Goal: Task Accomplishment & Management: Manage account settings

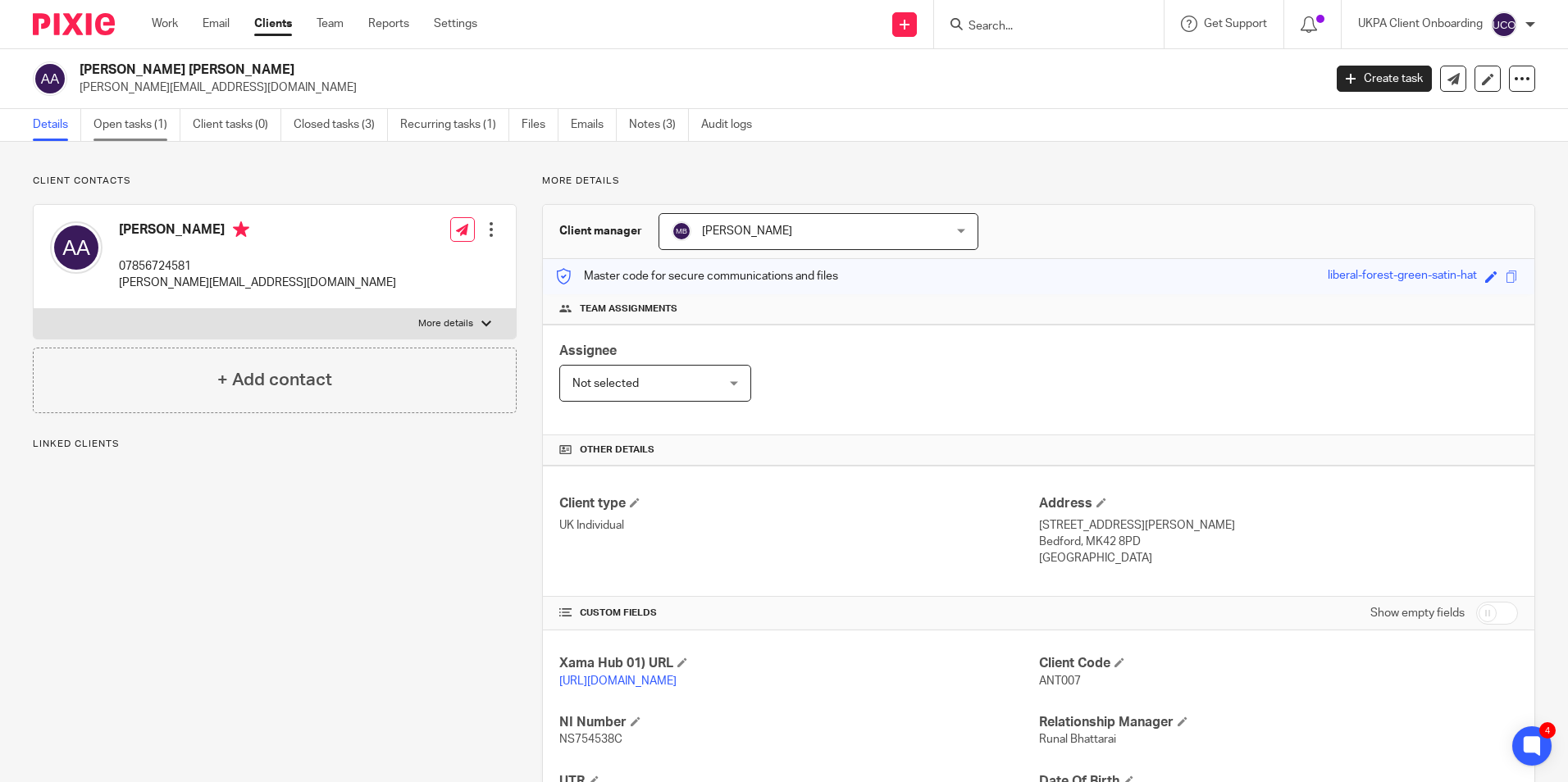
click at [139, 130] on link "Open tasks (1)" at bounding box center [137, 125] width 87 height 32
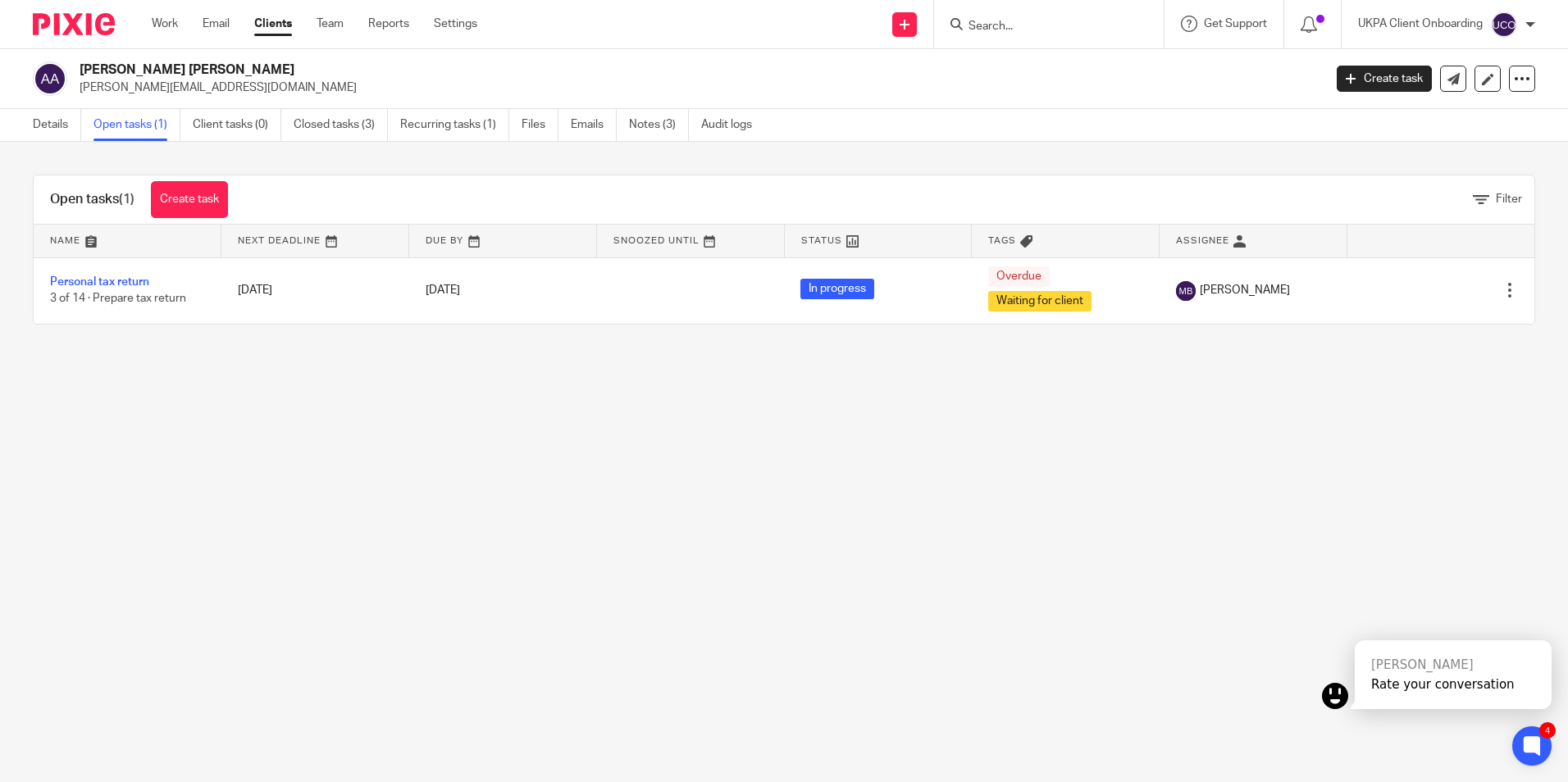
click at [985, 25] on input "Search" at bounding box center [1041, 27] width 148 height 15
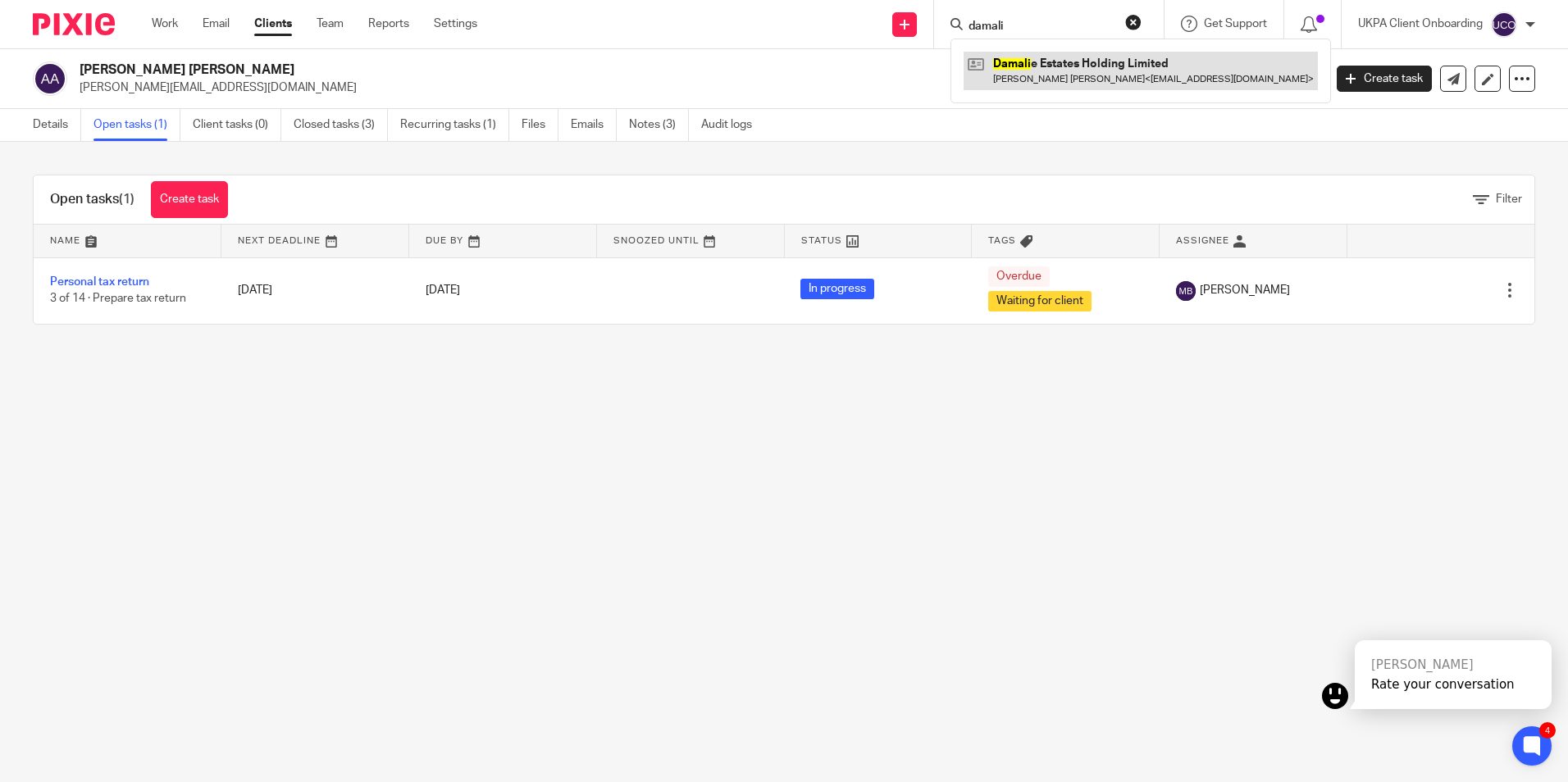
type input "damali"
click at [1049, 74] on link at bounding box center [1141, 70] width 354 height 38
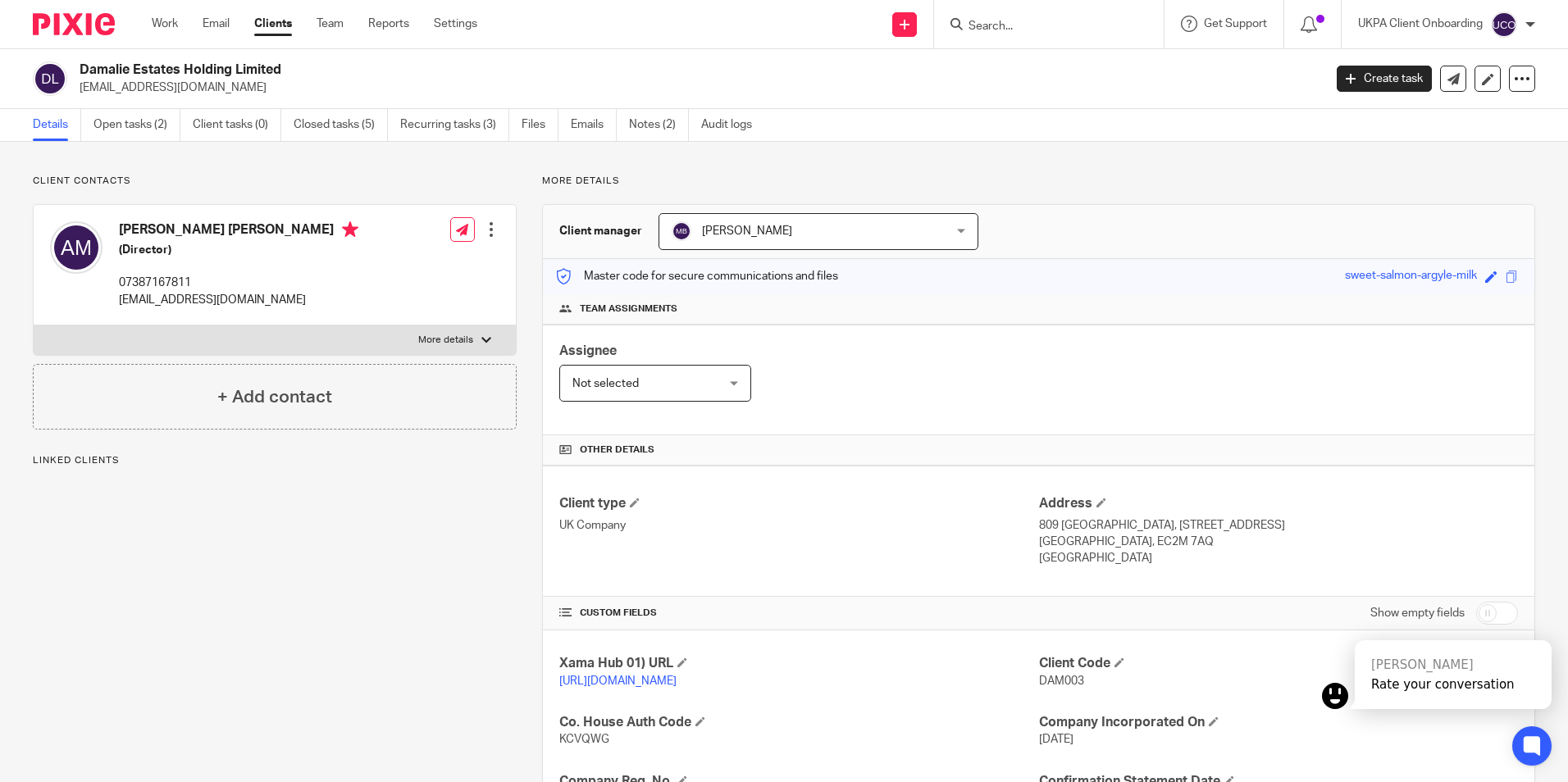
drag, startPoint x: 0, startPoint y: 0, endPoint x: 249, endPoint y: 89, distance: 264.4
click at [249, 89] on p "[EMAIL_ADDRESS][DOMAIN_NAME]" at bounding box center [695, 88] width 1233 height 16
click at [249, 89] on p "innovationbuilder234@gmail.com" at bounding box center [695, 88] width 1233 height 16
click at [1025, 30] on input "Search" at bounding box center [1041, 27] width 148 height 15
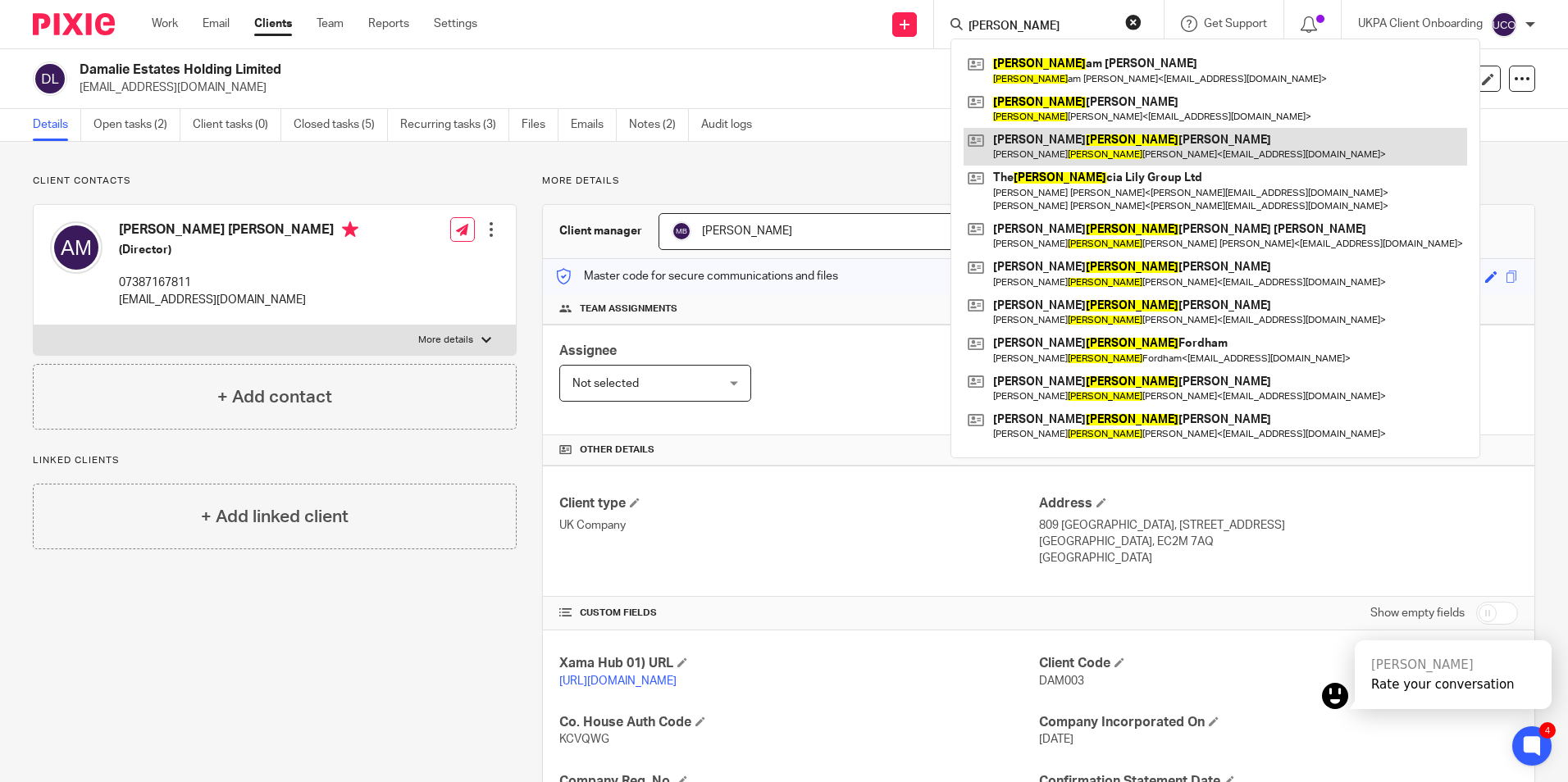
type input "mary"
click at [1016, 153] on link at bounding box center [1215, 147] width 504 height 38
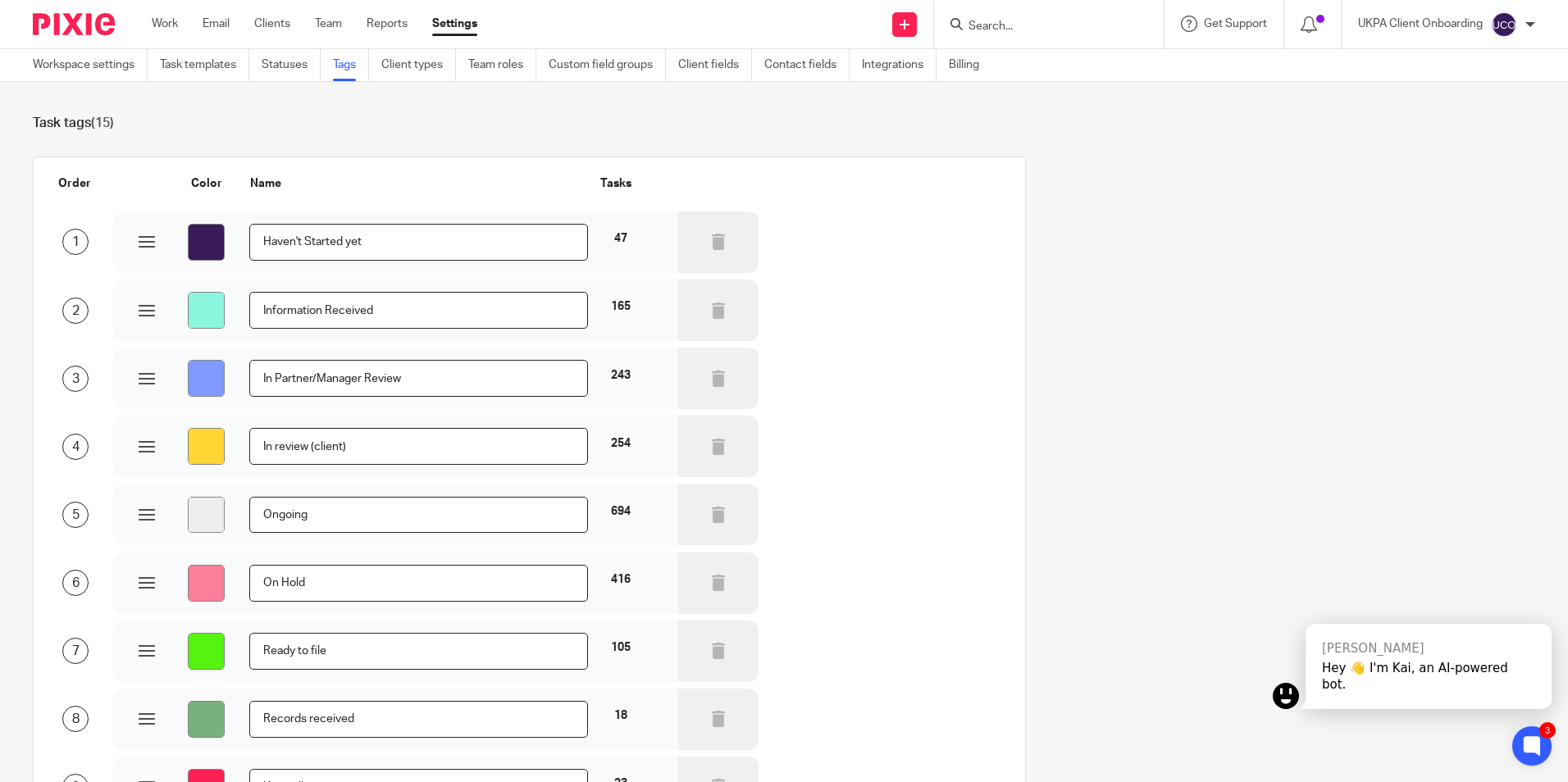
scroll to position [605, 0]
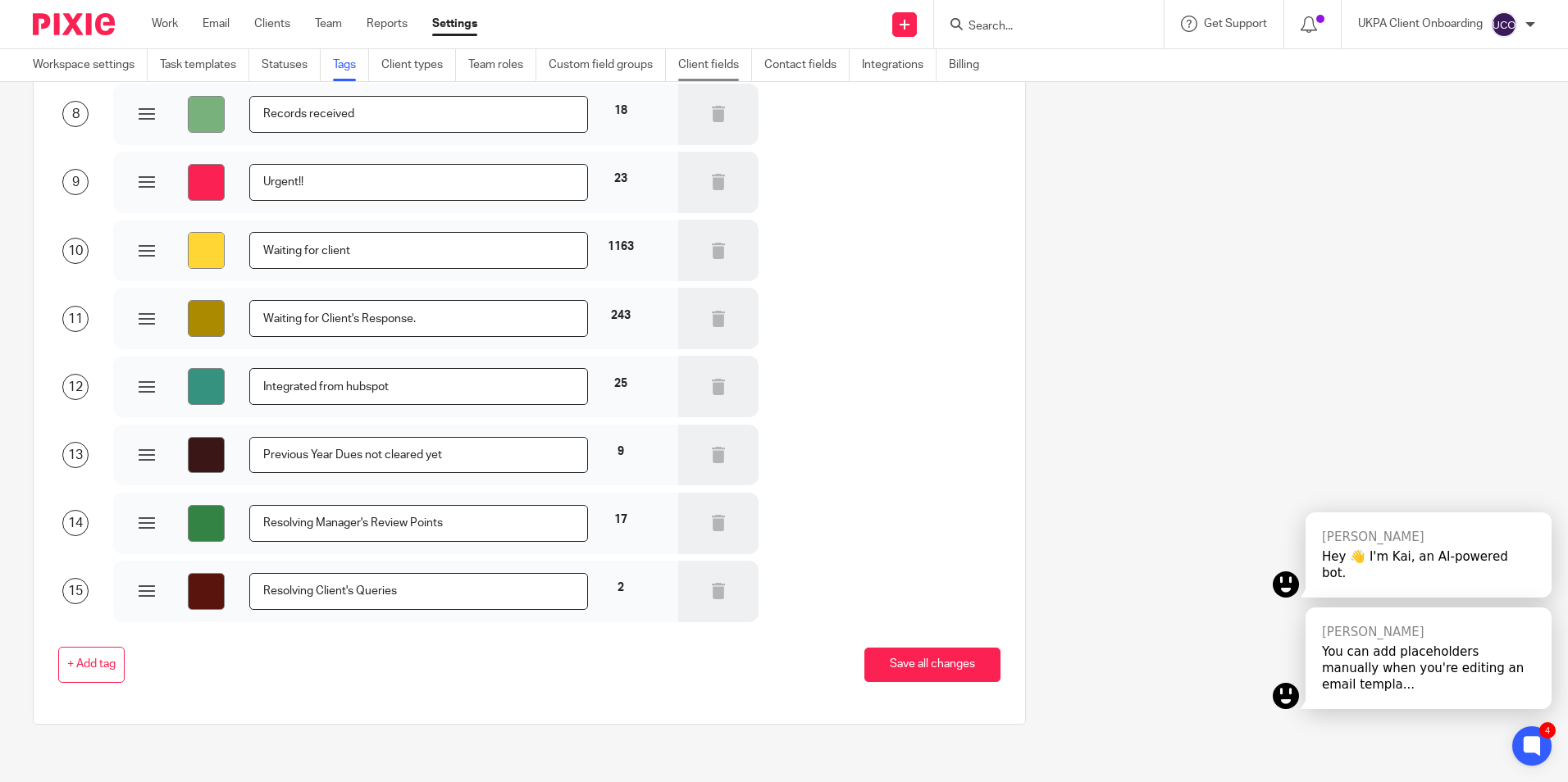
click at [741, 72] on link "Client fields" at bounding box center [715, 65] width 74 height 32
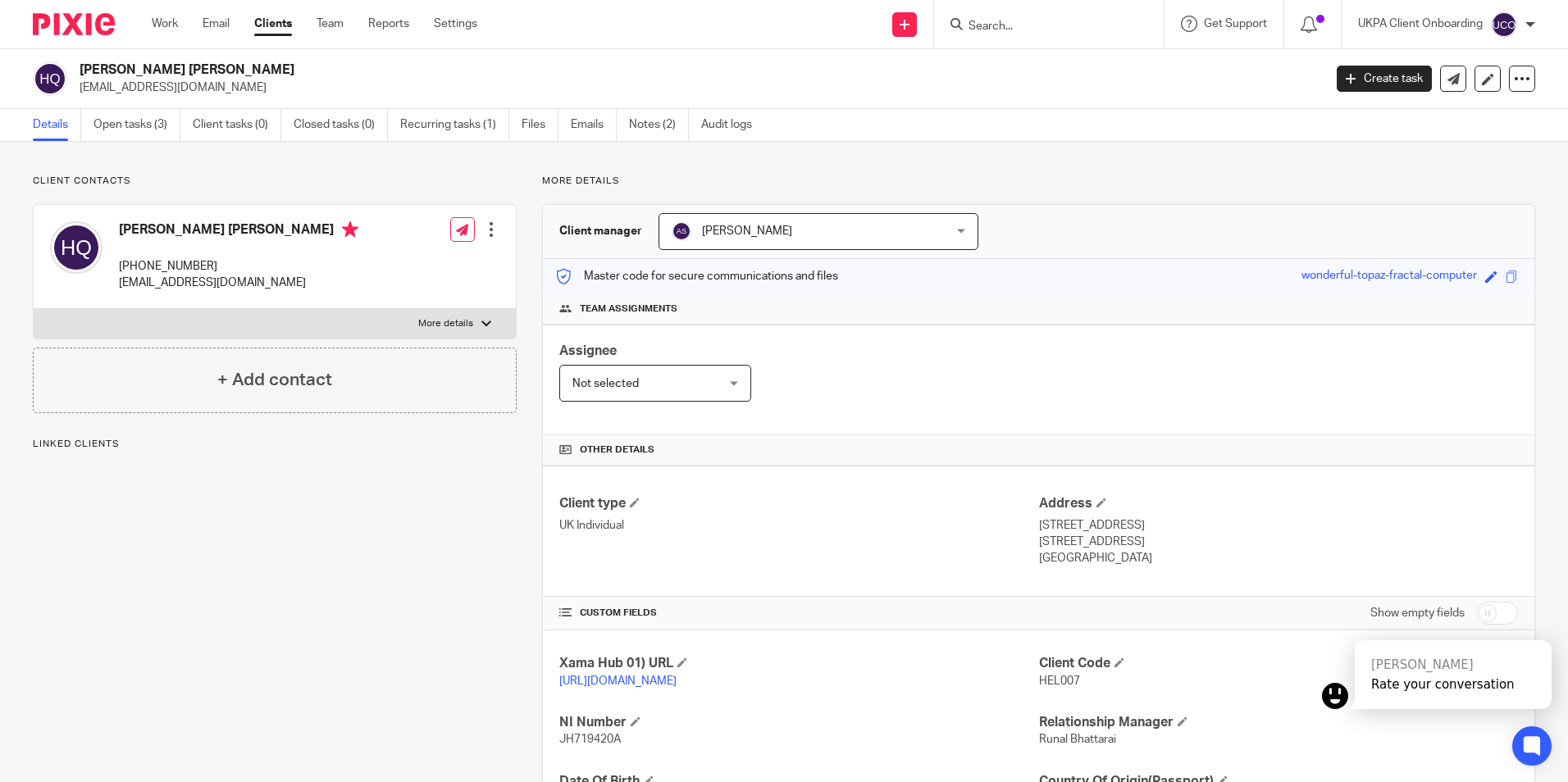
scroll to position [217, 0]
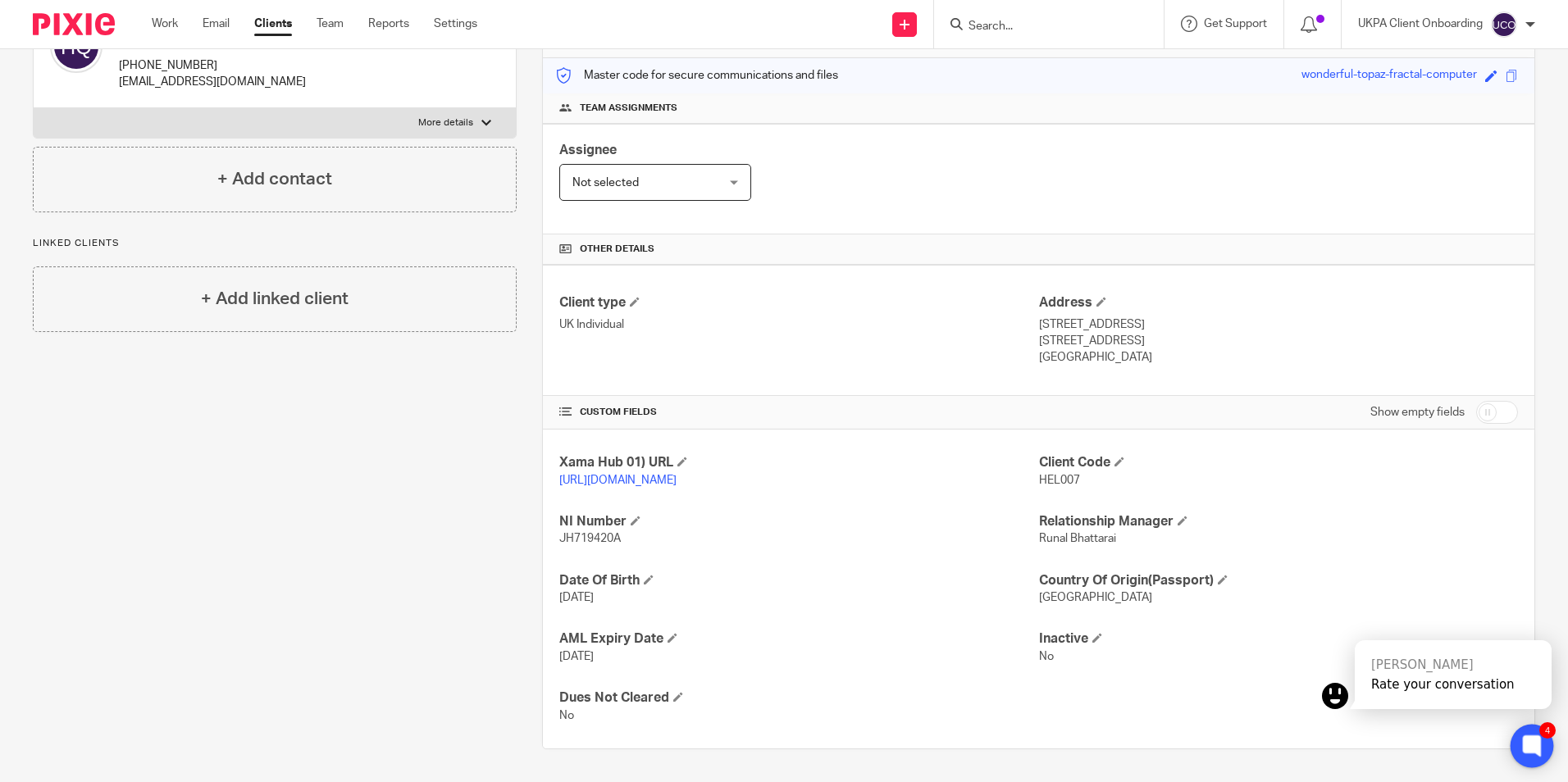
click at [1540, 745] on icon at bounding box center [1532, 746] width 18 height 21
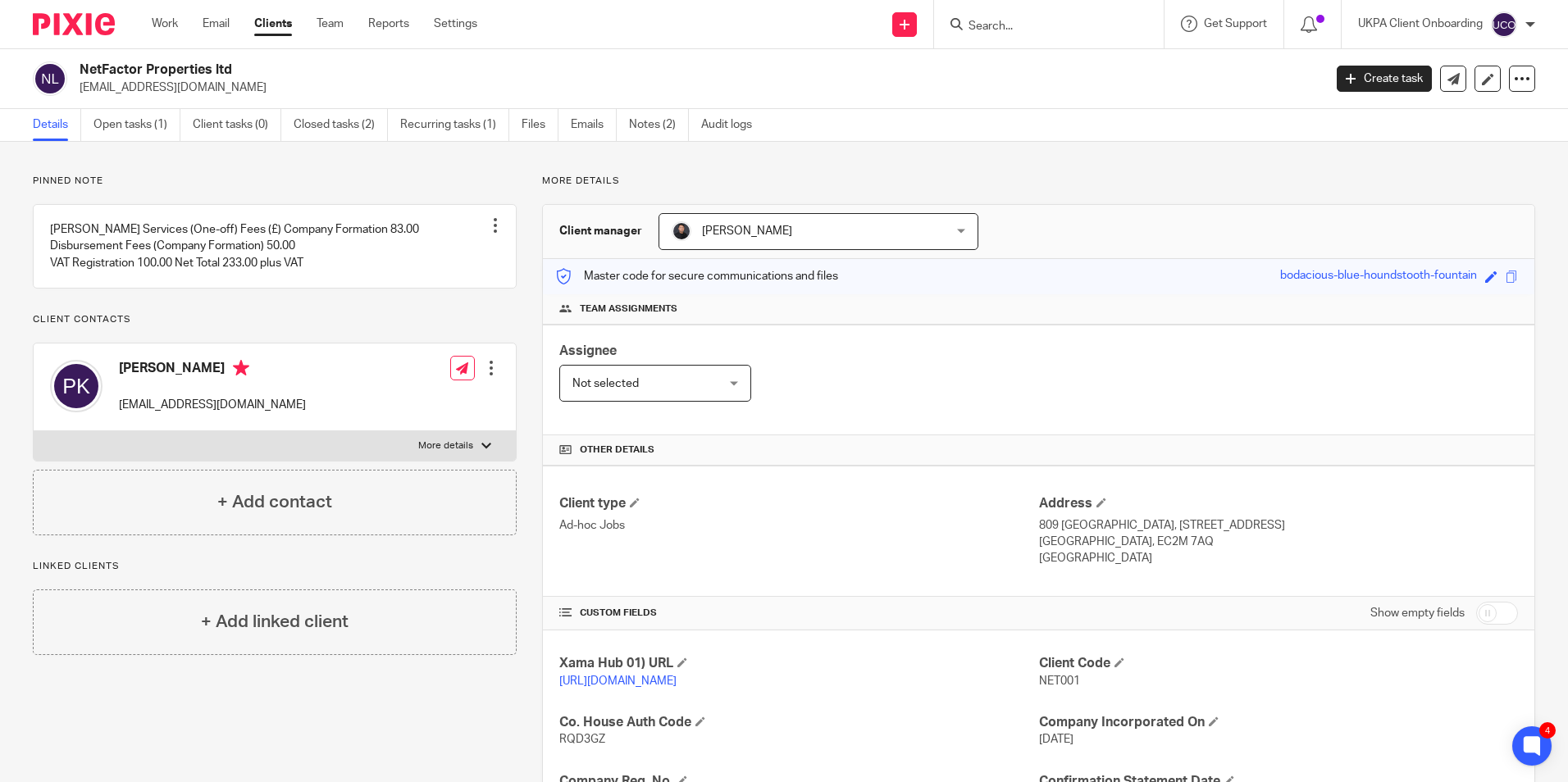
click at [979, 24] on input "Search" at bounding box center [1041, 27] width 148 height 15
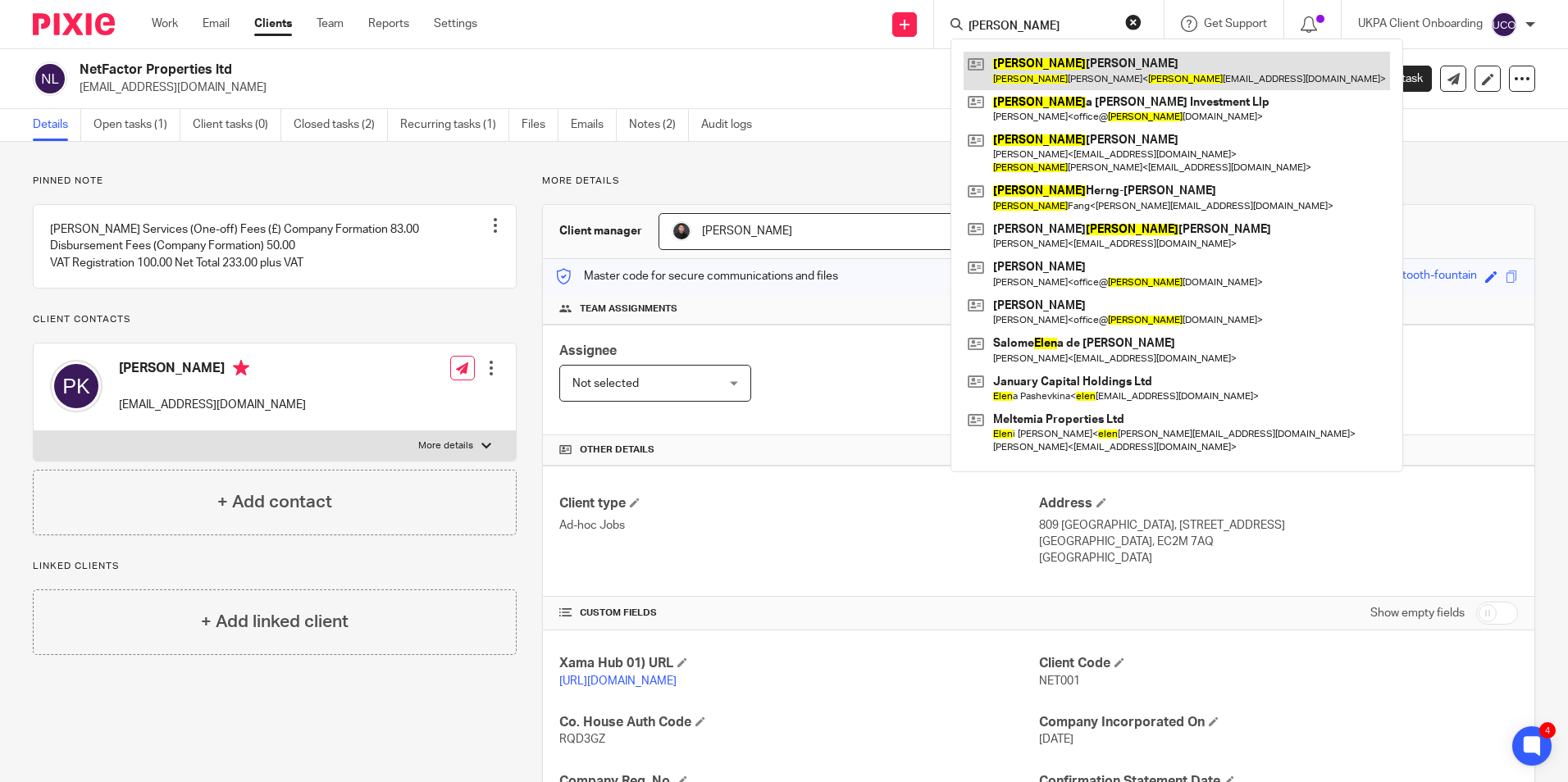
type input "[PERSON_NAME]"
click at [1018, 76] on link at bounding box center [1177, 70] width 426 height 38
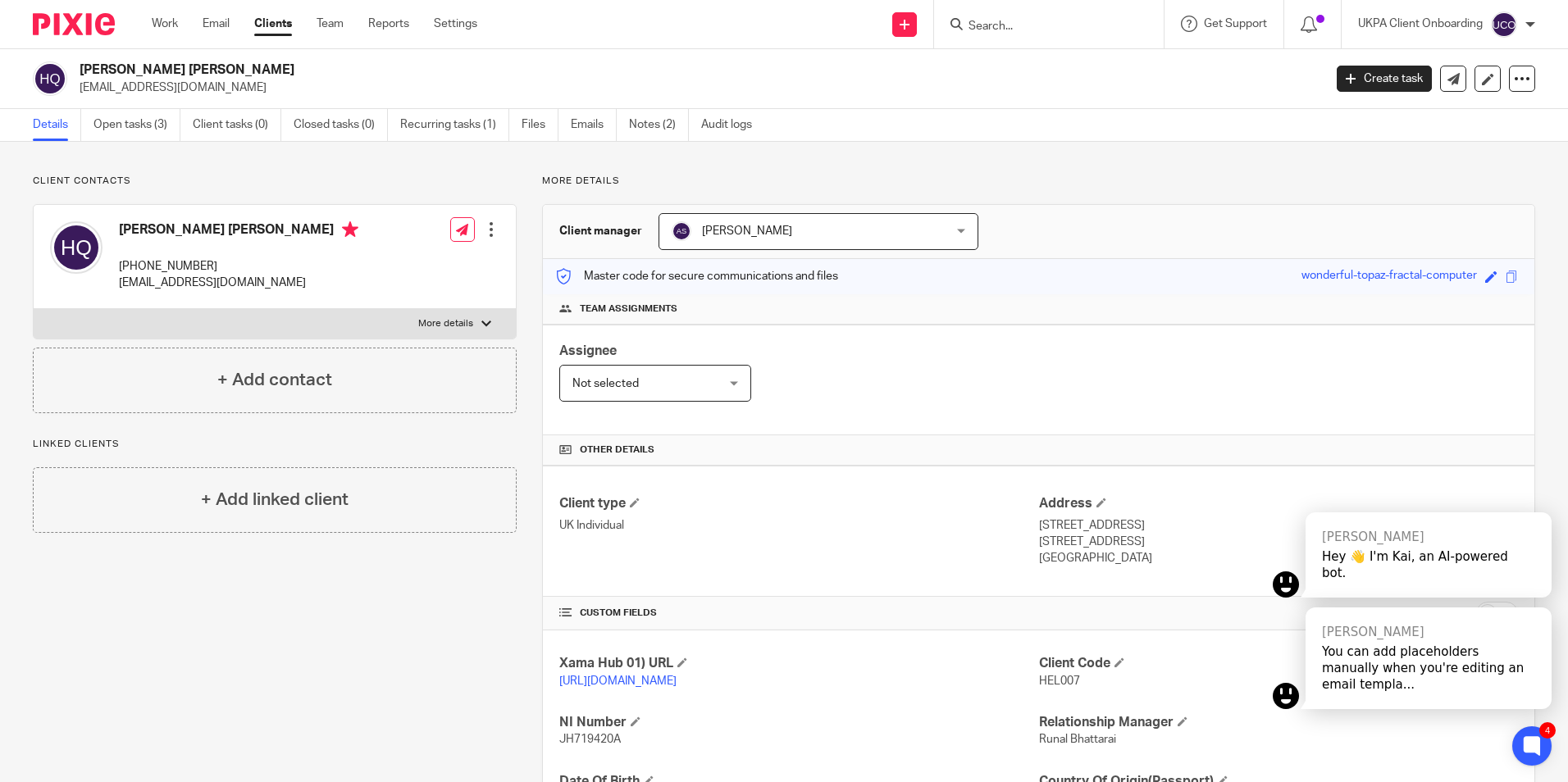
click at [1031, 34] on form at bounding box center [1054, 24] width 175 height 20
click at [1028, 30] on input "Search" at bounding box center [1041, 27] width 148 height 15
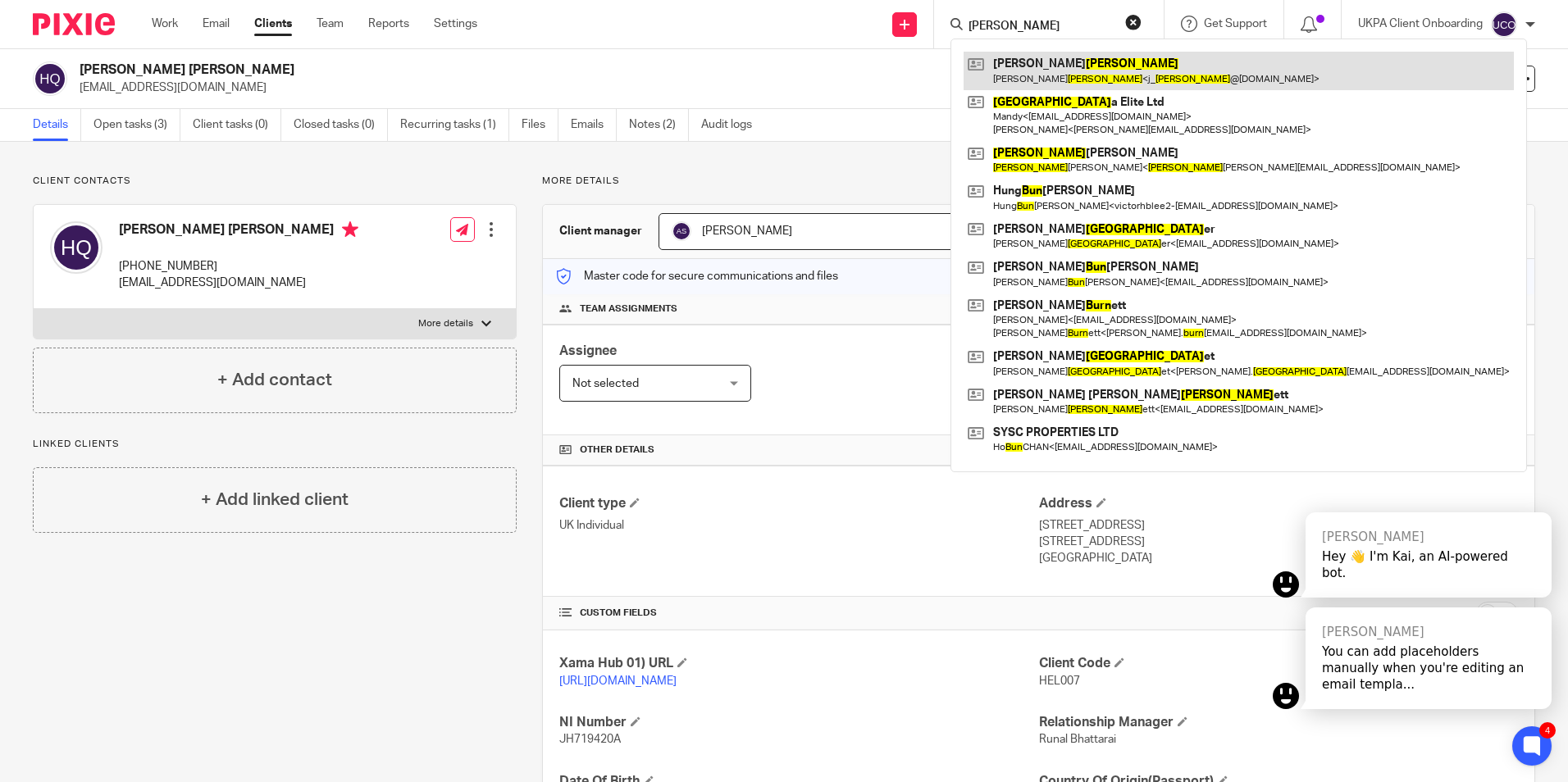
type input "bunn"
click at [1033, 71] on link at bounding box center [1238, 70] width 550 height 38
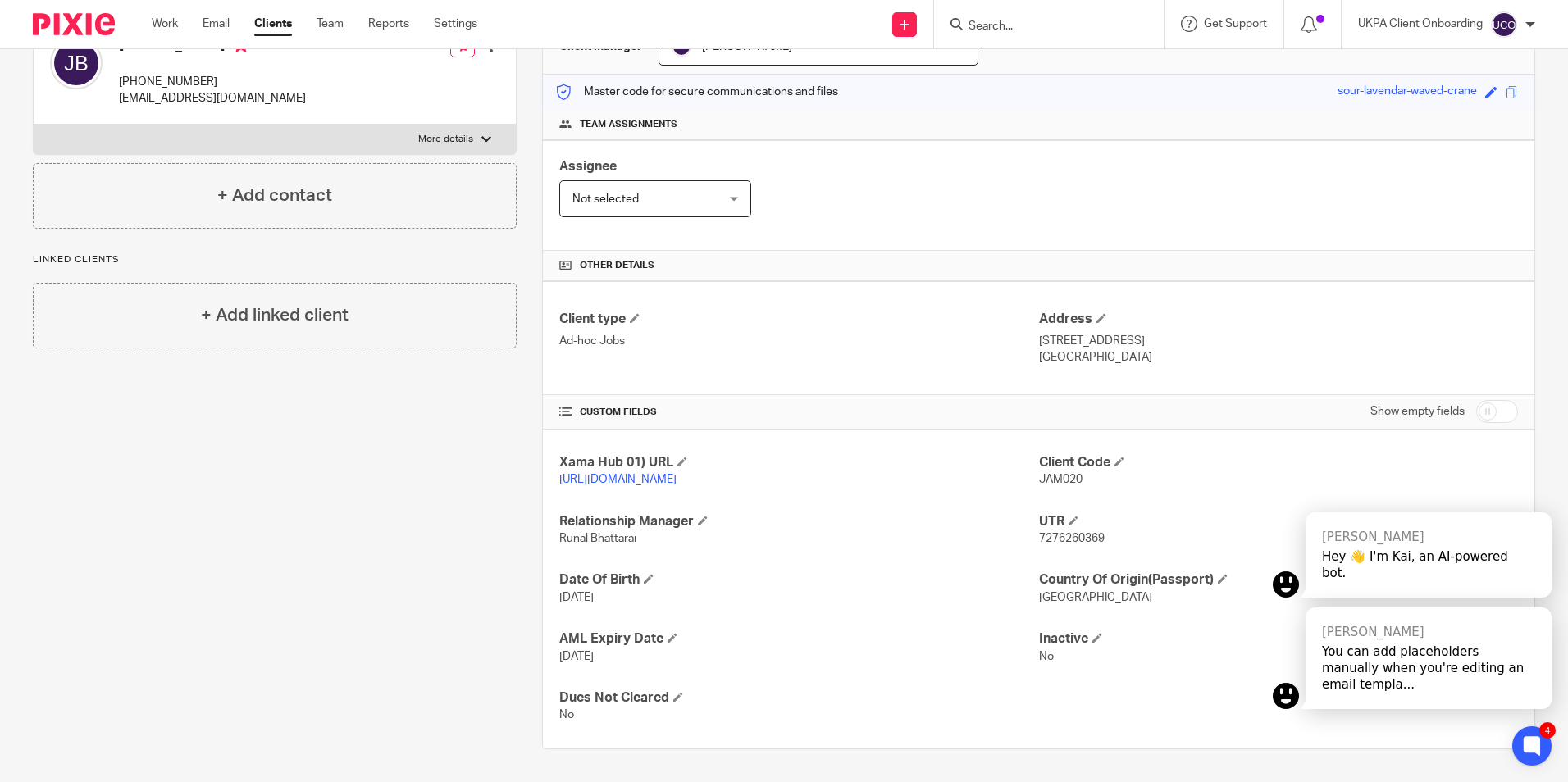
scroll to position [201, 0]
click at [1057, 534] on span "7276260369" at bounding box center [1072, 539] width 66 height 11
copy span "7276260369"
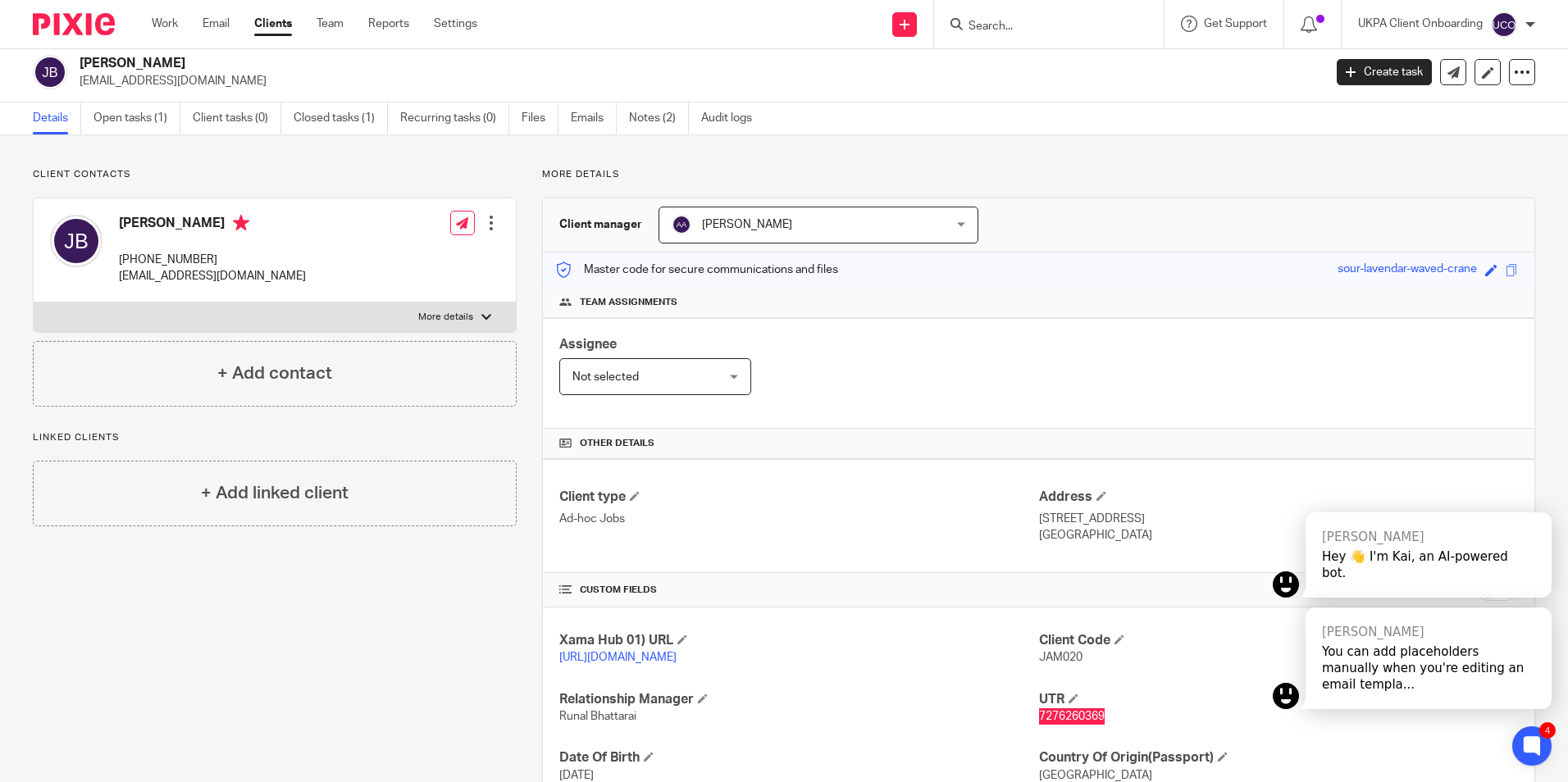
scroll to position [0, 0]
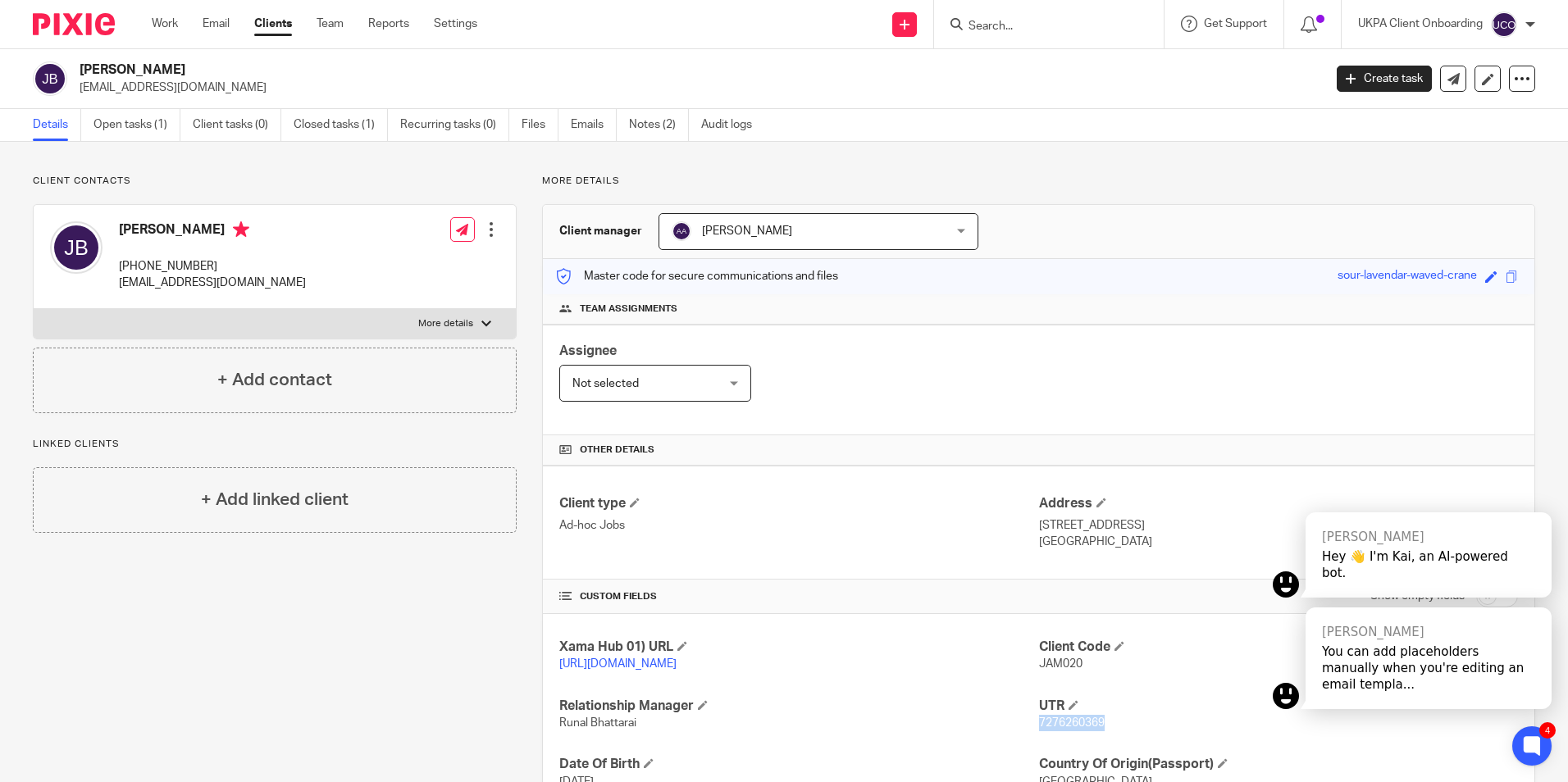
click at [1039, 25] on input "Search" at bounding box center [1041, 27] width 148 height 15
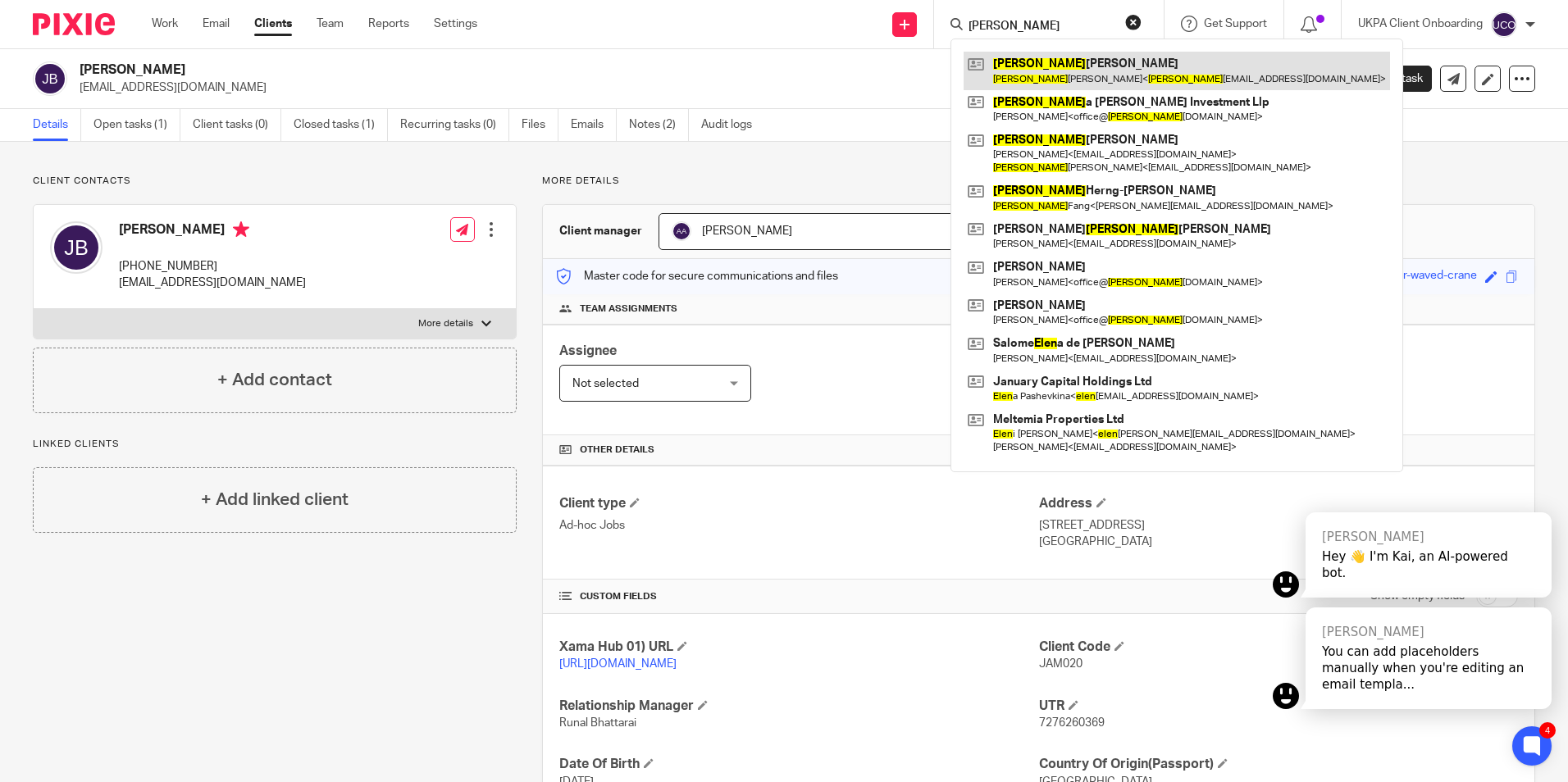
type input "helen"
click at [1040, 64] on link at bounding box center [1177, 70] width 426 height 38
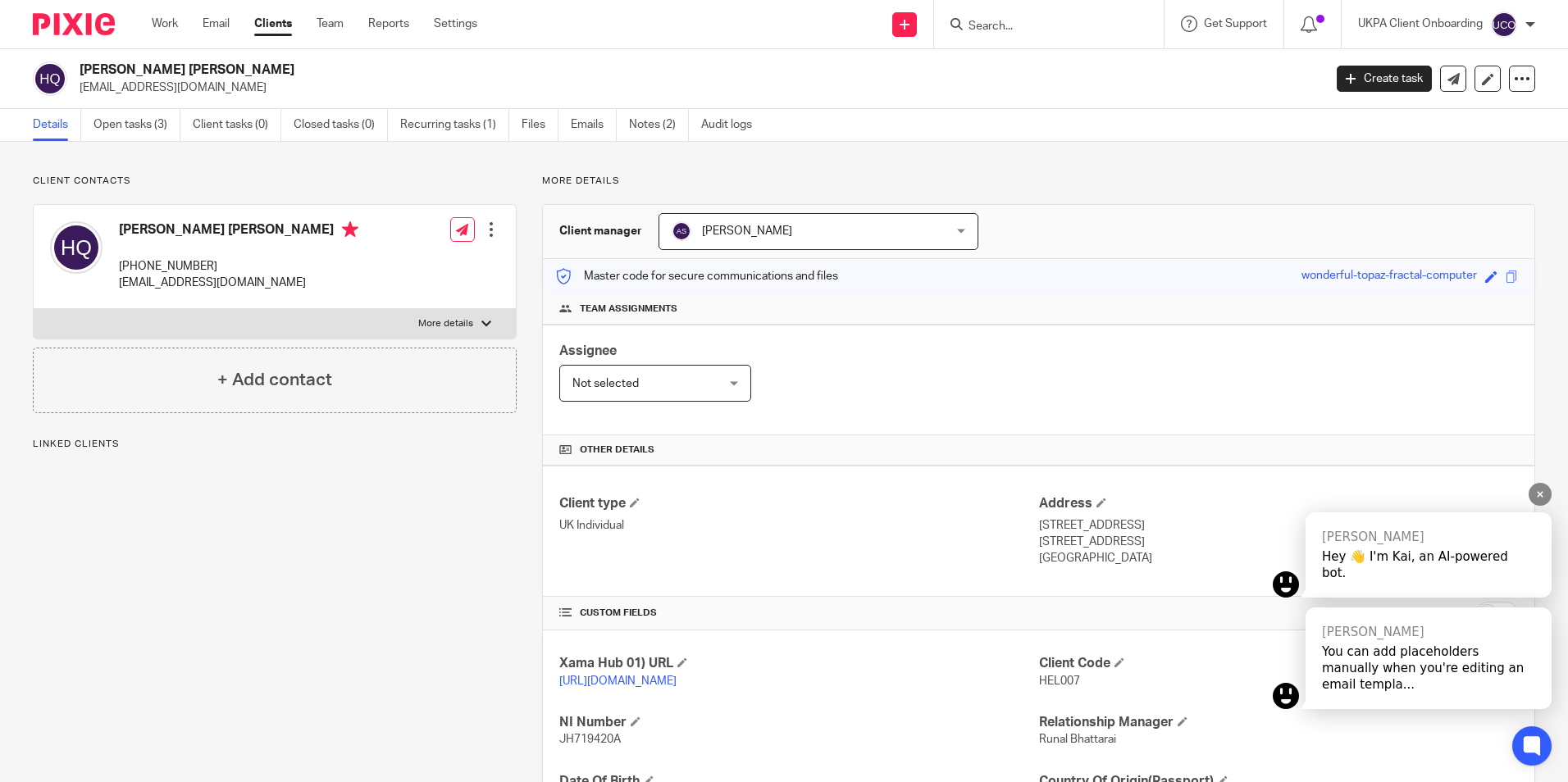
scroll to position [217, 0]
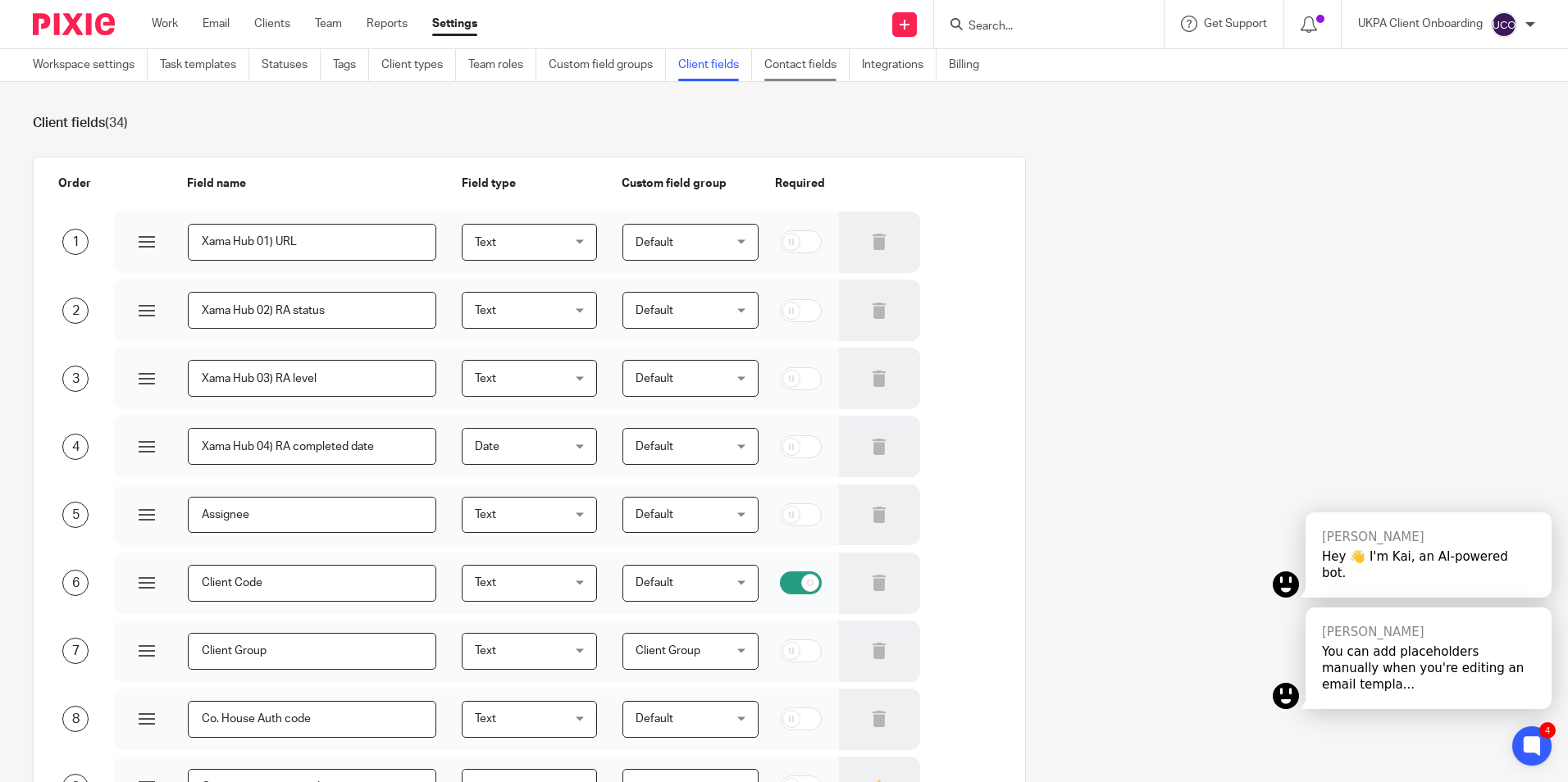
click at [832, 67] on link "Contact fields" at bounding box center [807, 65] width 85 height 32
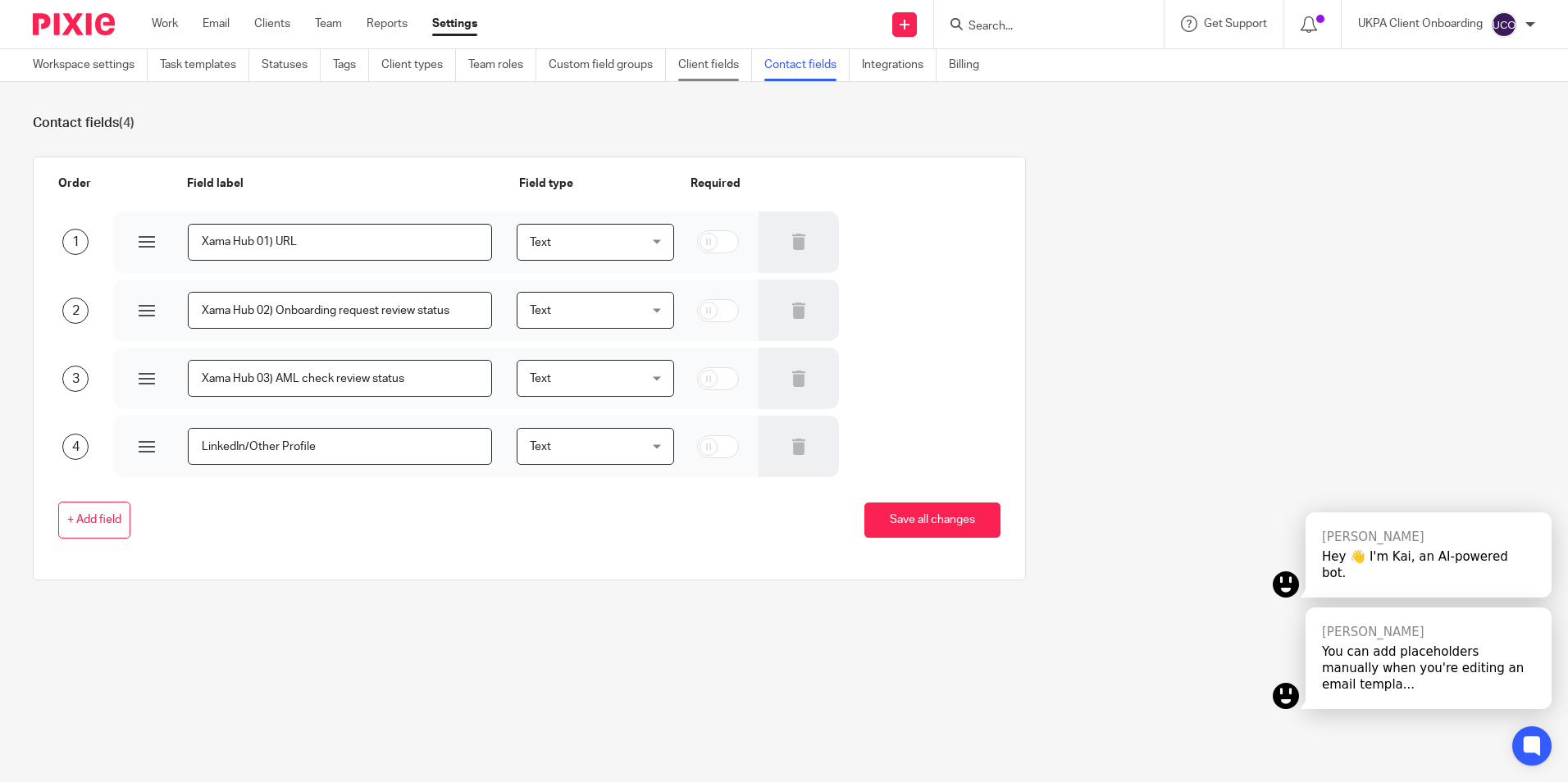
drag, startPoint x: 0, startPoint y: 0, endPoint x: 709, endPoint y: 73, distance: 712.7
click at [709, 73] on link "Client fields" at bounding box center [715, 65] width 74 height 32
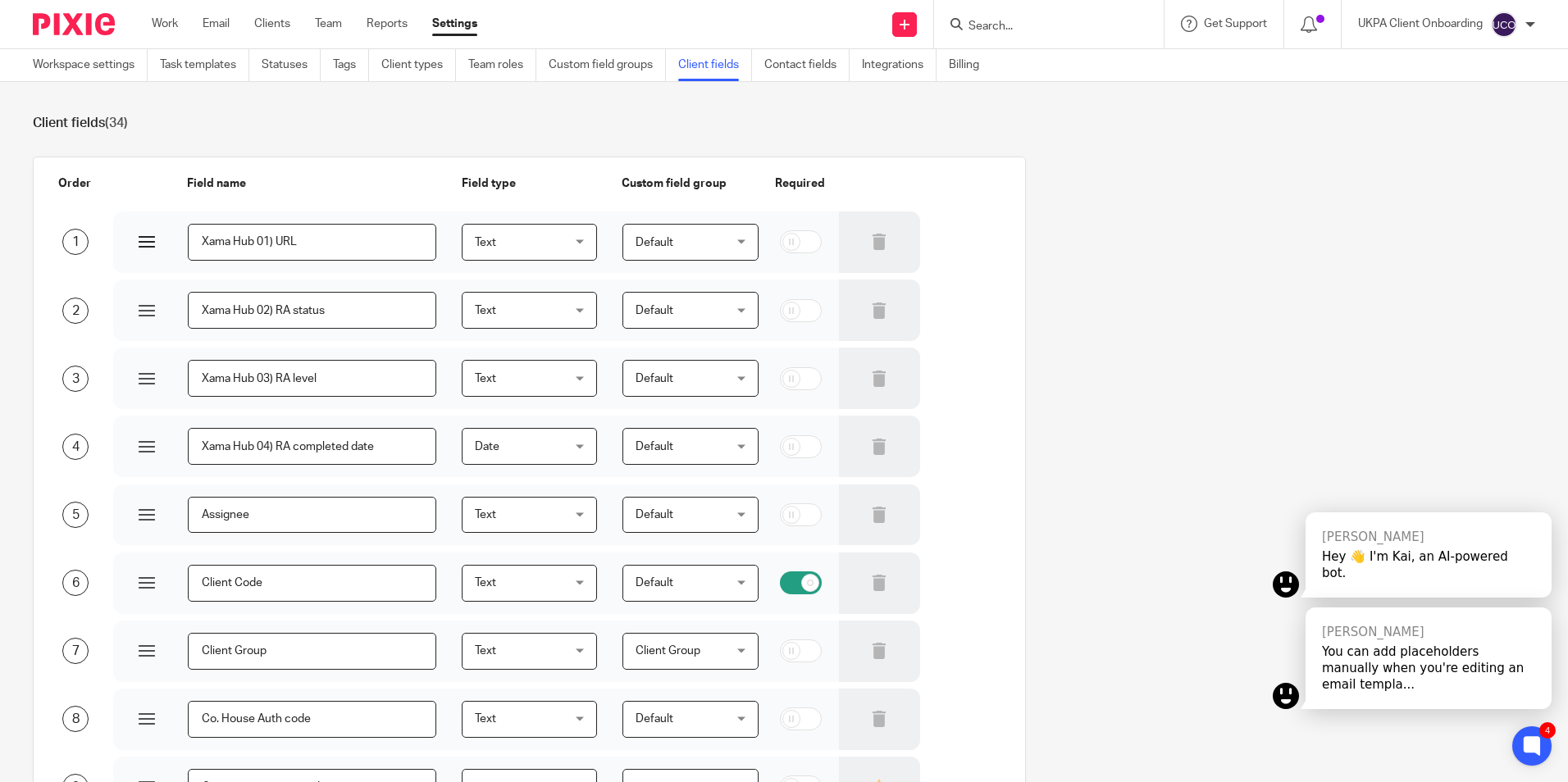
click at [145, 243] on div at bounding box center [147, 242] width 16 height 16
click at [814, 63] on link "Contact fields" at bounding box center [807, 65] width 85 height 32
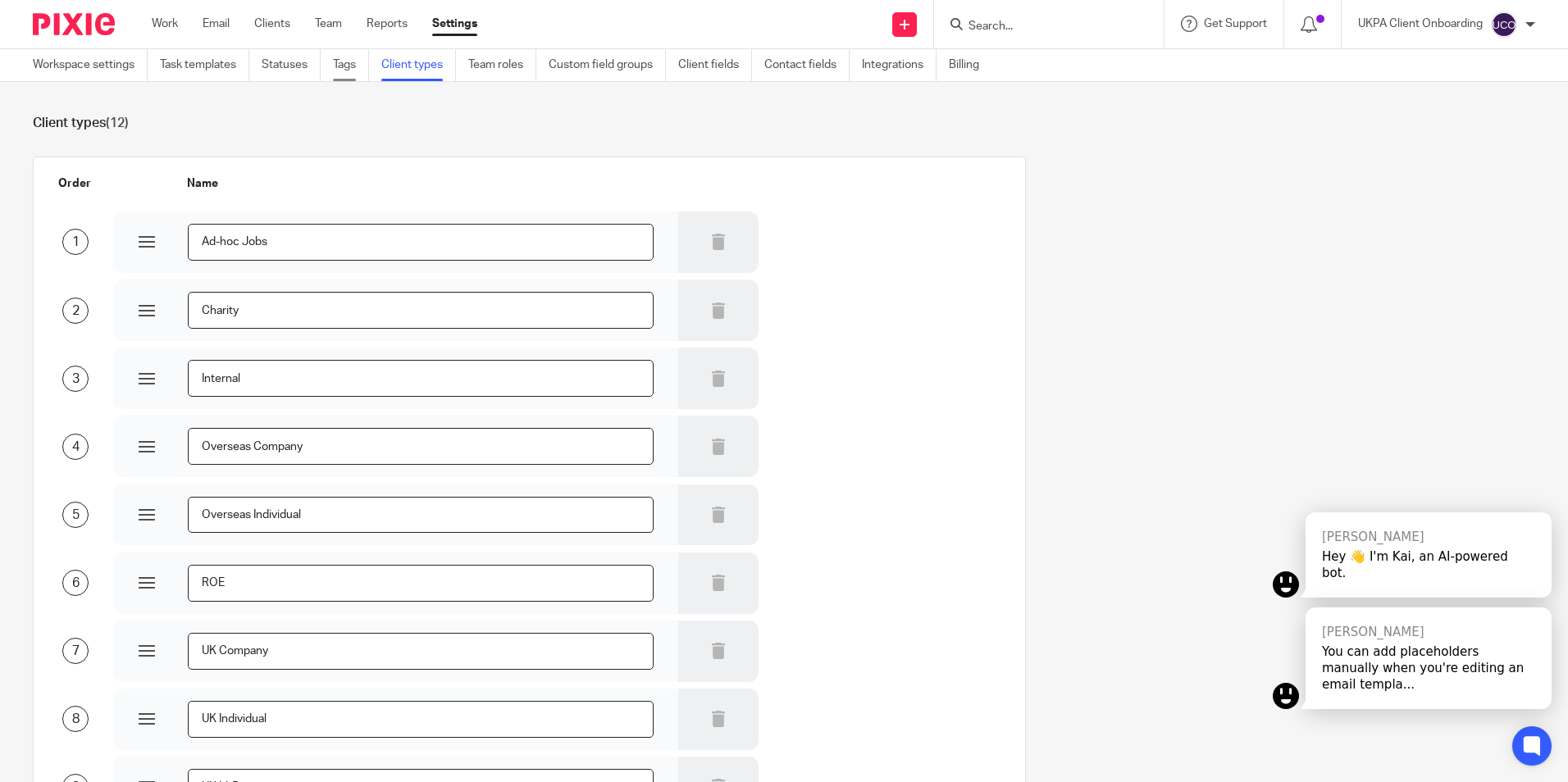
click at [344, 75] on link "Tags" at bounding box center [351, 65] width 36 height 32
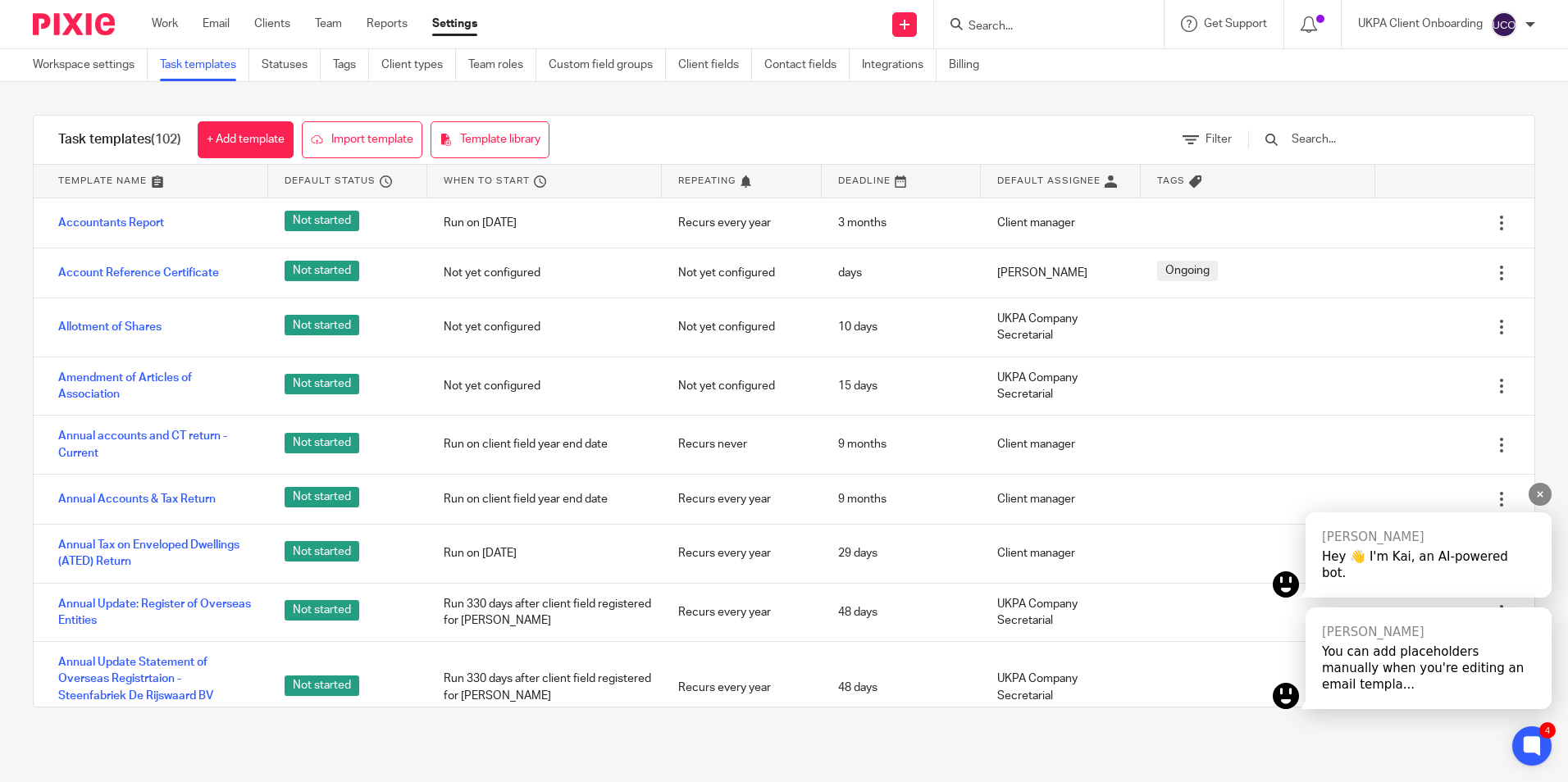
click at [1397, 669] on div "You can add placeholders manually when you're editing an email templa..." at bounding box center [1429, 668] width 213 height 49
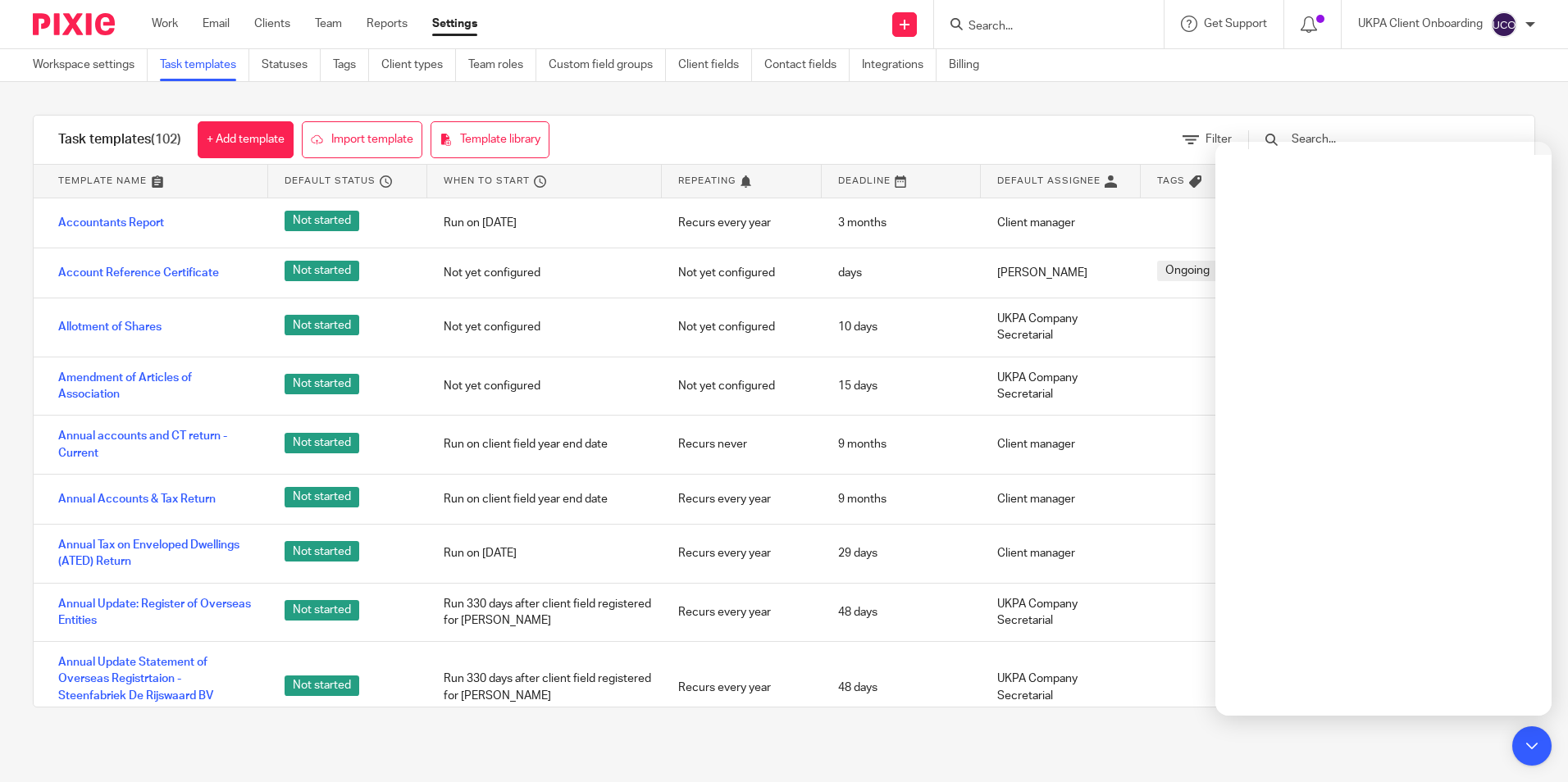
click at [1023, 20] on input "Search" at bounding box center [1041, 27] width 148 height 15
click at [1009, 20] on input "Search" at bounding box center [1041, 27] width 148 height 15
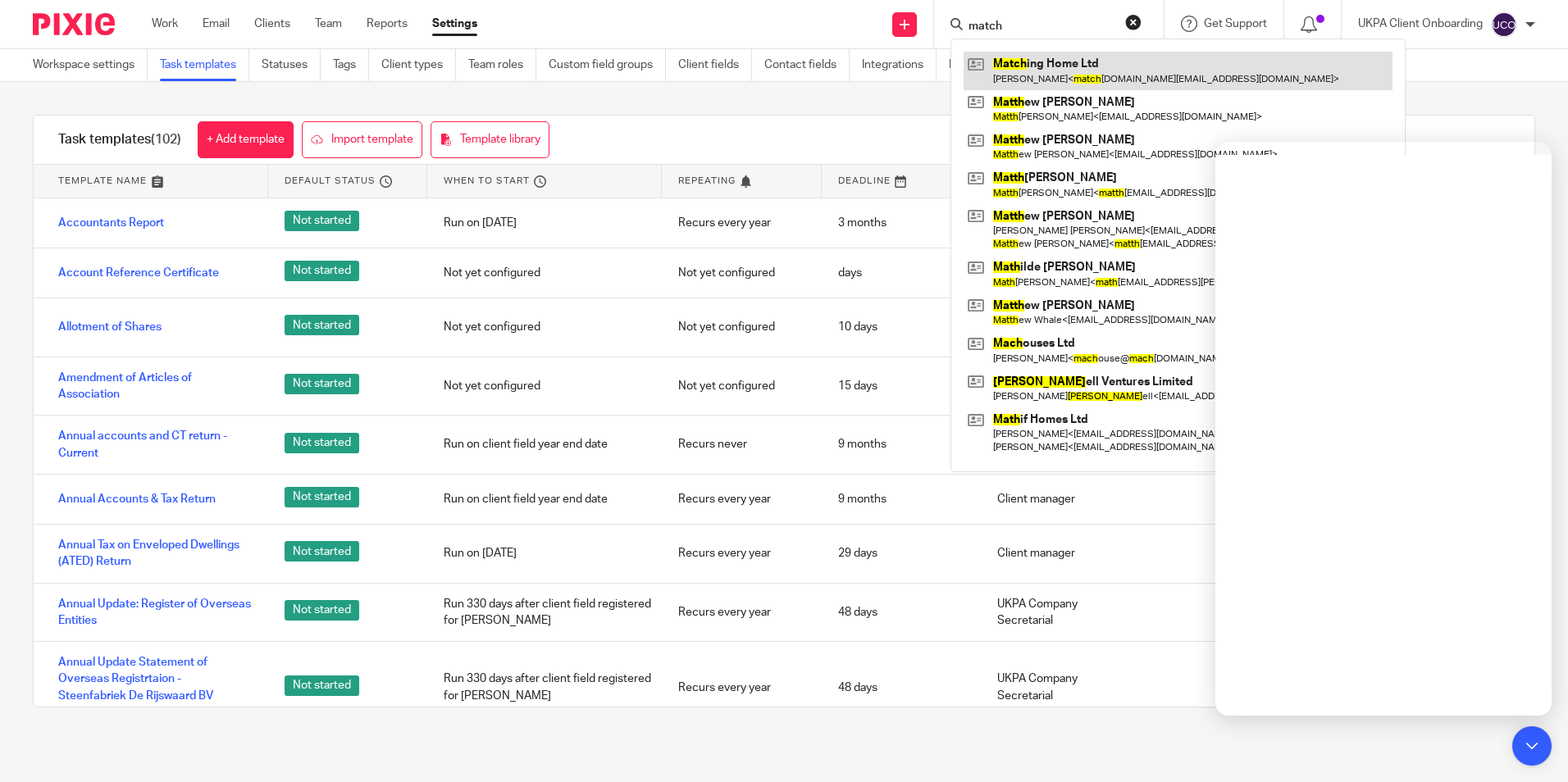
type input "match"
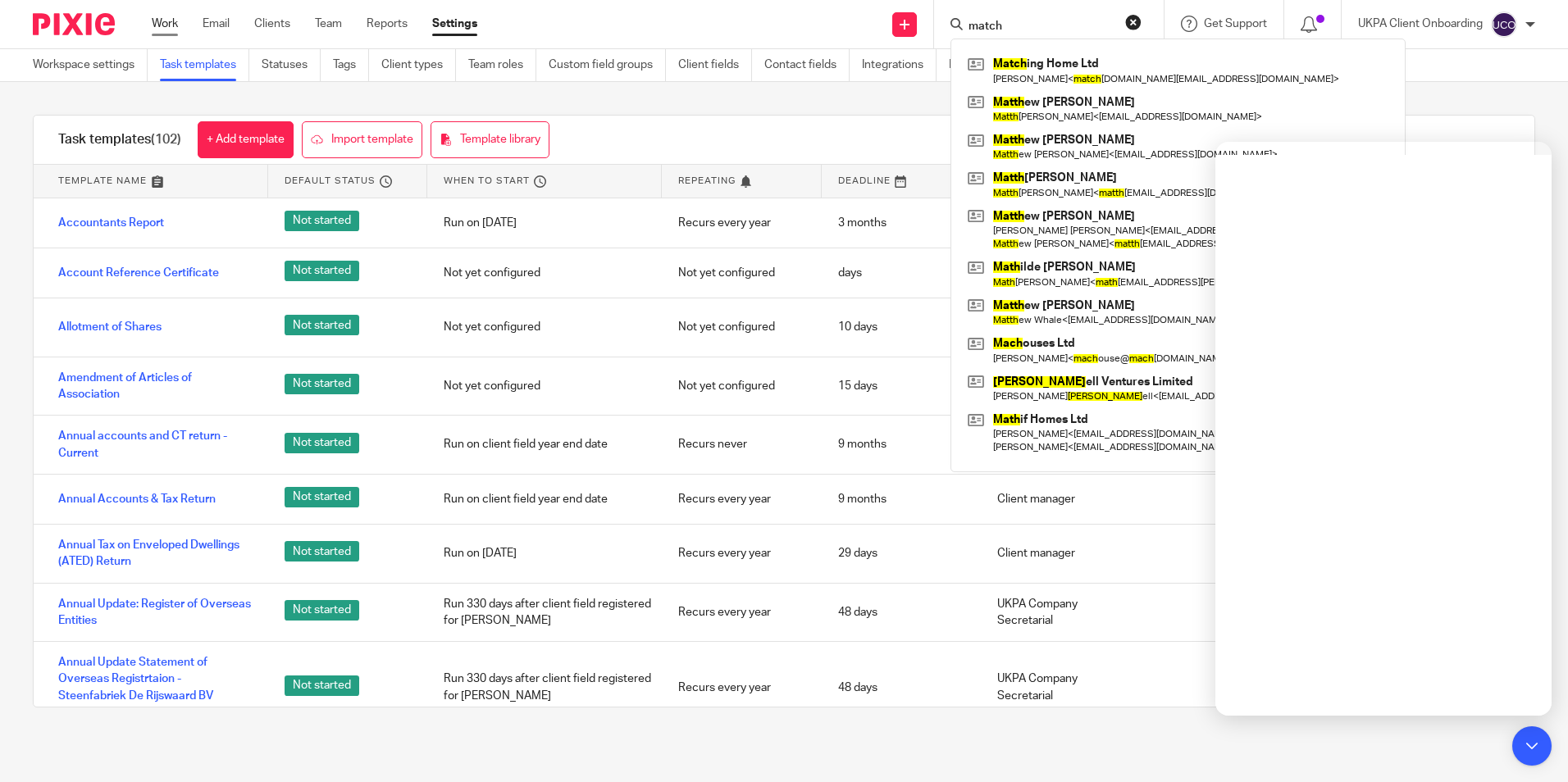
click at [165, 22] on link "Work" at bounding box center [165, 24] width 26 height 16
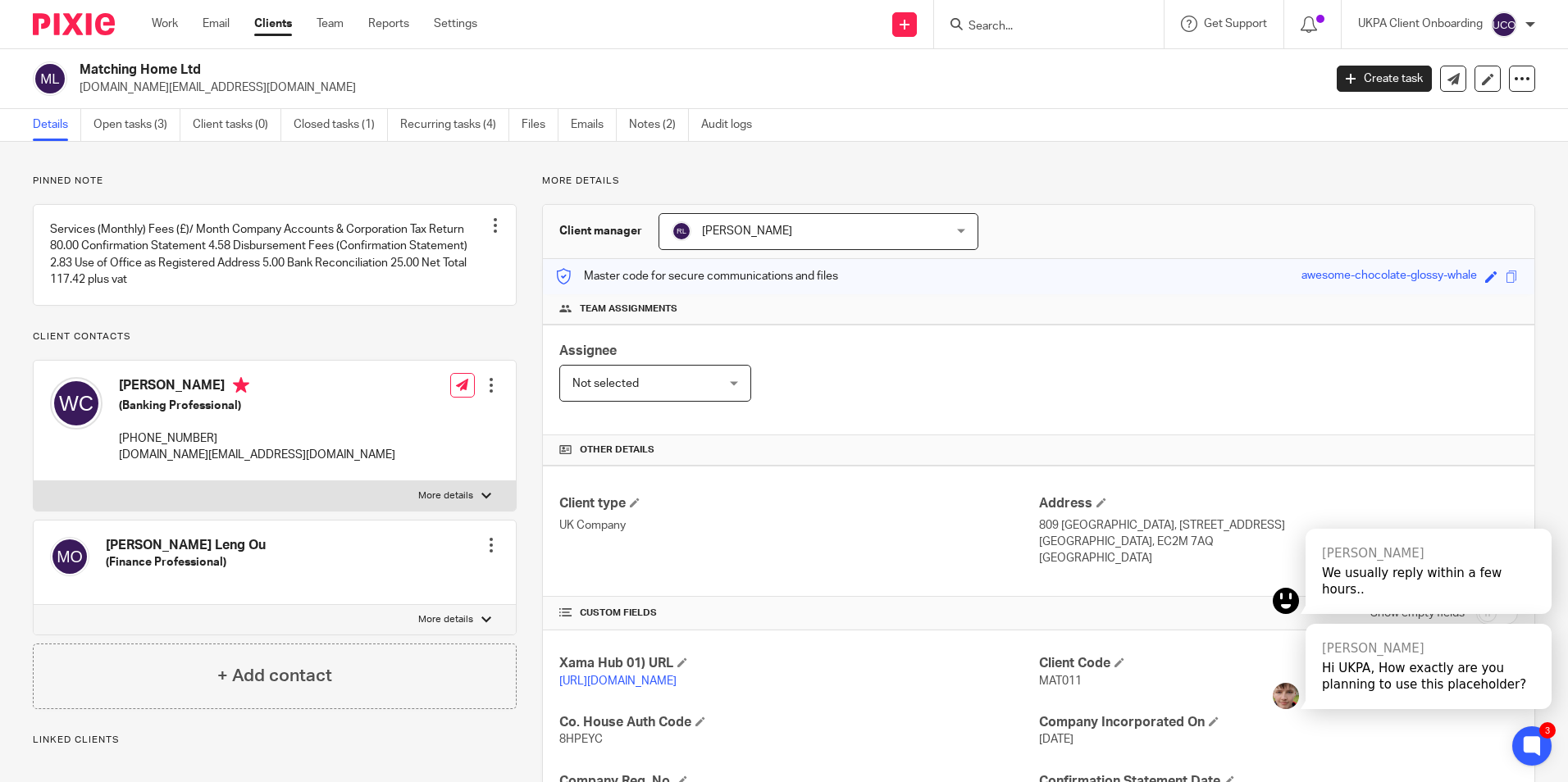
scroll to position [276, 0]
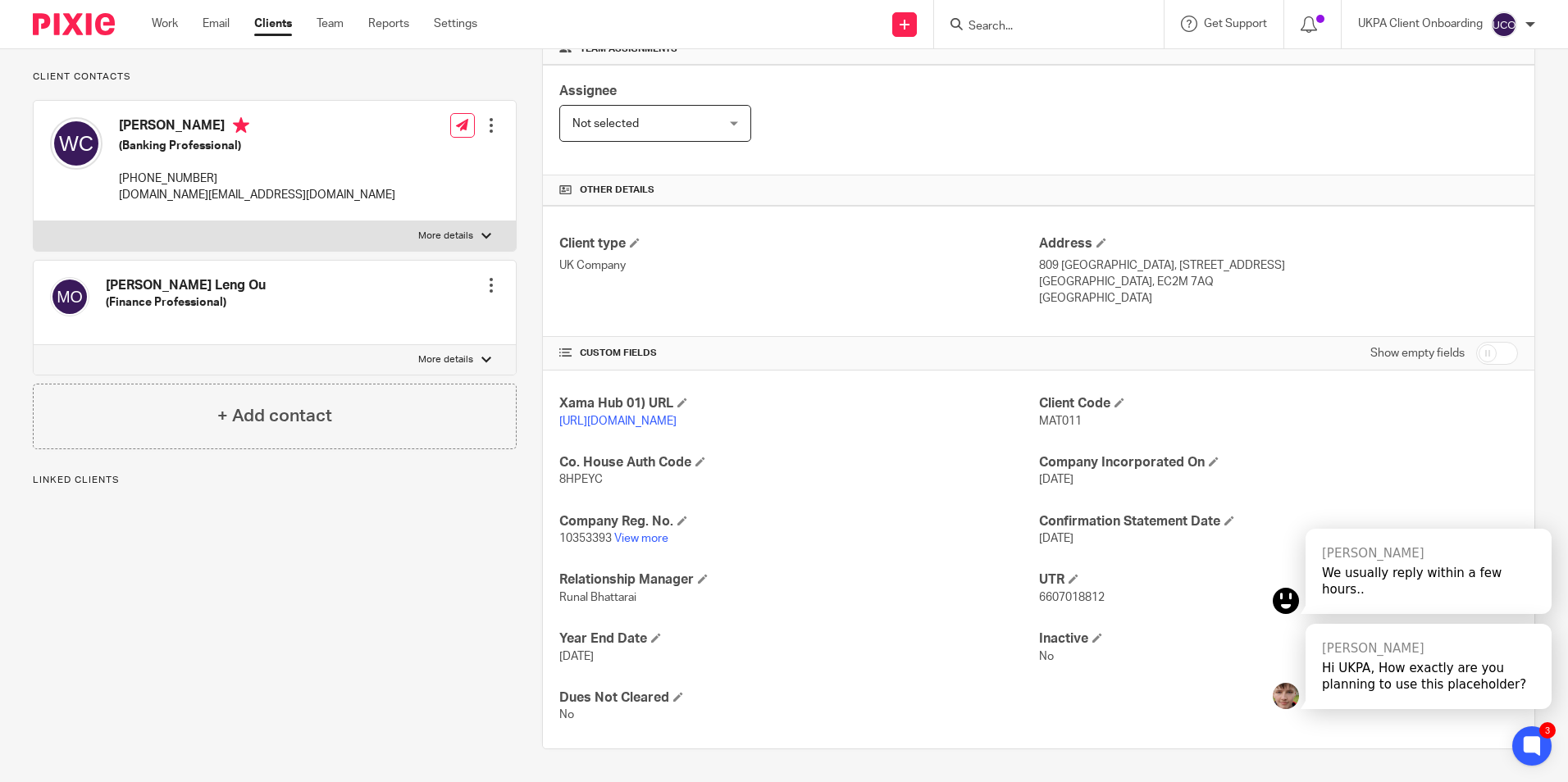
click at [1047, 598] on span "6607018812" at bounding box center [1072, 598] width 66 height 11
copy span "6607018812"
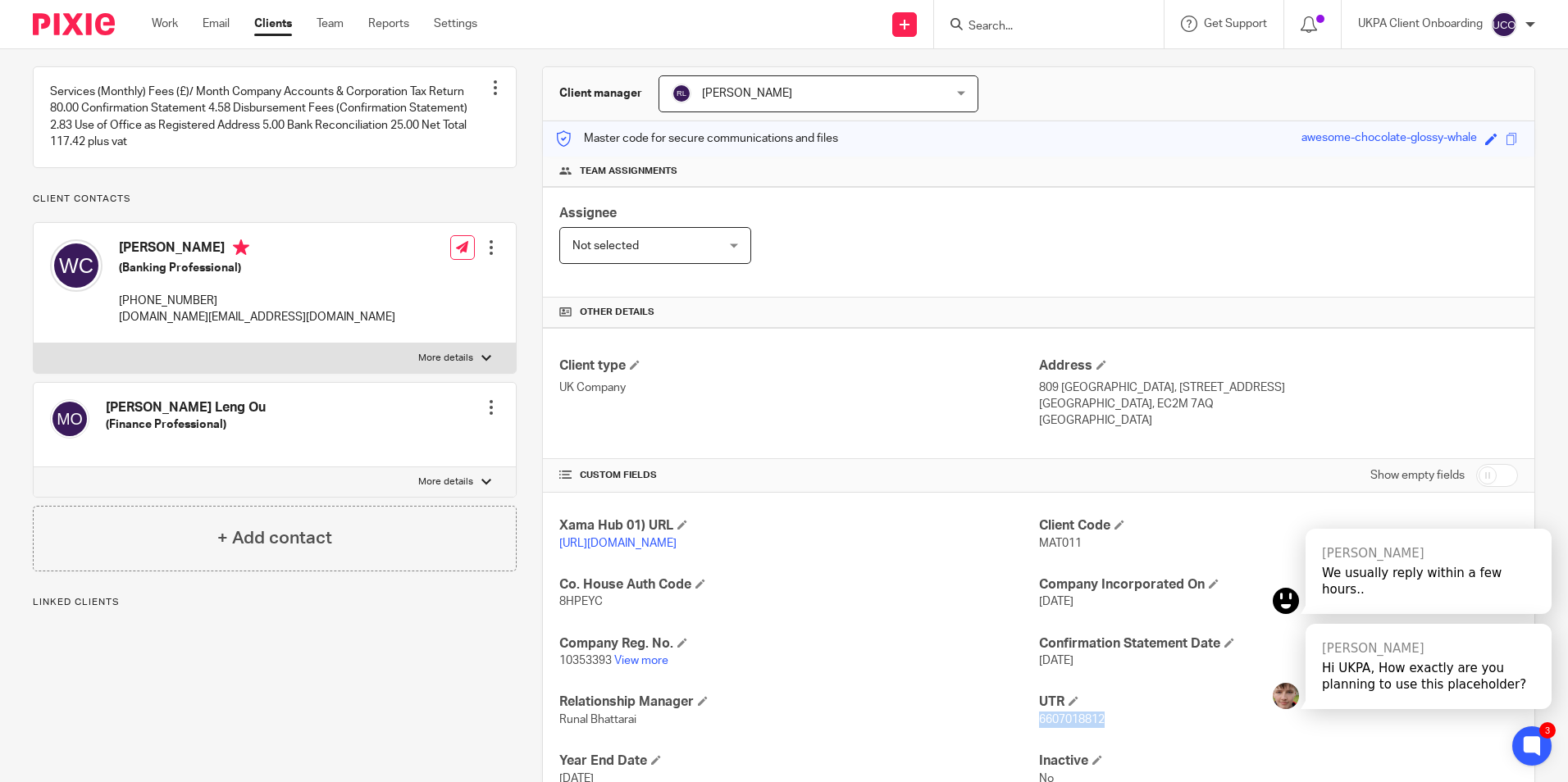
scroll to position [0, 0]
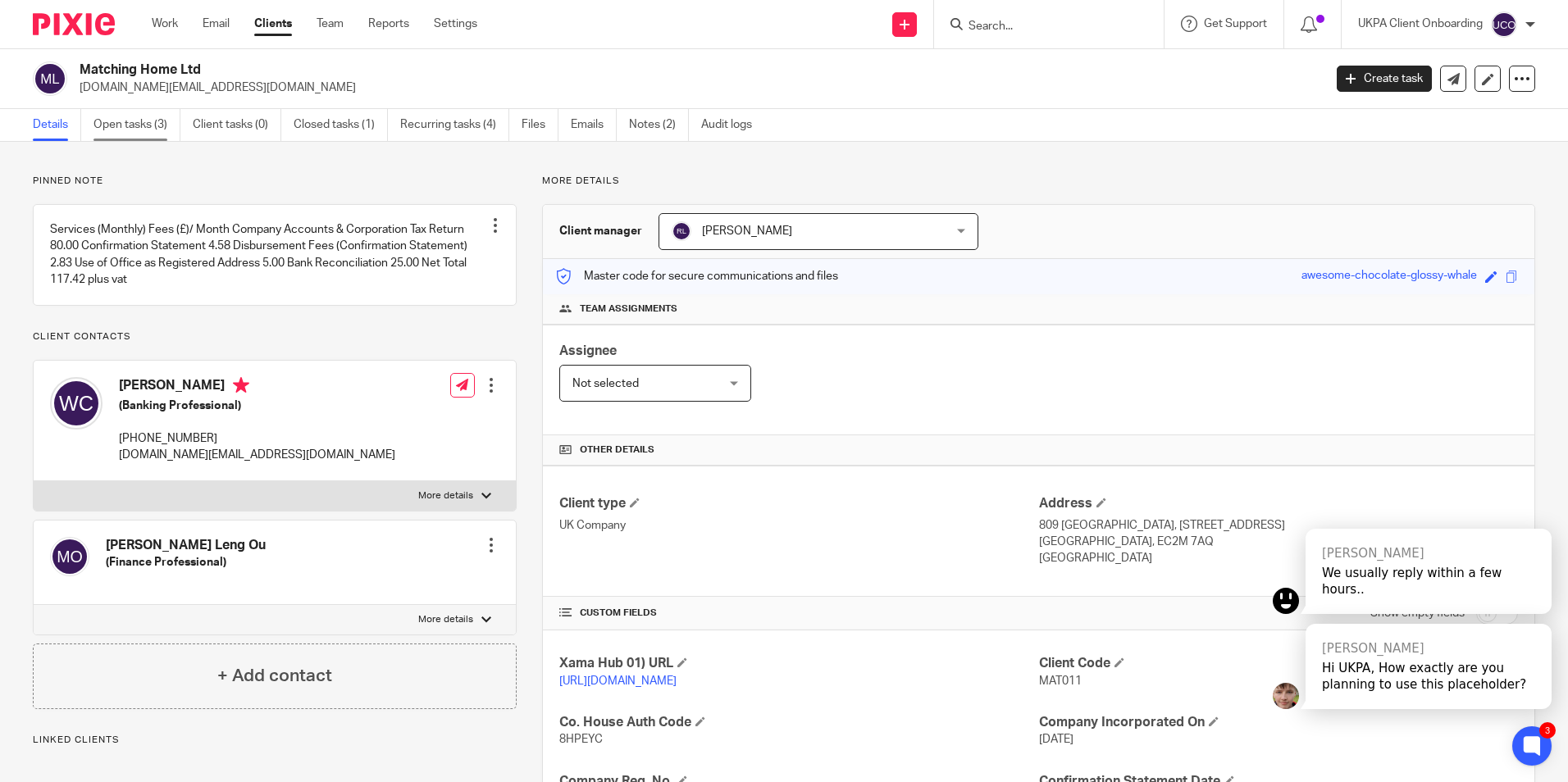
click at [154, 122] on link "Open tasks (3)" at bounding box center [137, 125] width 87 height 32
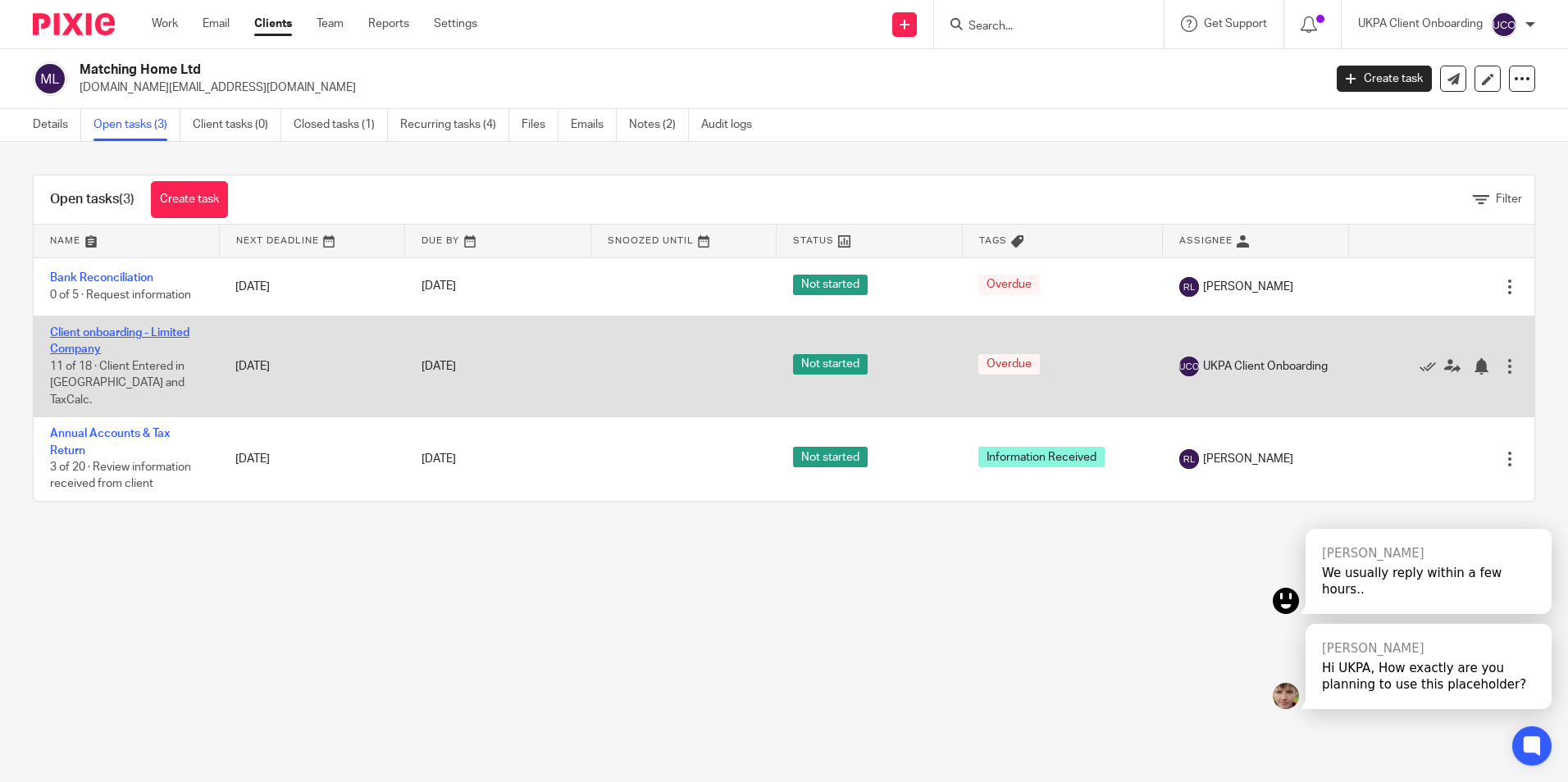
click at [139, 330] on link "Client onboarding - Limited Company" at bounding box center [120, 341] width 139 height 28
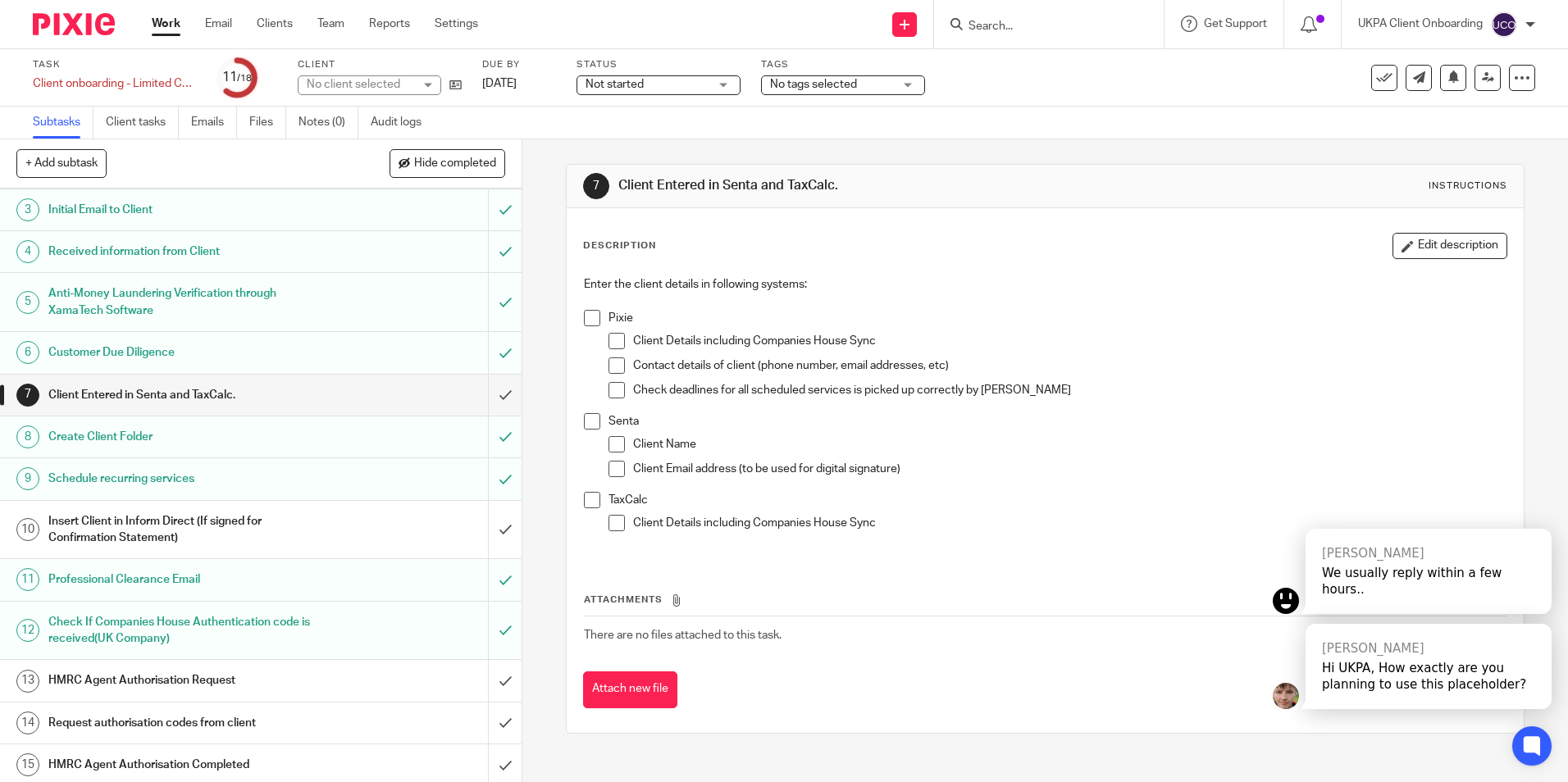
scroll to position [231, 0]
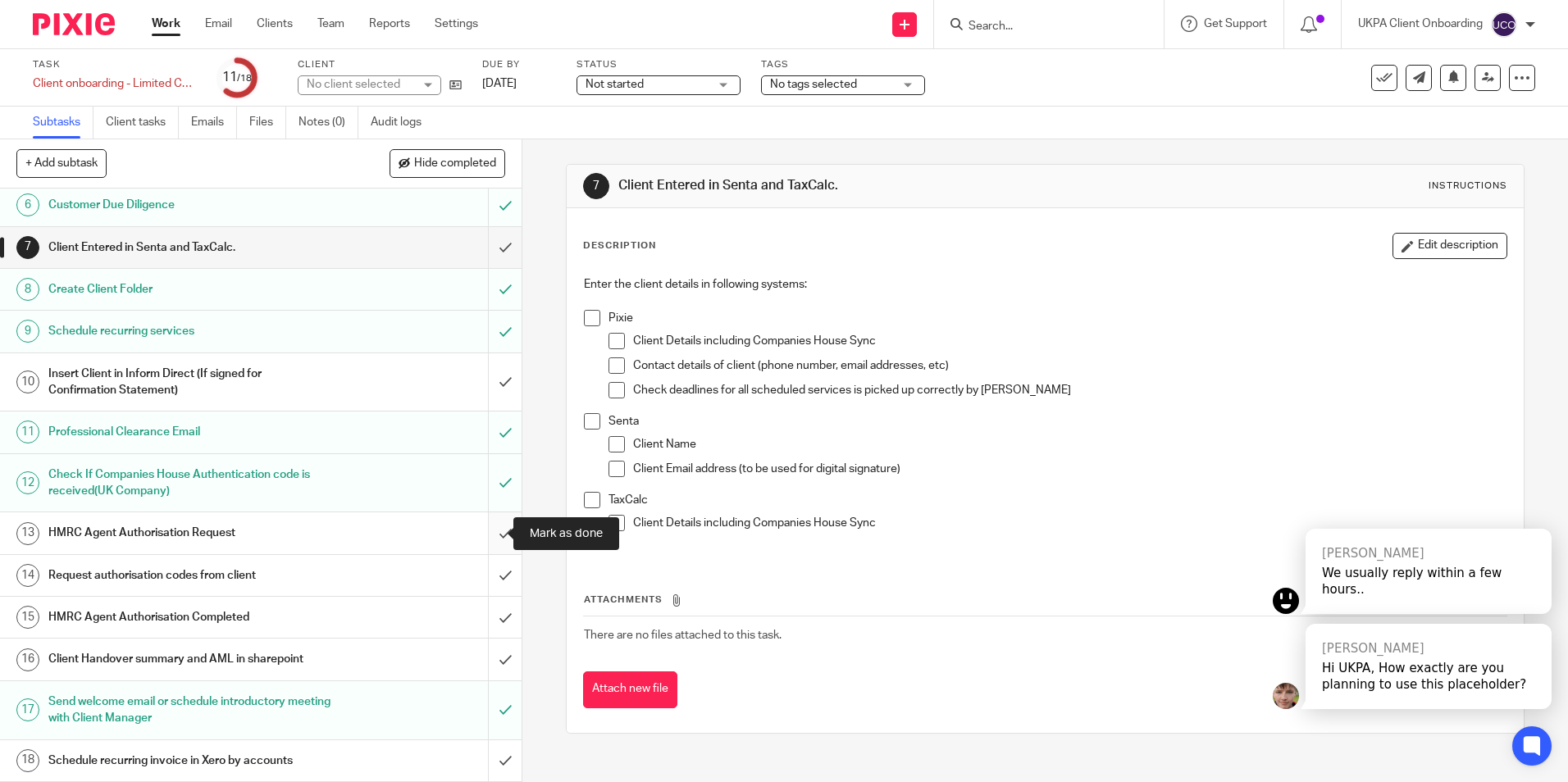
click at [481, 528] on input "submit" at bounding box center [261, 533] width 522 height 41
click at [456, 87] on icon at bounding box center [455, 84] width 12 height 12
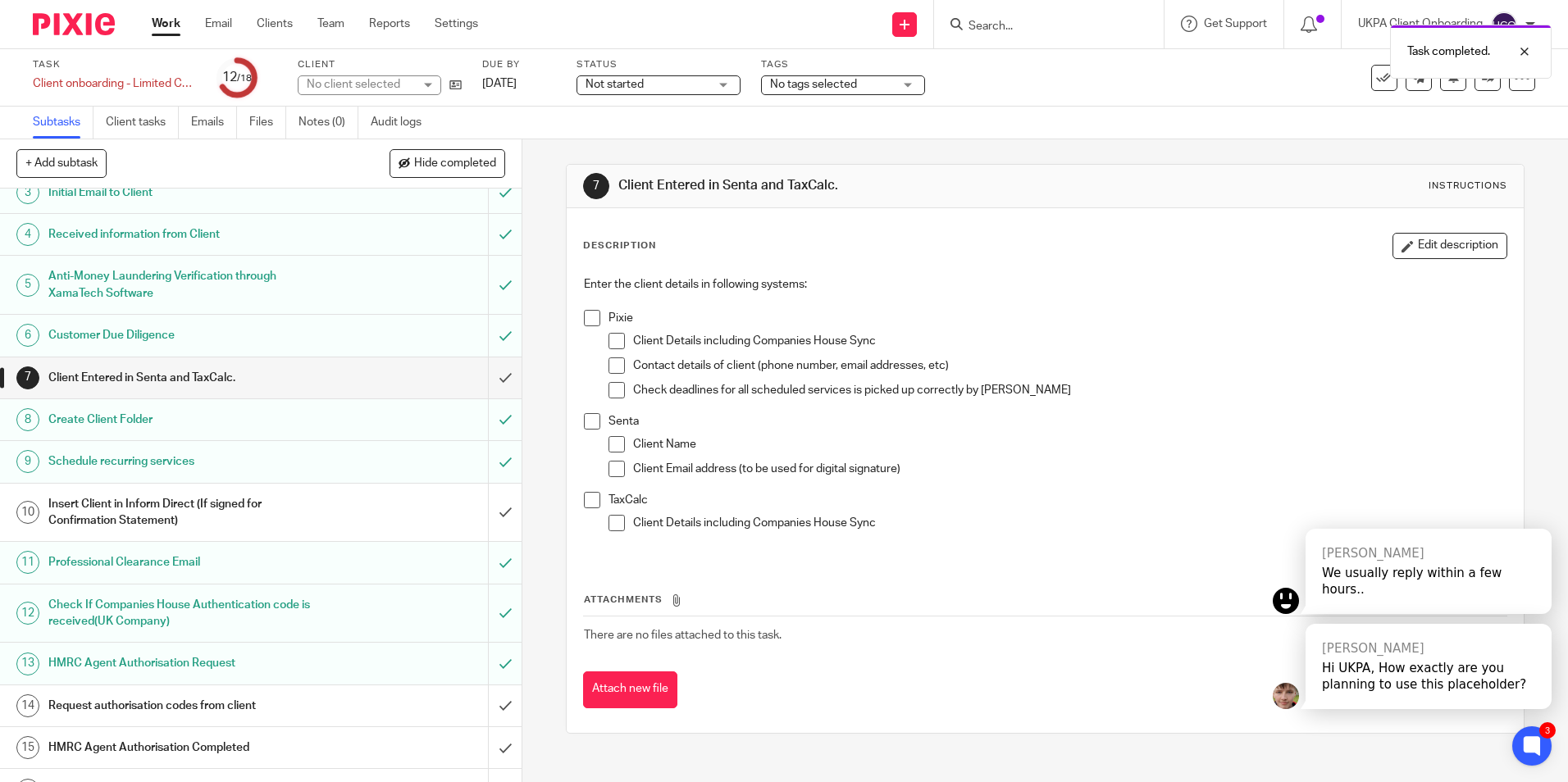
scroll to position [231, 0]
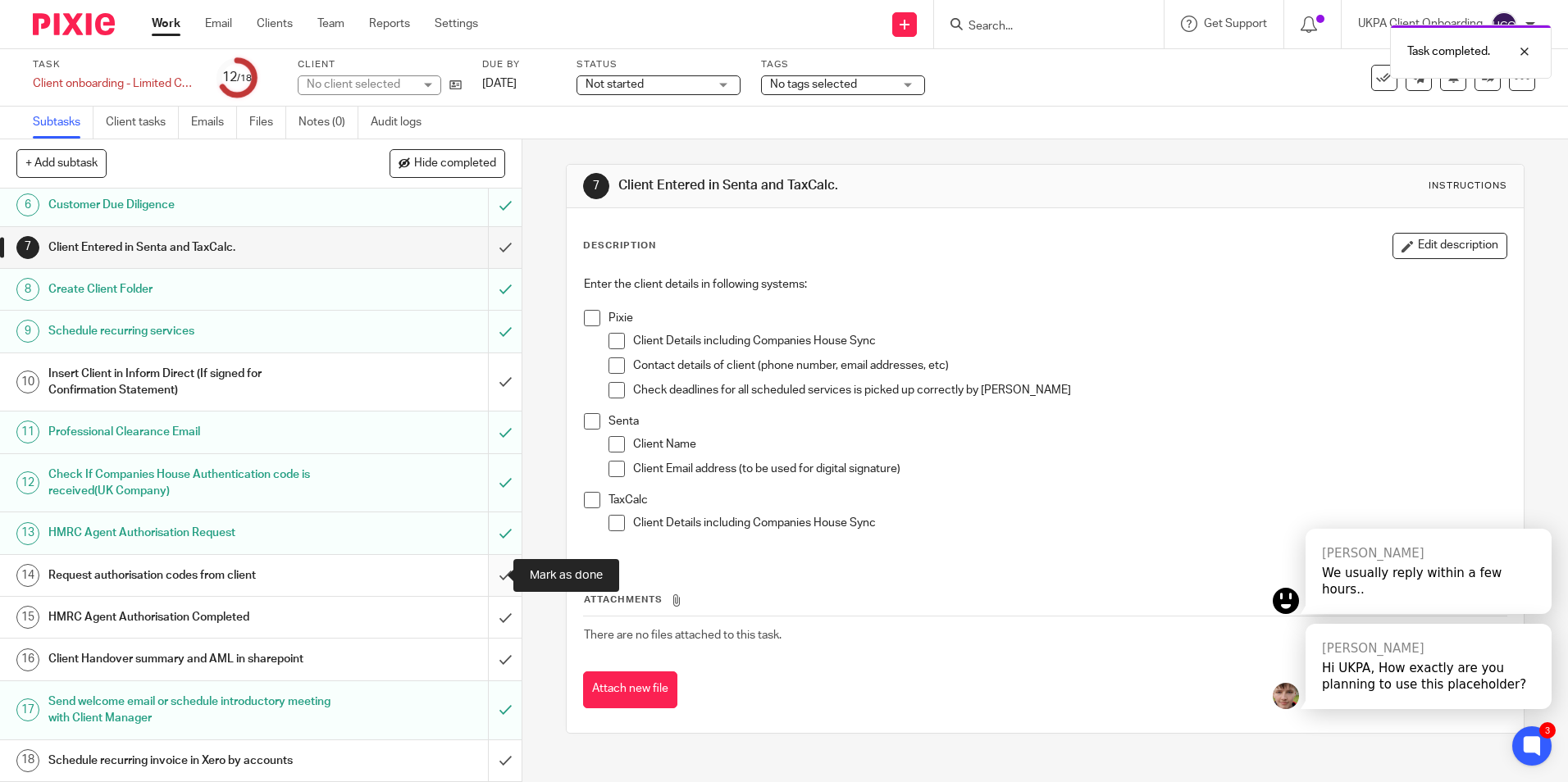
click at [485, 569] on input "submit" at bounding box center [261, 575] width 522 height 41
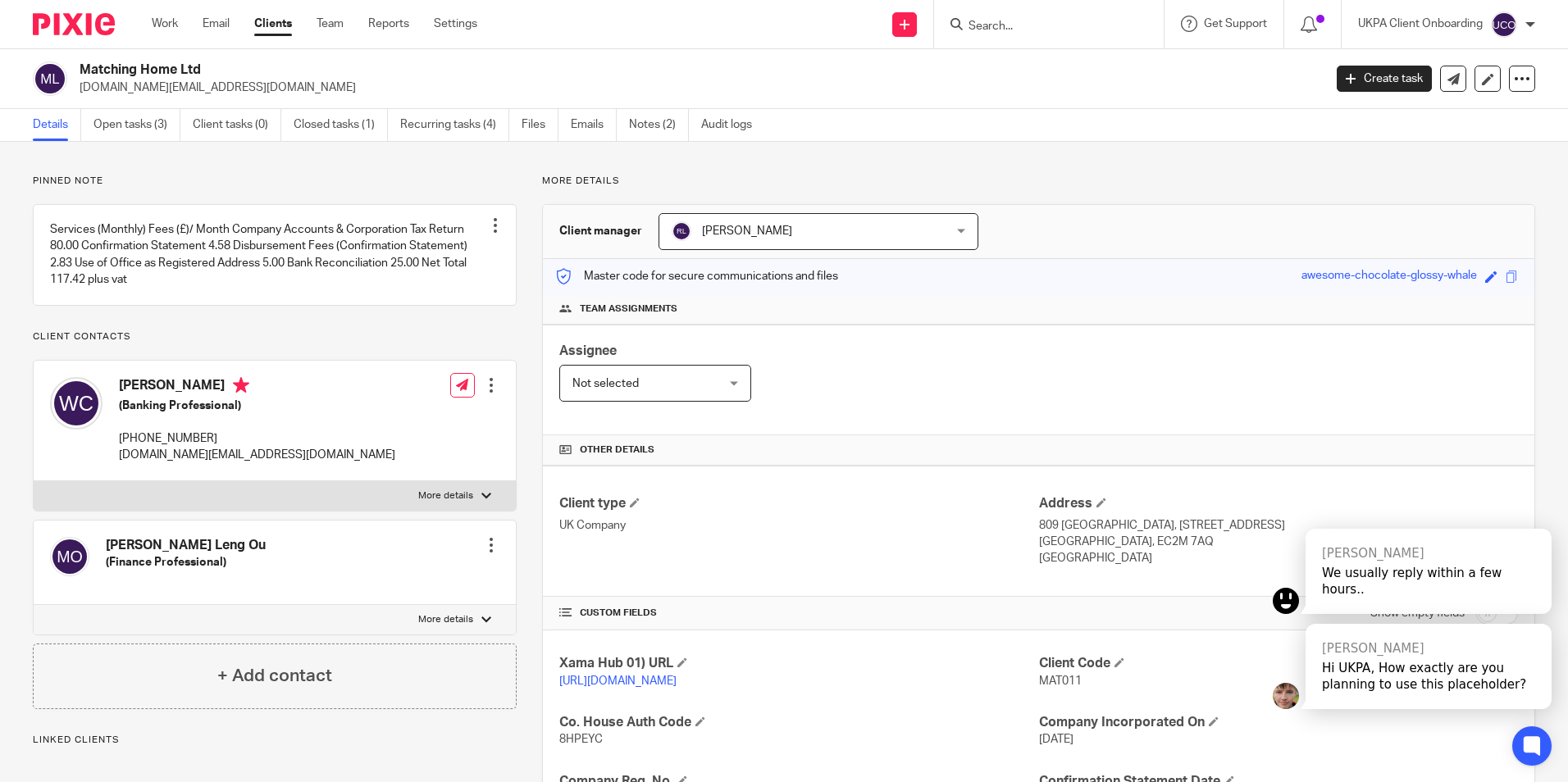
click at [162, 63] on h2 "Matching Home Ltd" at bounding box center [572, 70] width 986 height 17
copy div "Matching Home Ltd"
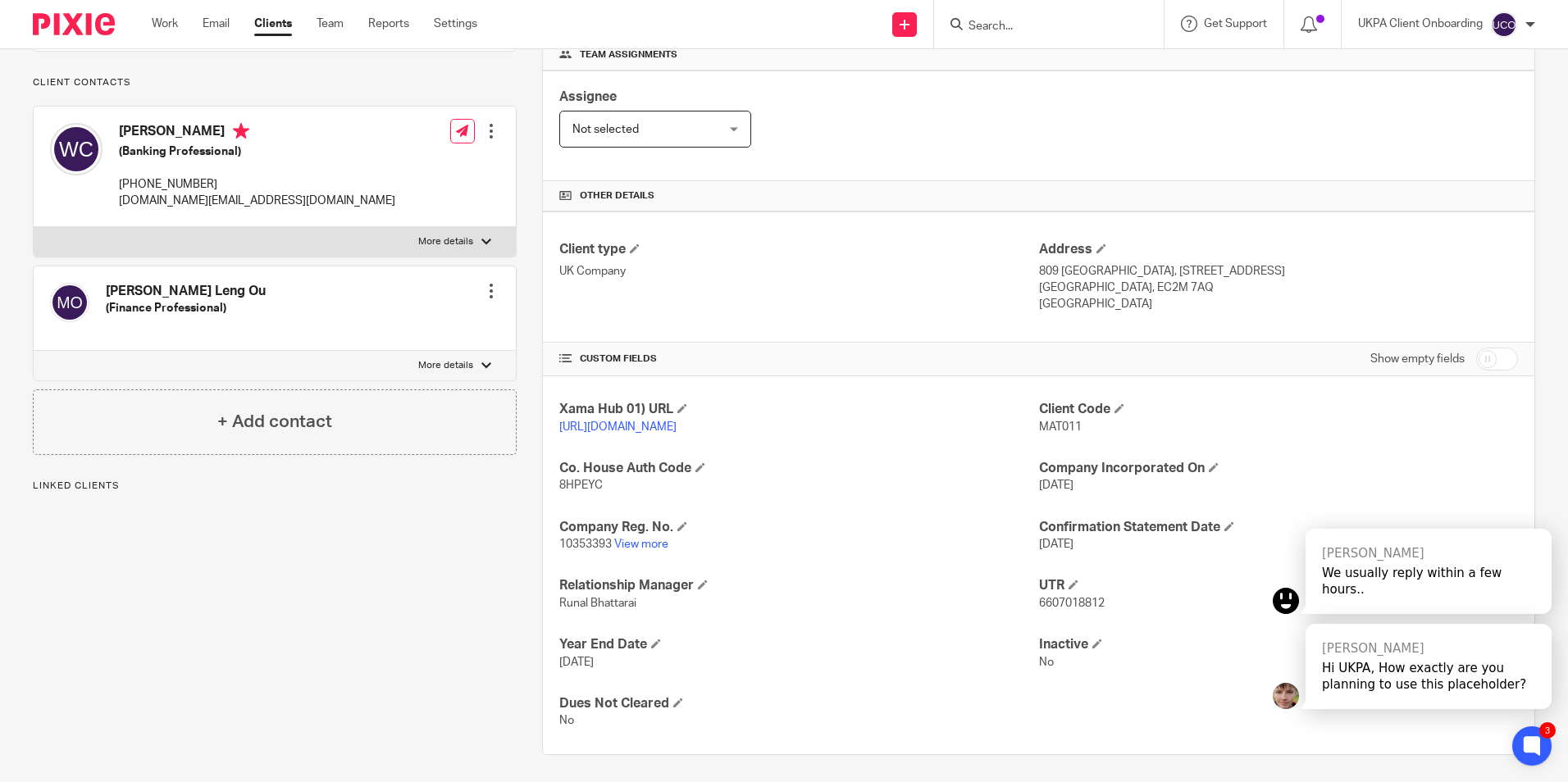
scroll to position [276, 0]
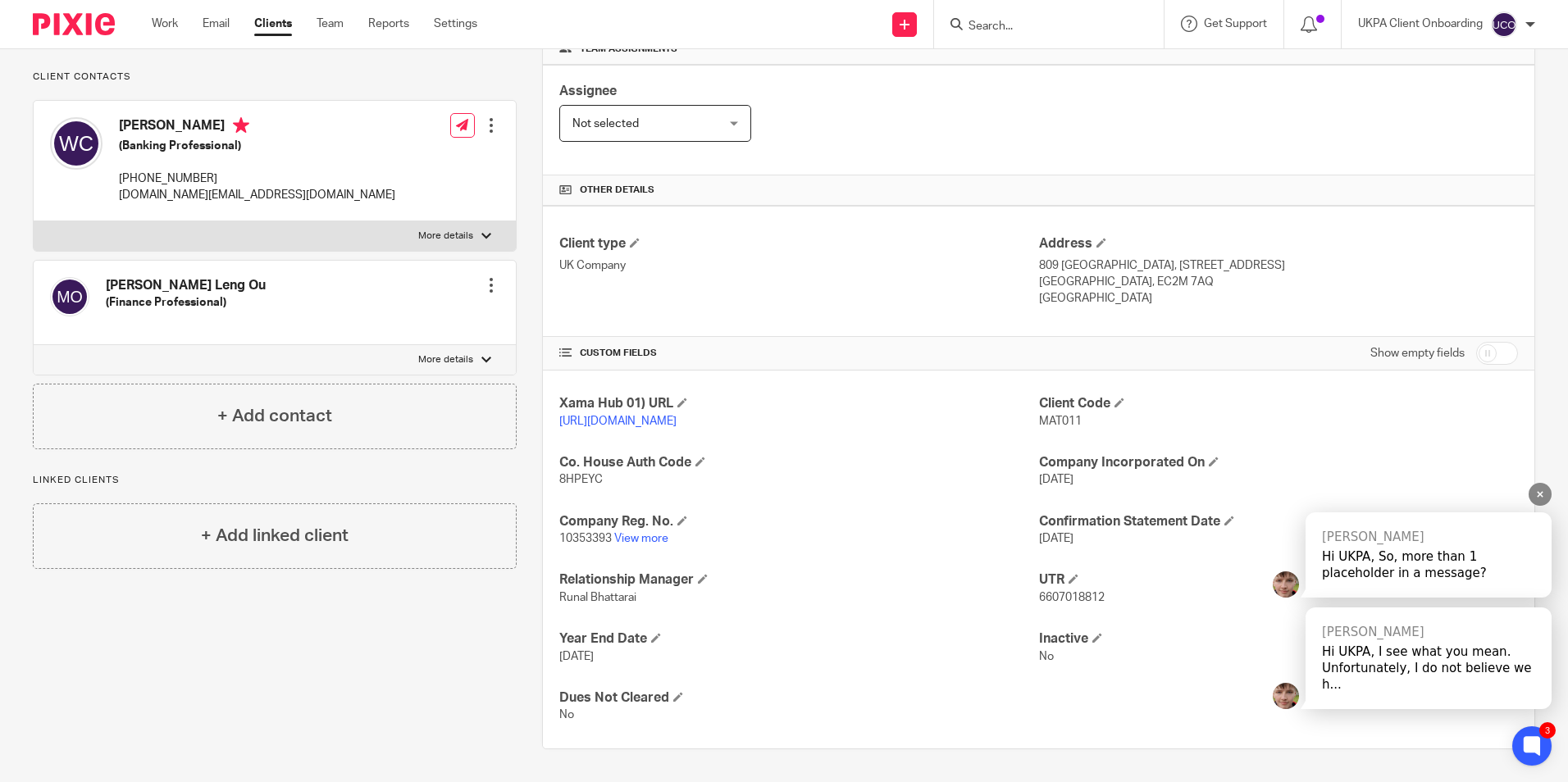
click at [1378, 566] on div "Hi UKPA, So, more than 1 placeholder in a message?" at bounding box center [1429, 565] width 213 height 33
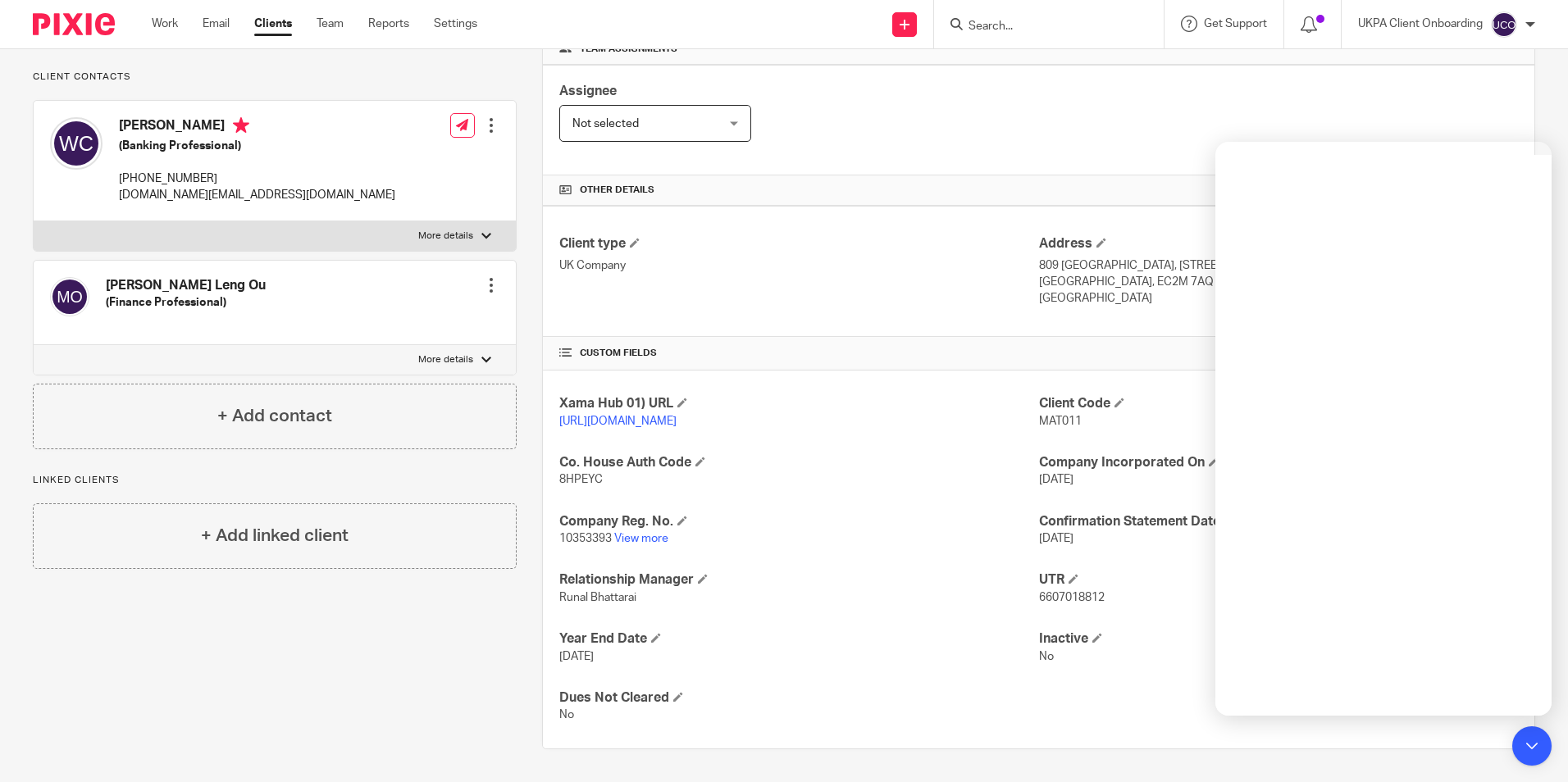
click at [1037, 25] on input "Search" at bounding box center [1041, 27] width 148 height 15
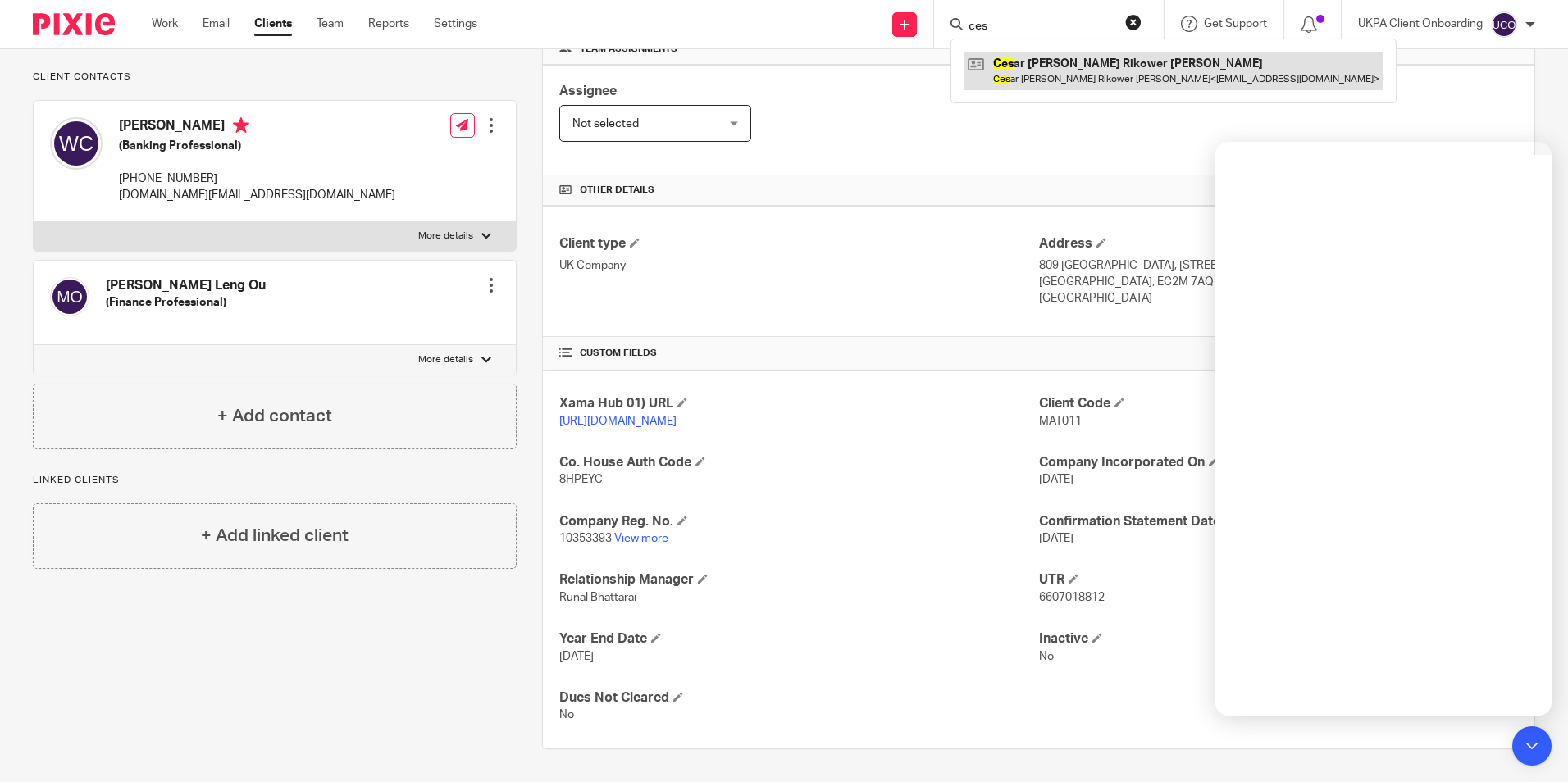
type input "ces"
click at [1046, 60] on link at bounding box center [1174, 70] width 420 height 38
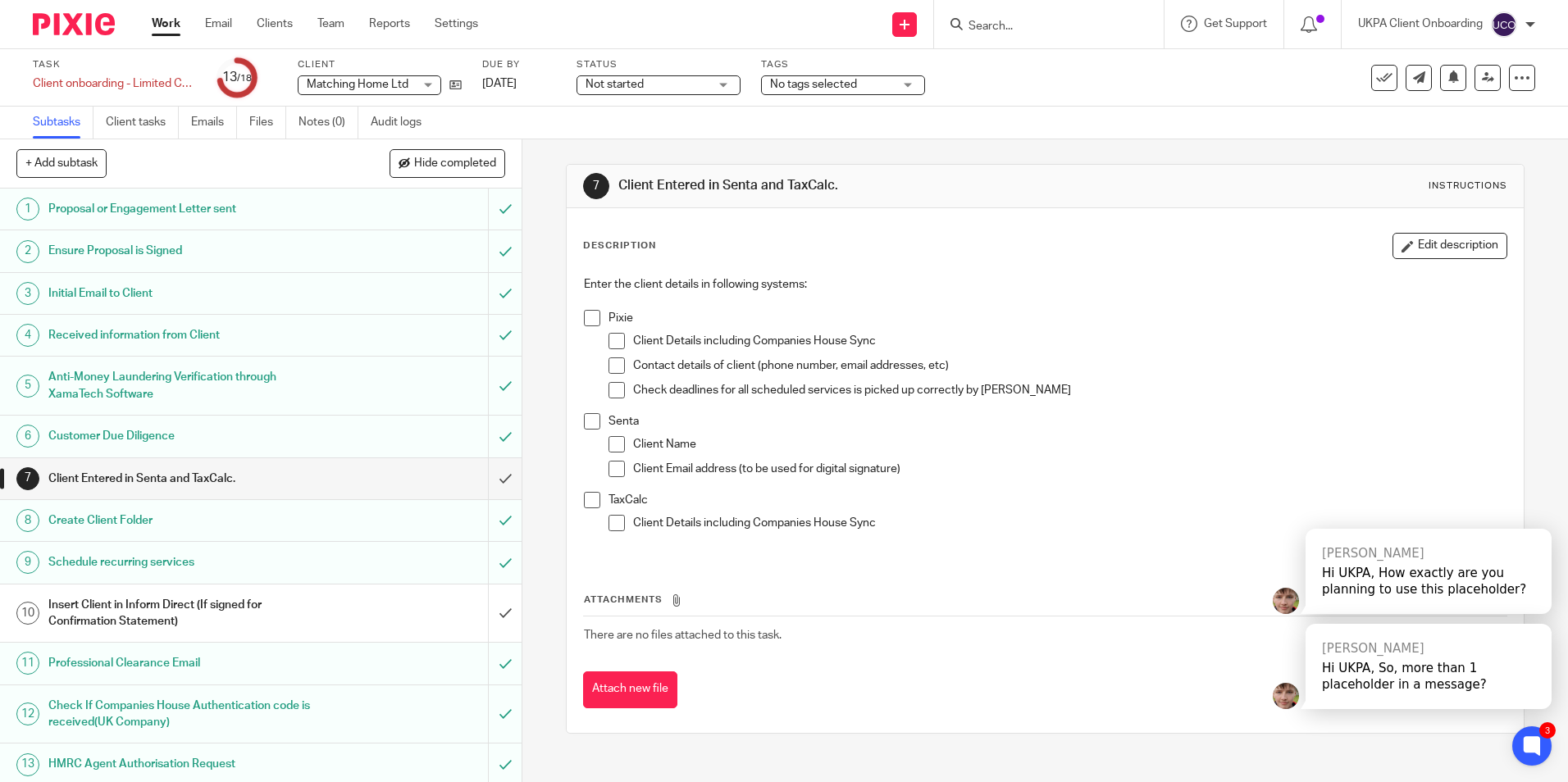
click at [1024, 33] on input "Search" at bounding box center [1041, 27] width 148 height 15
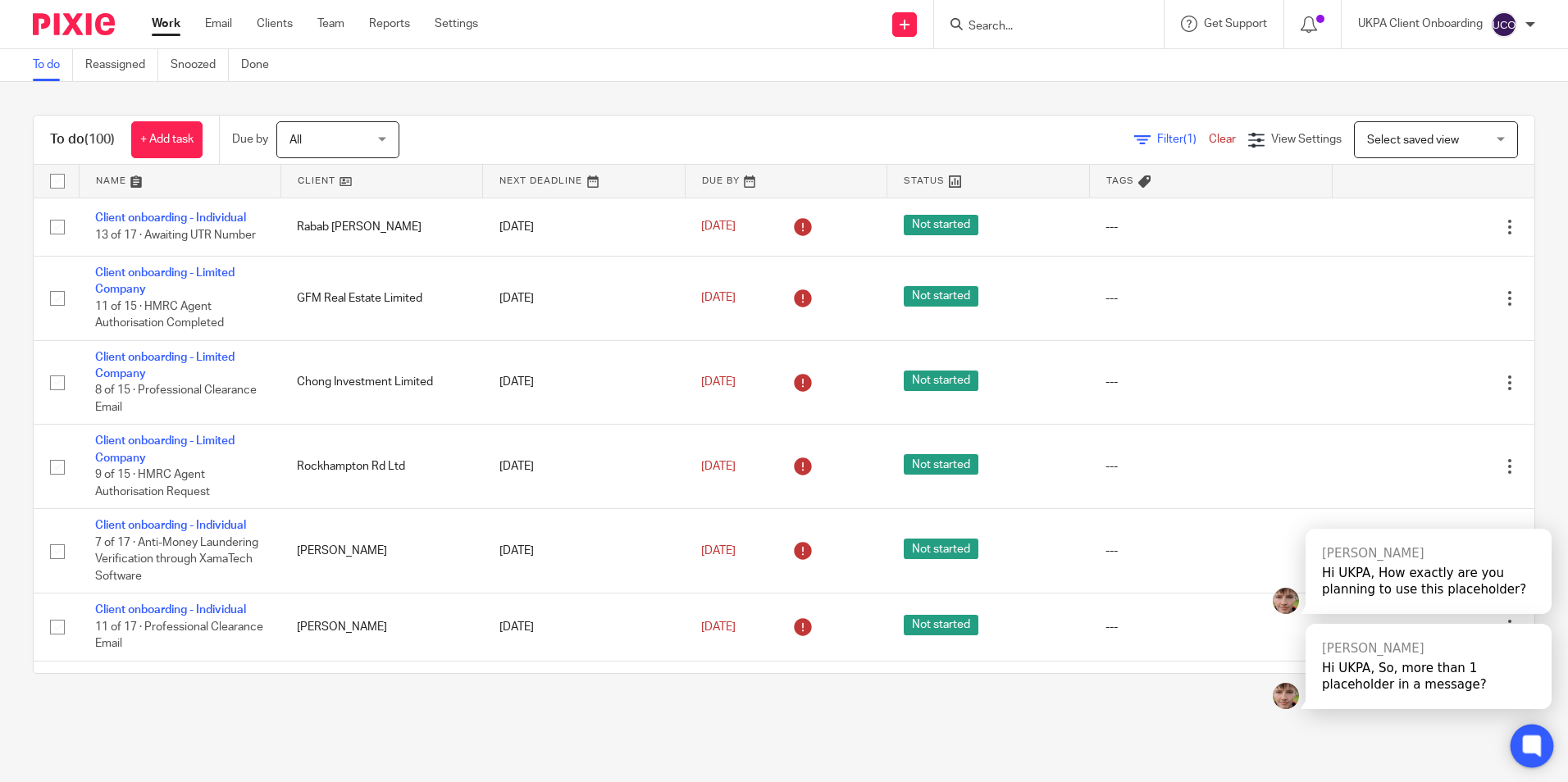
click at [1520, 731] on div at bounding box center [1532, 746] width 43 height 43
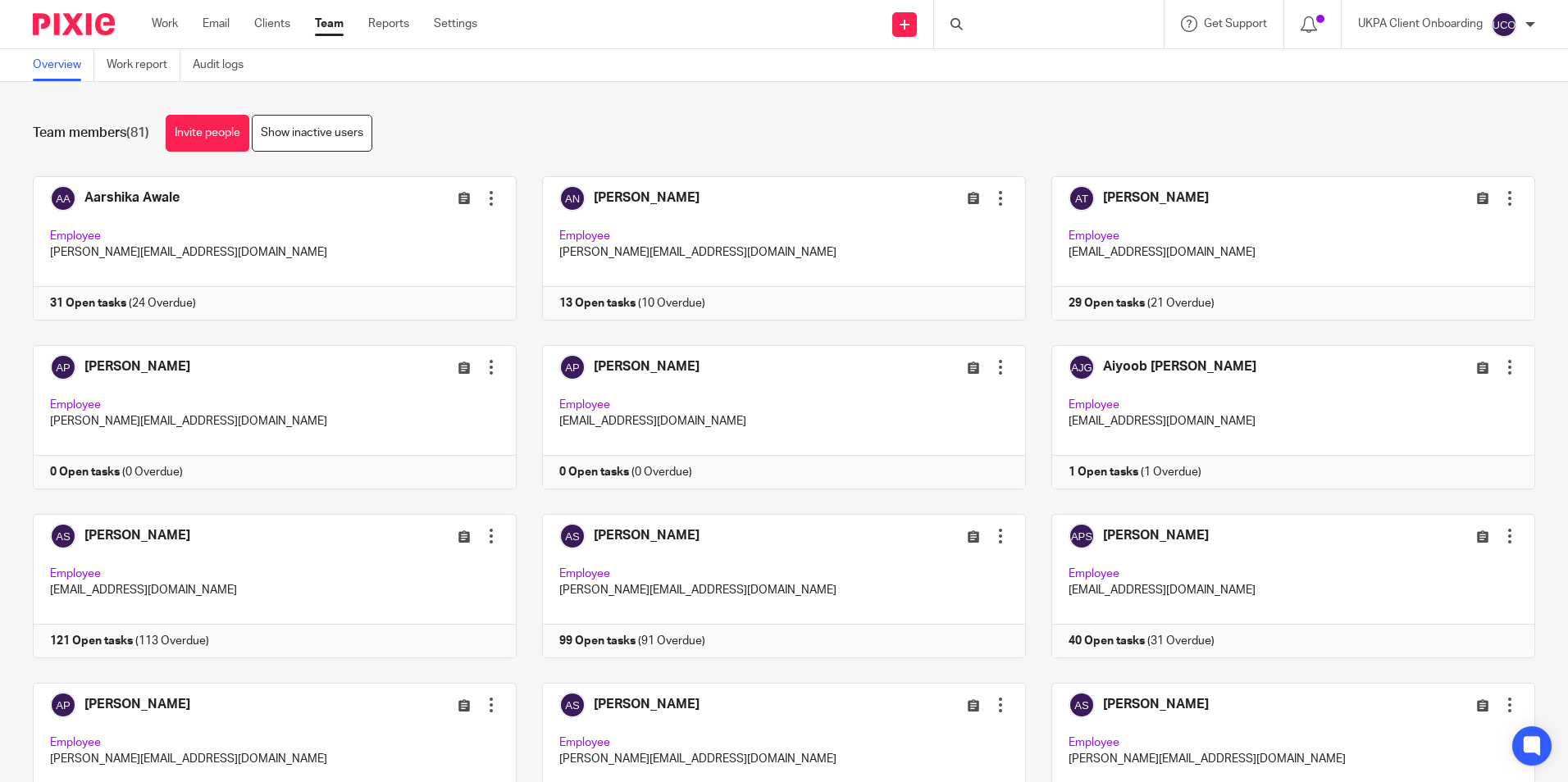
click at [197, 128] on link "Invite people" at bounding box center [207, 133] width 84 height 37
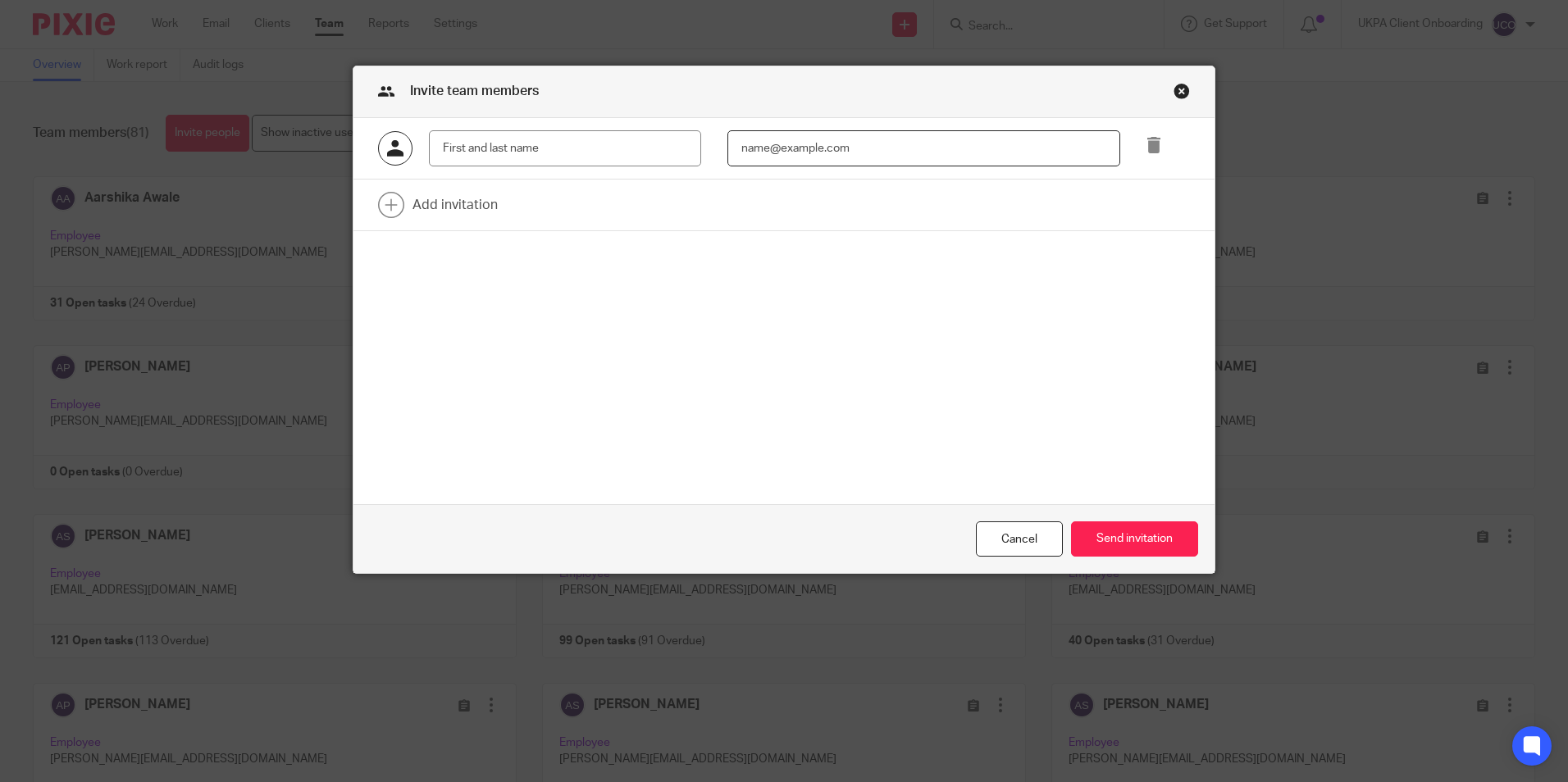
click at [822, 146] on input "email" at bounding box center [923, 148] width 393 height 37
paste input "[EMAIL_ADDRESS][DOMAIN_NAME]"
type input "[EMAIL_ADDRESS][DOMAIN_NAME]"
click at [465, 139] on input "text" at bounding box center [565, 148] width 272 height 37
paste input "Isha Dhungana"
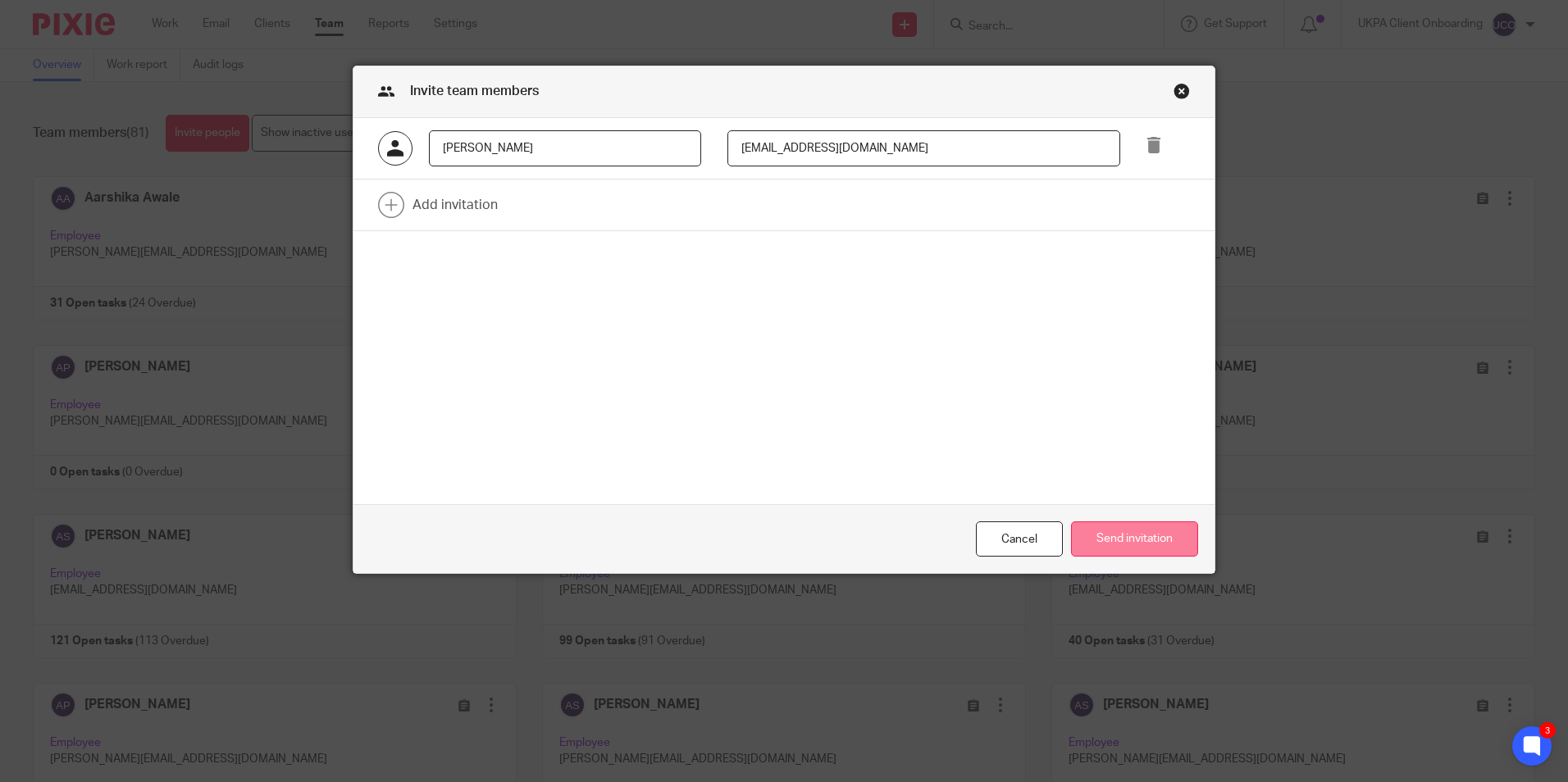
type input "Isha Dhungana"
click at [1151, 539] on button "Send invitation" at bounding box center [1134, 539] width 127 height 35
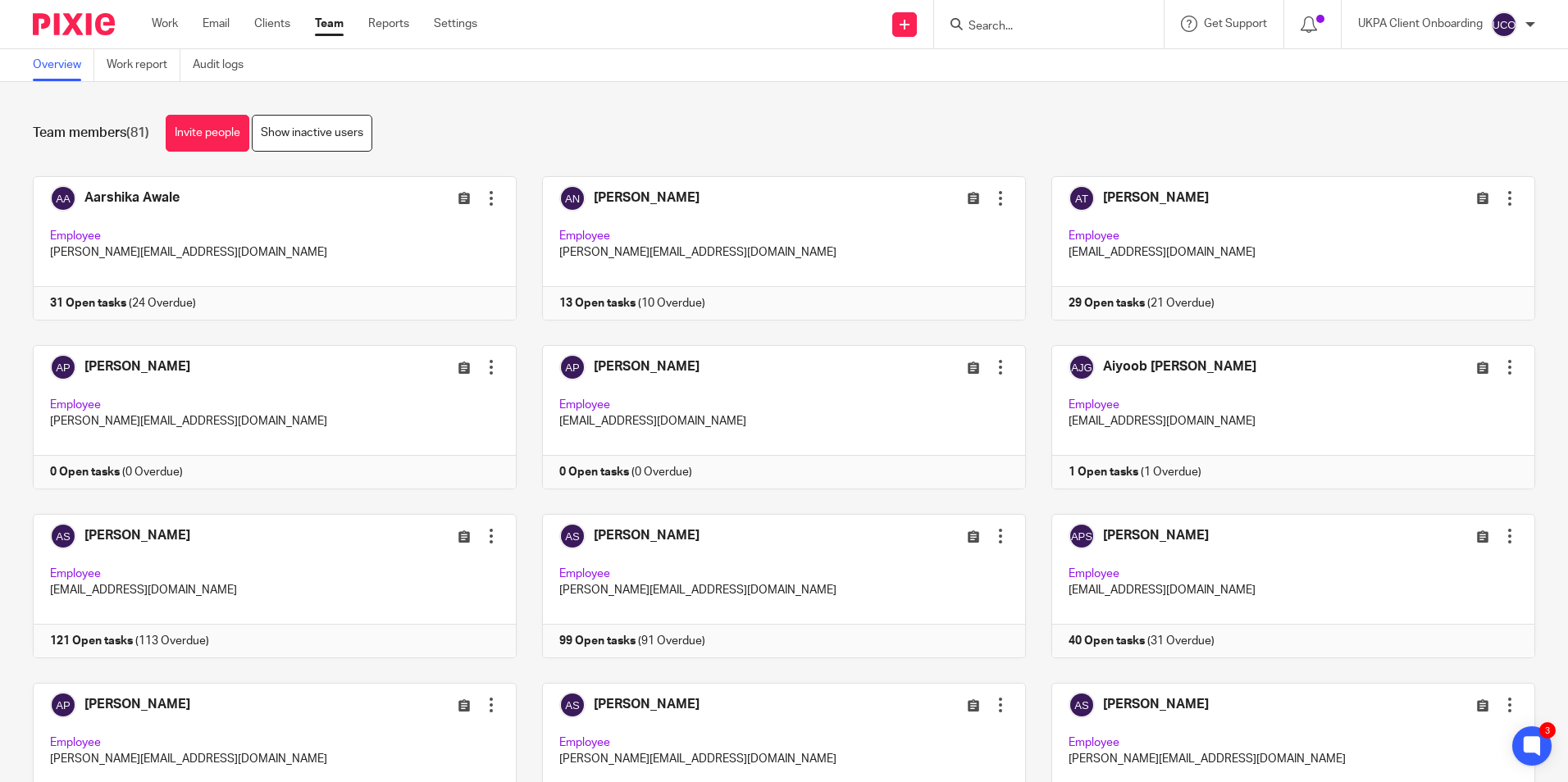
click at [1004, 36] on div at bounding box center [1049, 24] width 230 height 48
click at [1005, 27] on input "Search" at bounding box center [1041, 27] width 148 height 15
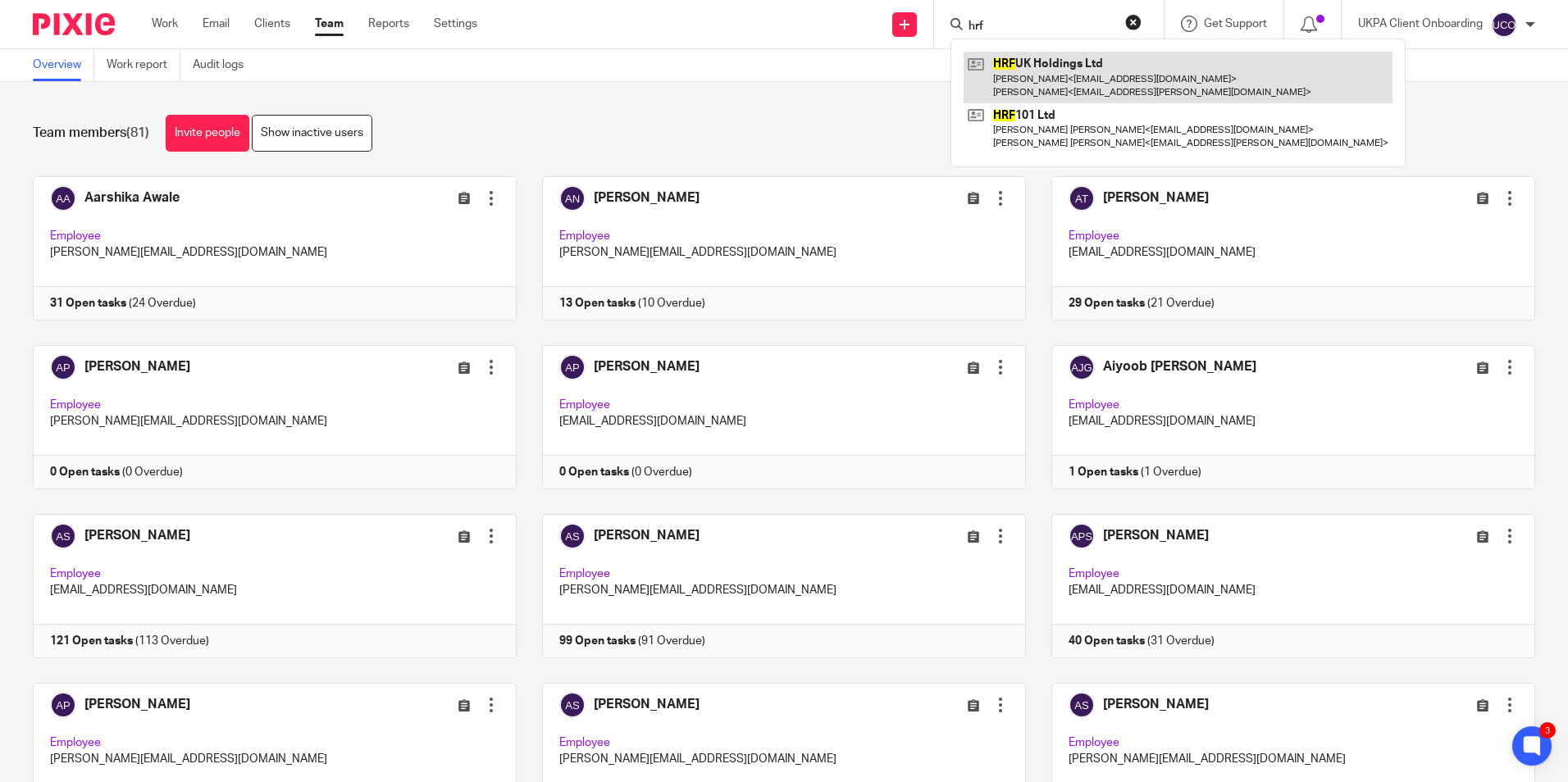
type input "hrf"
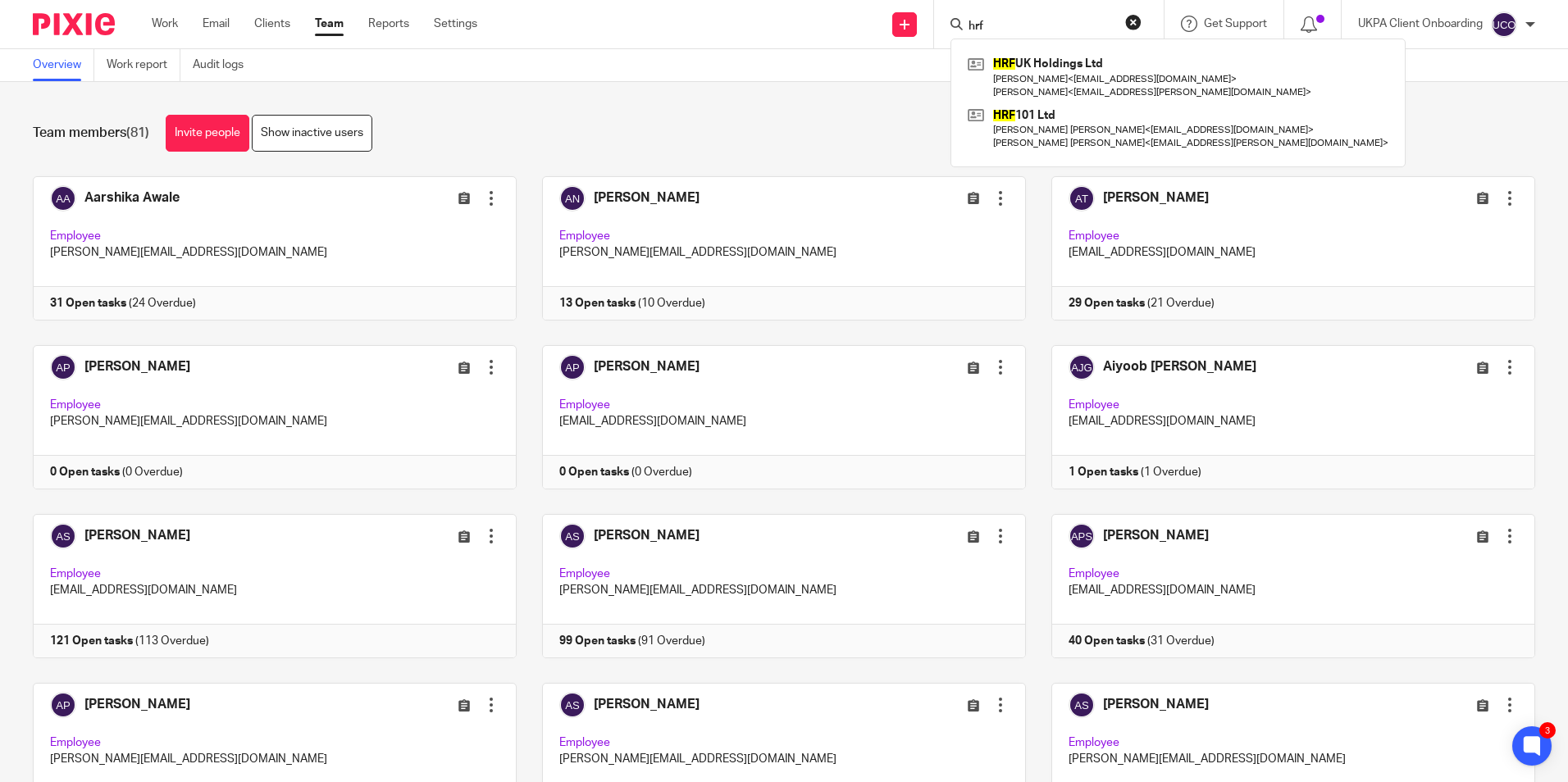
drag, startPoint x: 216, startPoint y: 130, endPoint x: 255, endPoint y: 133, distance: 39.1
click at [216, 130] on link "Invite people" at bounding box center [207, 133] width 84 height 37
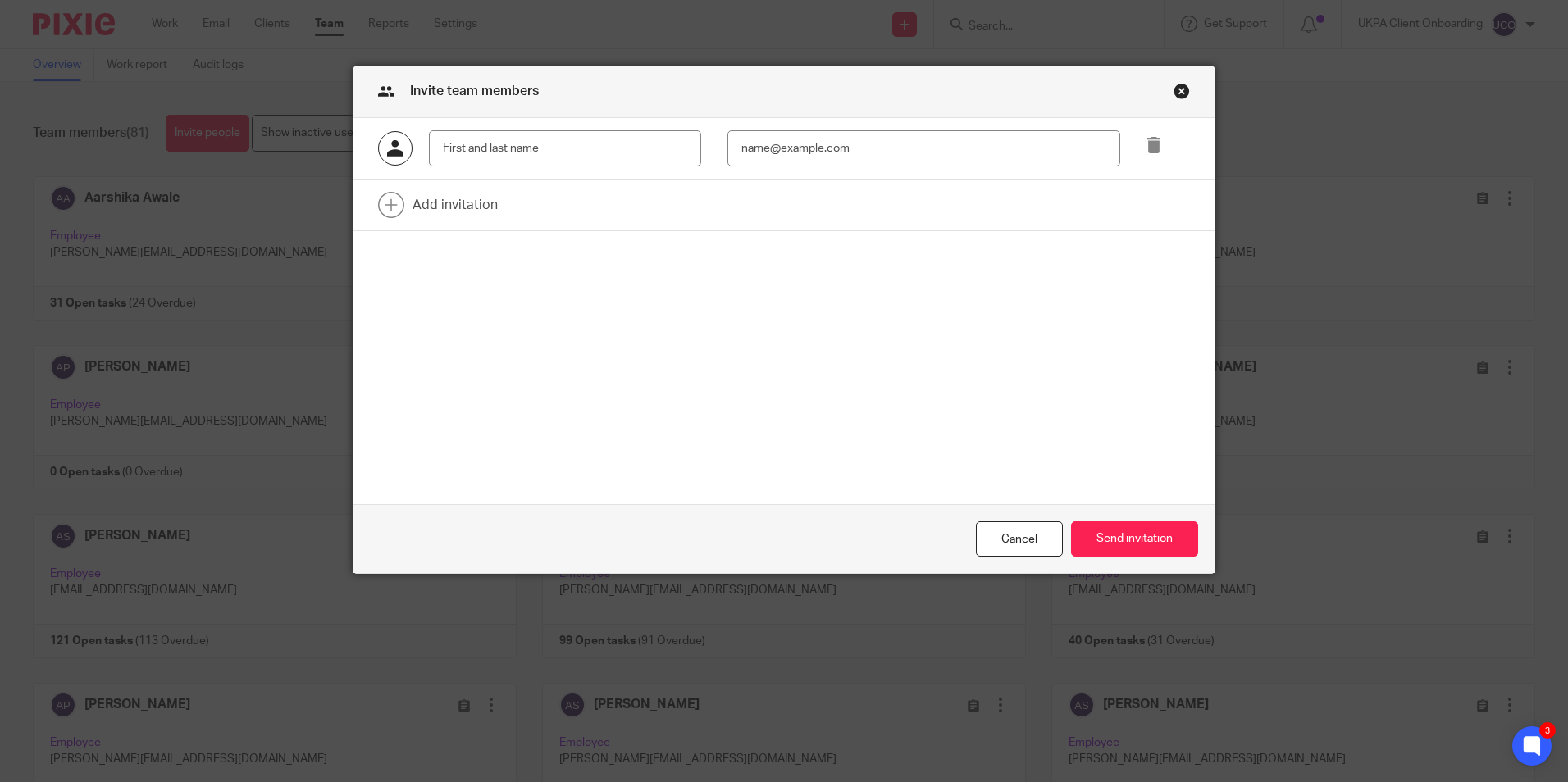
click at [517, 148] on input "text" at bounding box center [565, 148] width 272 height 37
type input "Hina Shrestha"
click at [768, 153] on input "email" at bounding box center [923, 148] width 393 height 37
paste input "hina@ukpa.co.uk"
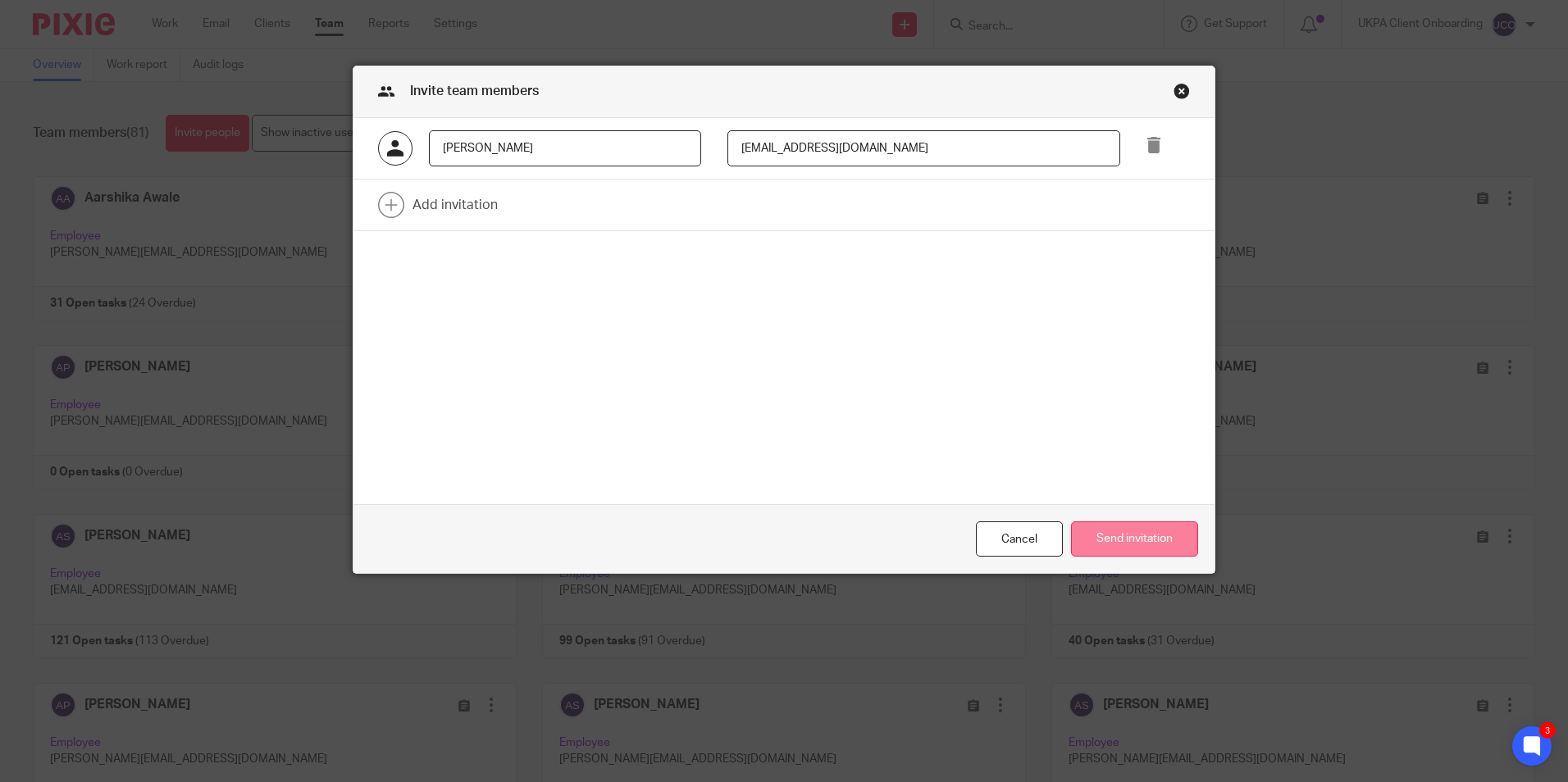
type input "hina@ukpa.co.uk"
click at [1118, 535] on button "Send invitation" at bounding box center [1134, 539] width 127 height 35
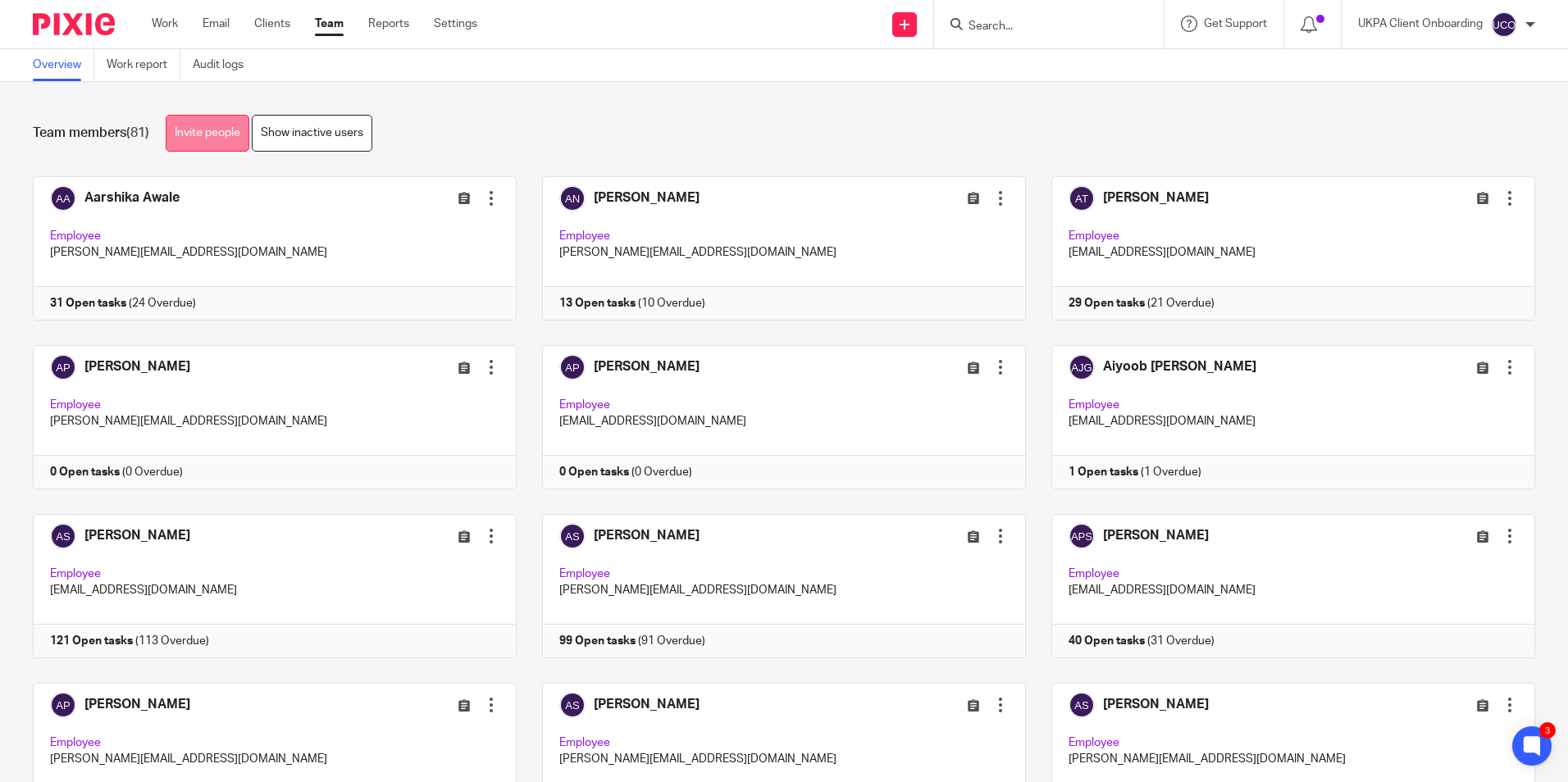
click at [202, 143] on link "Invite people" at bounding box center [207, 133] width 84 height 37
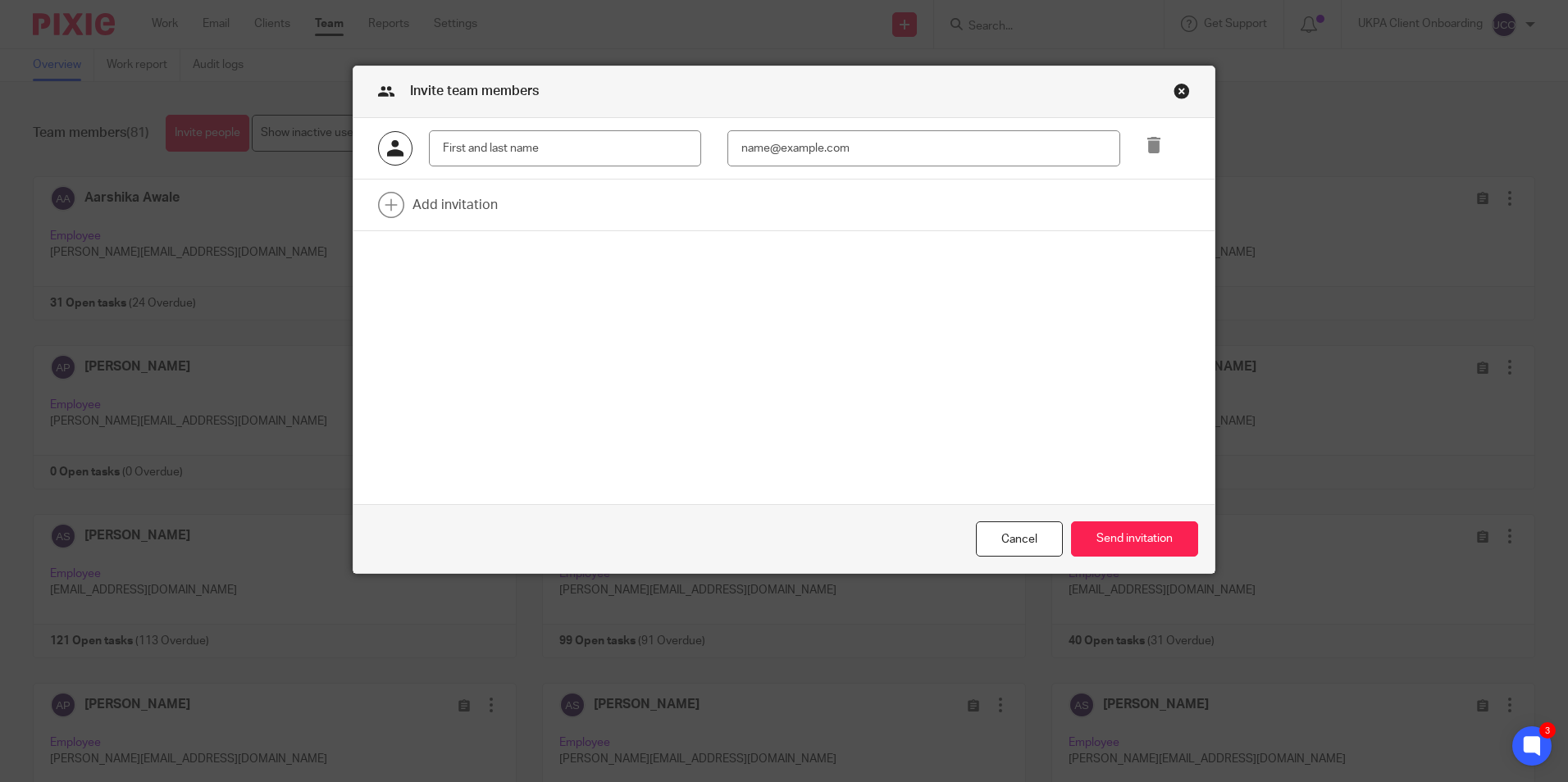
click at [599, 139] on input "text" at bounding box center [565, 148] width 272 height 37
click at [478, 149] on input "text" at bounding box center [565, 148] width 272 height 37
type input "[PERSON_NAME]"
click at [814, 150] on input "email" at bounding box center [923, 148] width 393 height 37
paste input "[PERSON_NAME][EMAIL_ADDRESS][DOMAIN_NAME]"
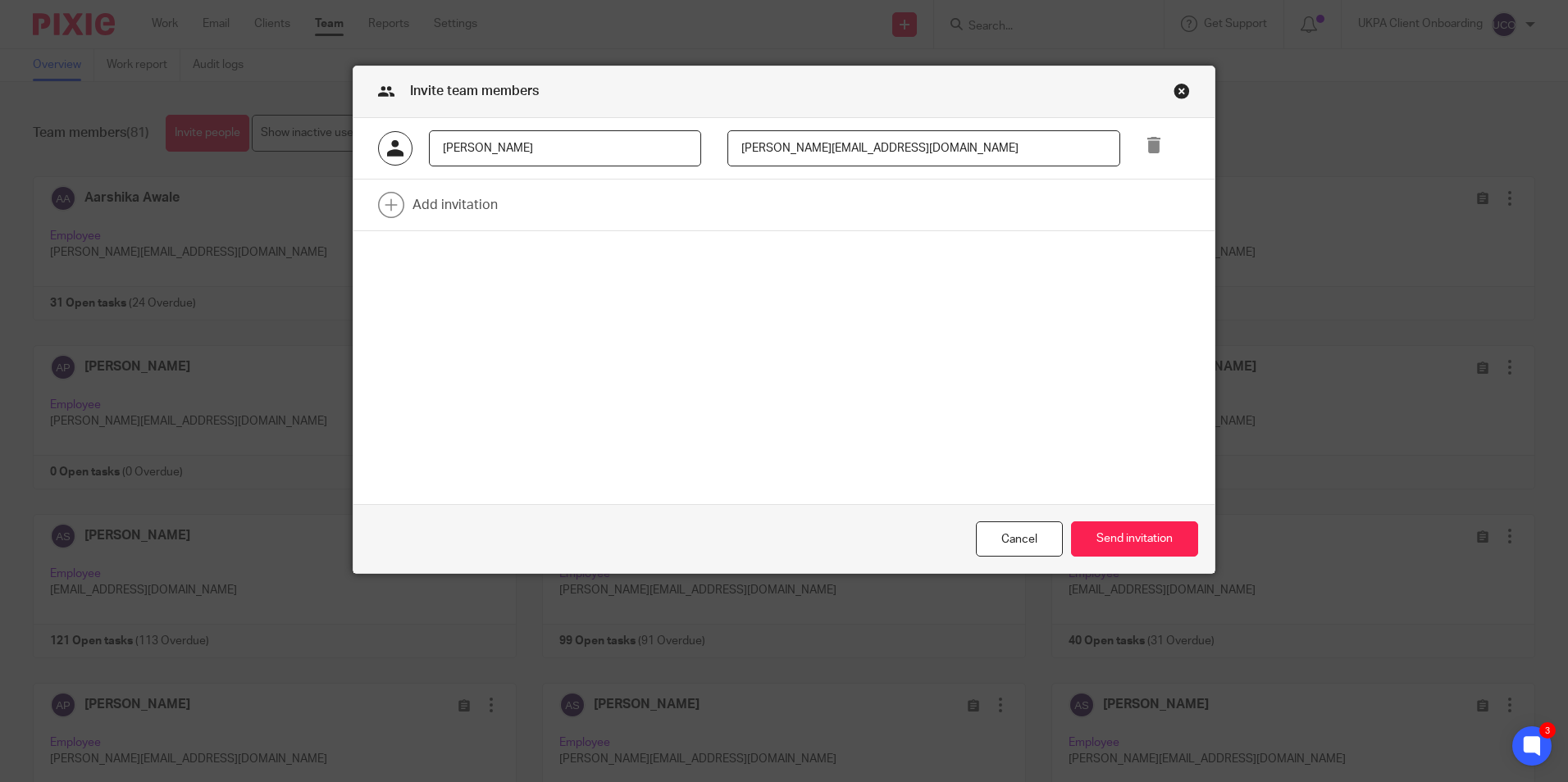
type input "sadikshya@ukpa.co.uk"
click at [1144, 421] on div "Sadikshya Deula sadikshya@ukpa.co.uk Add invitation" at bounding box center [784, 311] width 861 height 387
click at [1133, 528] on button "Send invitation" at bounding box center [1134, 539] width 127 height 35
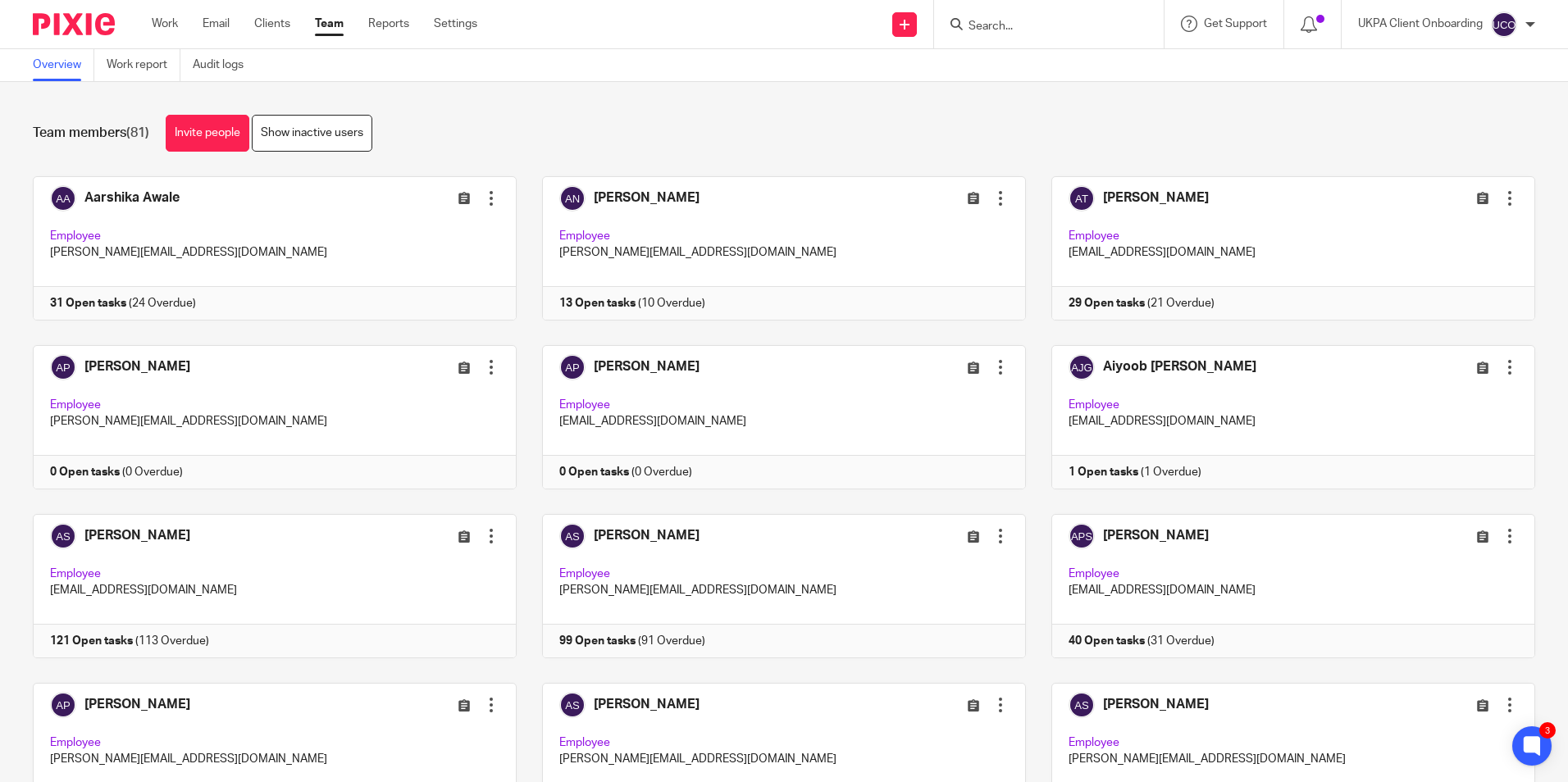
drag, startPoint x: 174, startPoint y: 138, endPoint x: 220, endPoint y: 144, distance: 46.4
click at [174, 138] on link "Invite people" at bounding box center [207, 133] width 84 height 37
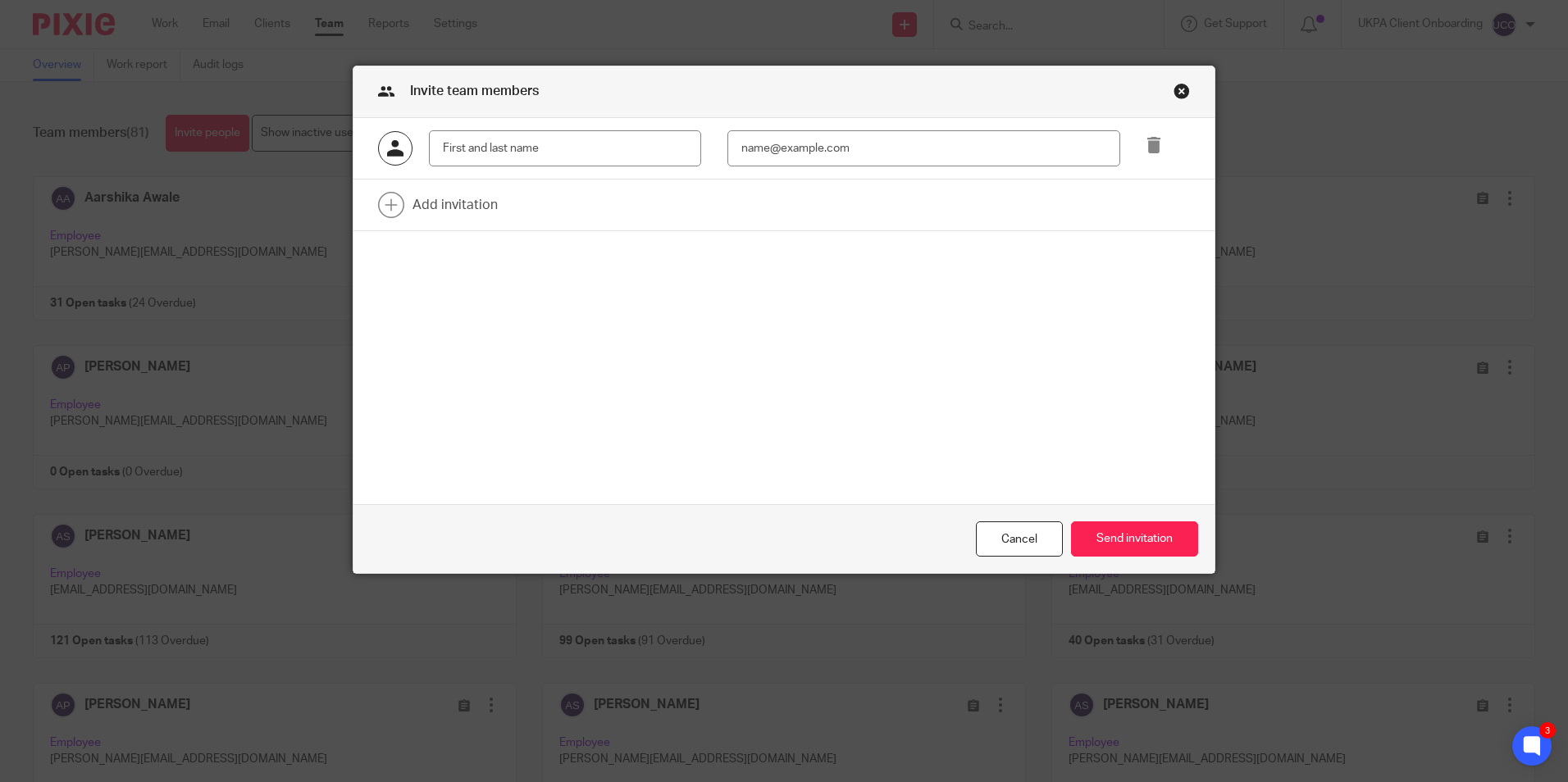
click at [637, 142] on input "text" at bounding box center [565, 148] width 272 height 37
type input "[PERSON_NAME]"
click at [855, 142] on input "email" at bounding box center [923, 148] width 393 height 37
paste input "[PERSON_NAME][EMAIL_ADDRESS][DOMAIN_NAME]"
type input "[PERSON_NAME][EMAIL_ADDRESS][DOMAIN_NAME]"
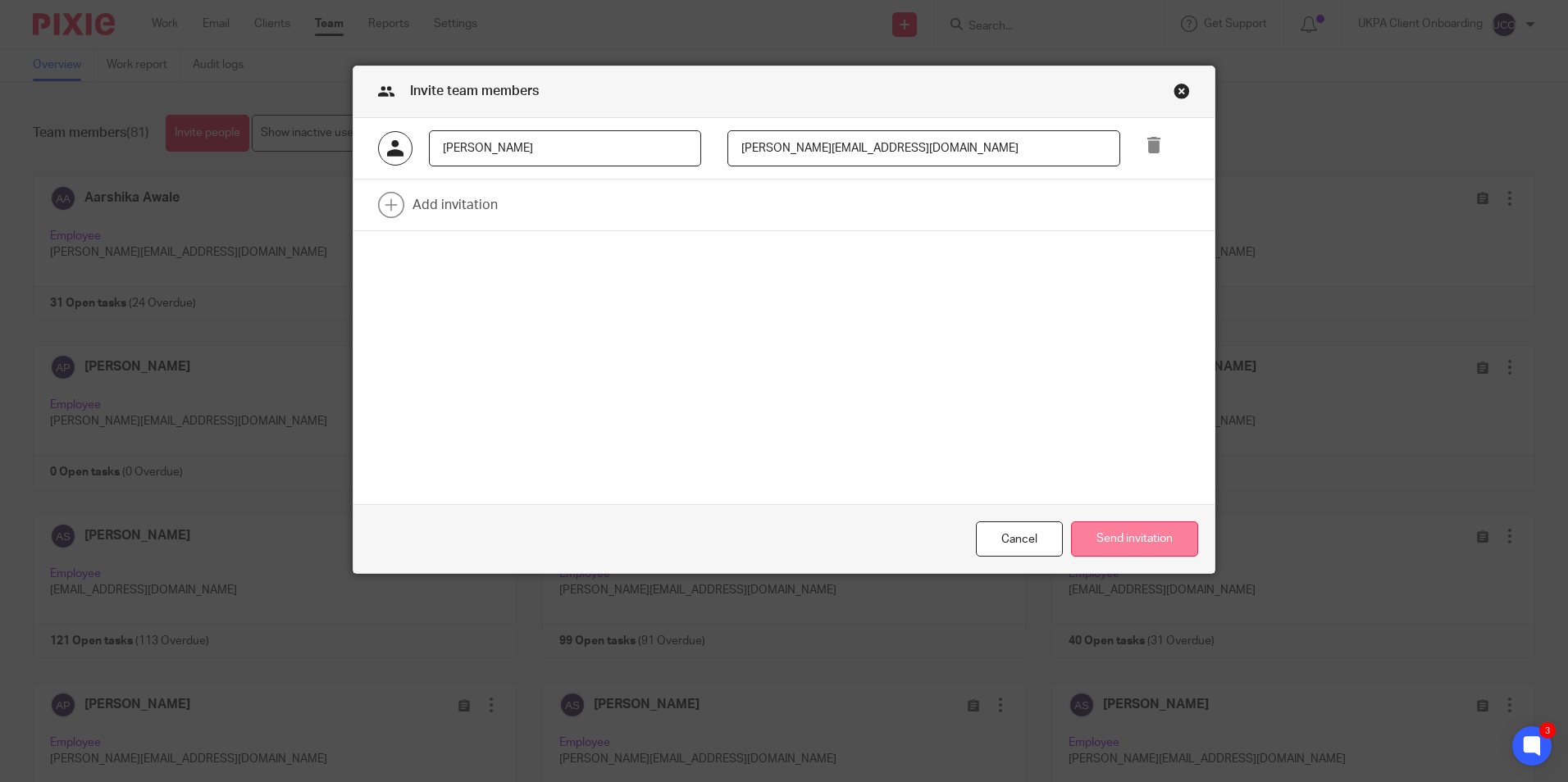
click at [1152, 542] on button "Send invitation" at bounding box center [1134, 539] width 127 height 35
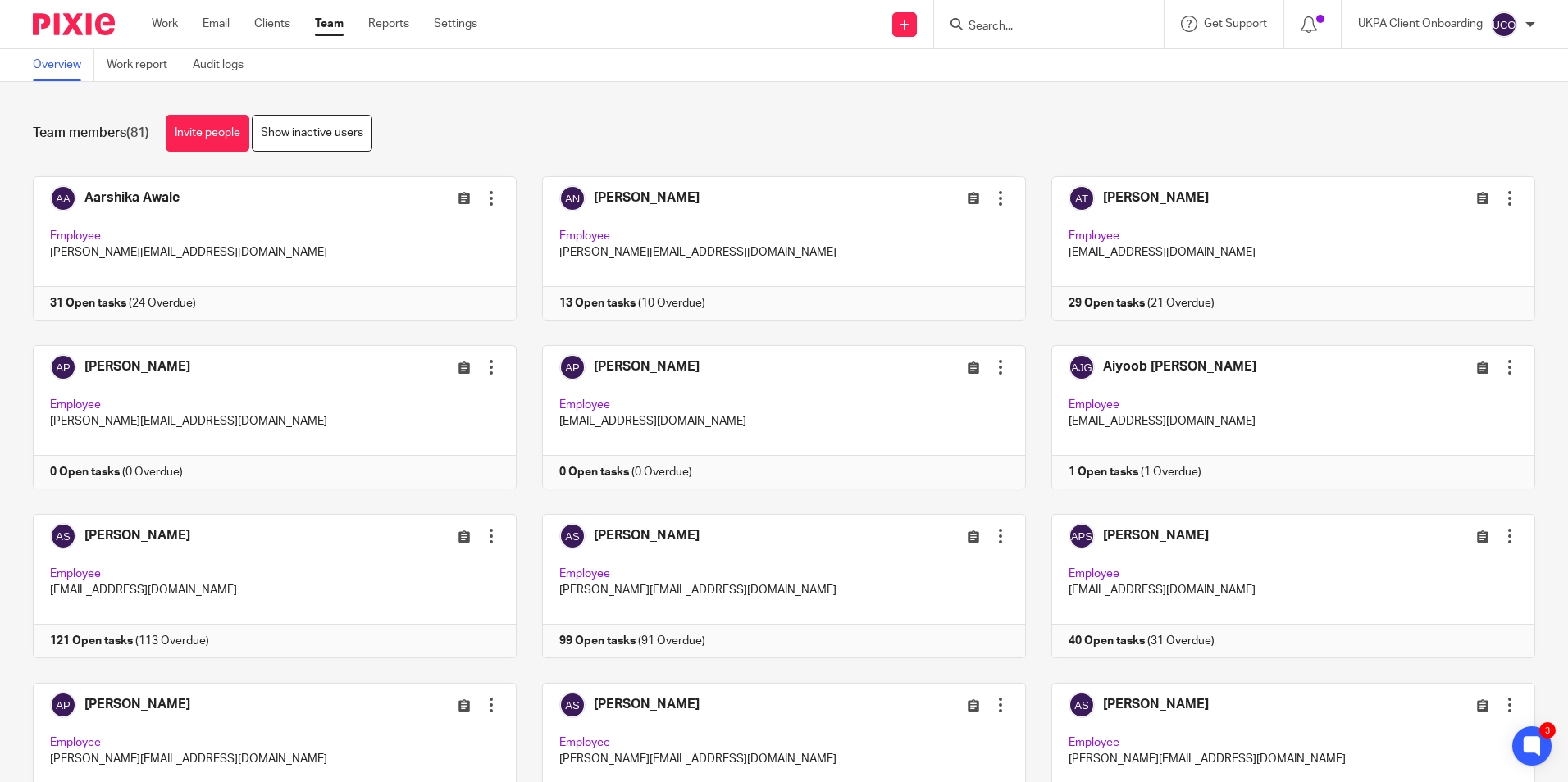
drag, startPoint x: 221, startPoint y: 133, endPoint x: 331, endPoint y: 135, distance: 110.0
click at [221, 133] on link "Invite people" at bounding box center [207, 133] width 84 height 37
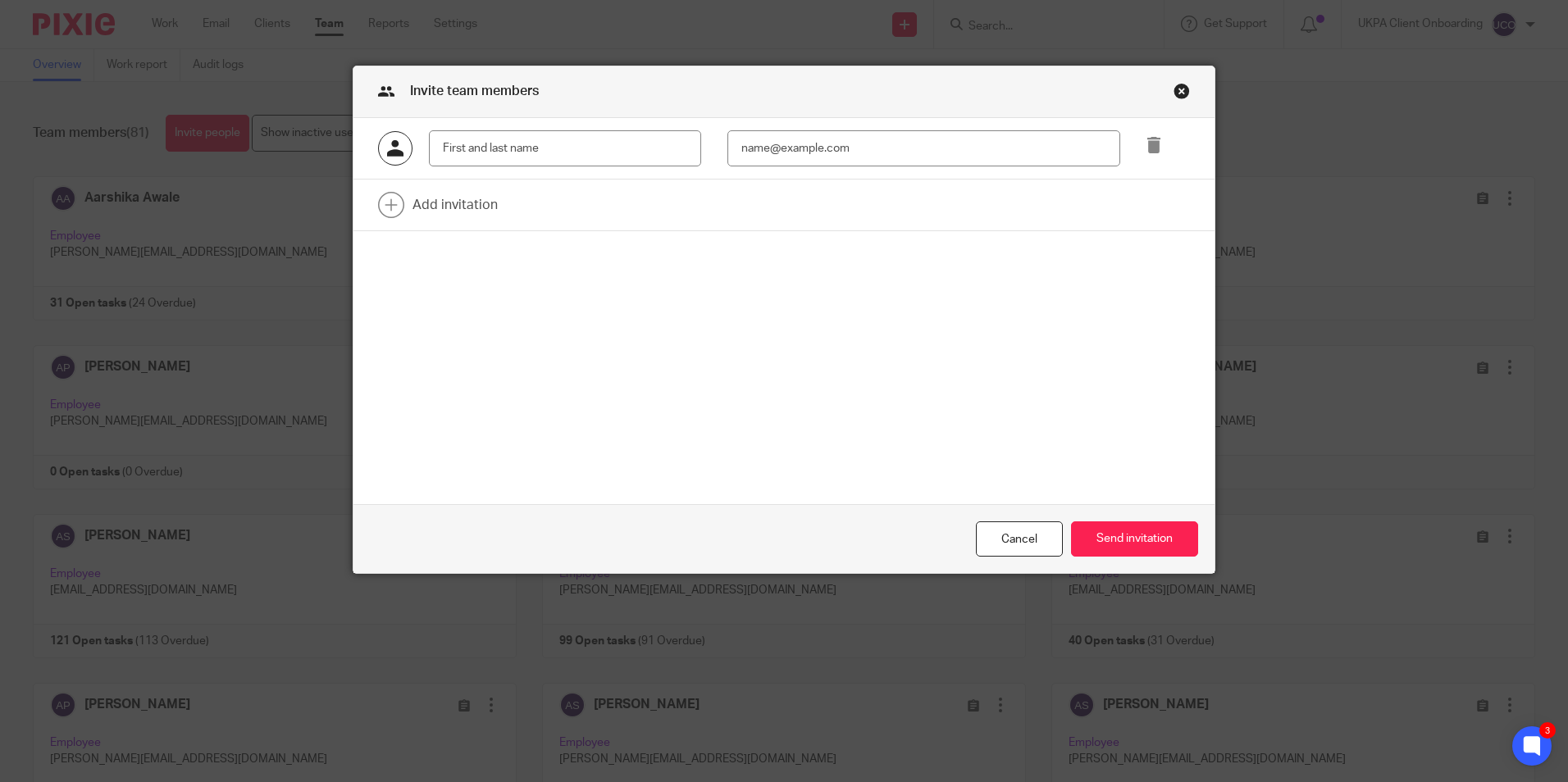
click at [535, 155] on input "text" at bounding box center [565, 148] width 272 height 37
type input "Amit Prasad"
click at [795, 148] on input "email" at bounding box center [923, 148] width 393 height 37
paste input "amit@ukpa.co.uk"
type input "amit@ukpa.co.uk"
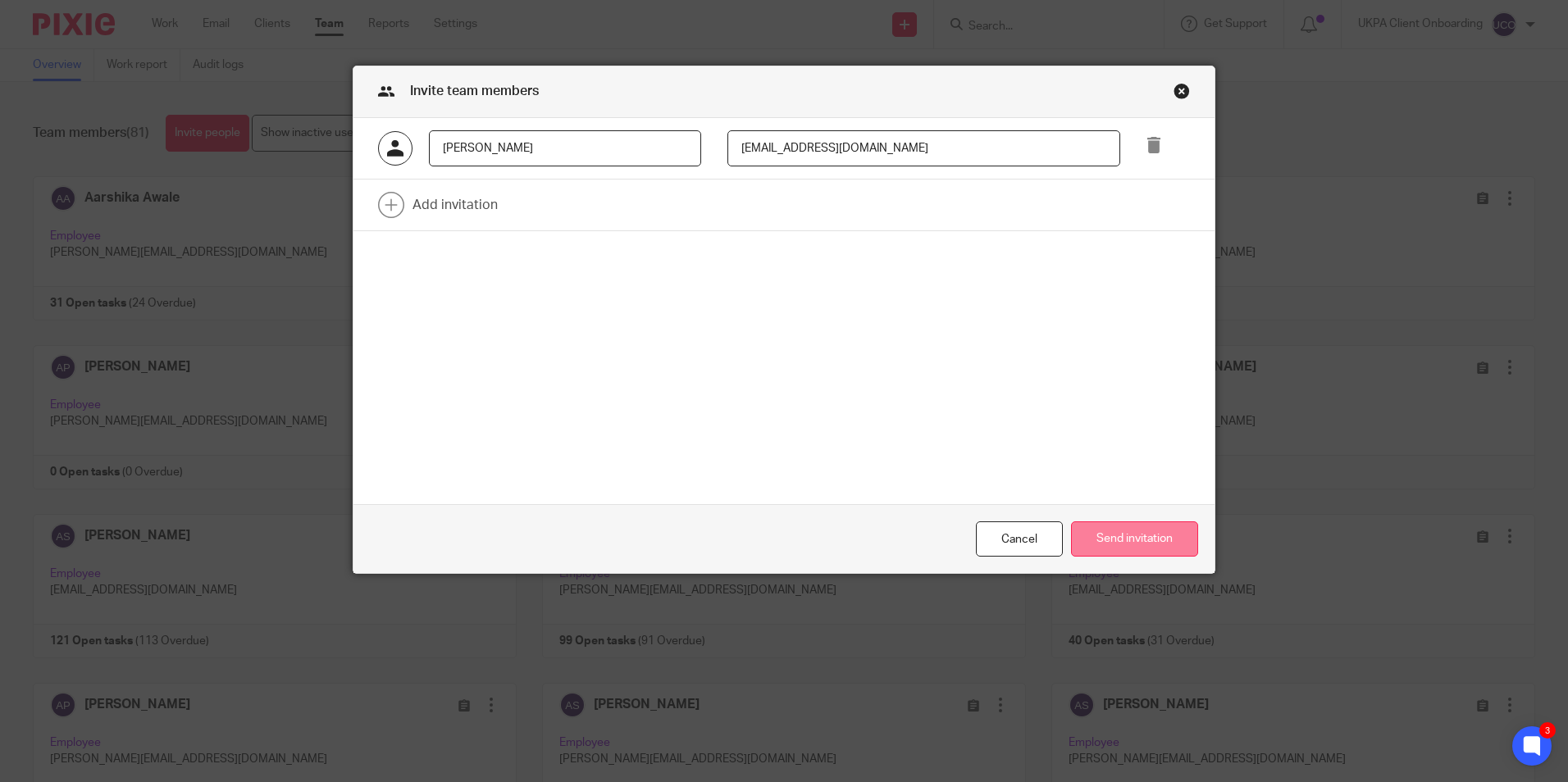
click at [1115, 538] on button "Send invitation" at bounding box center [1134, 539] width 127 height 35
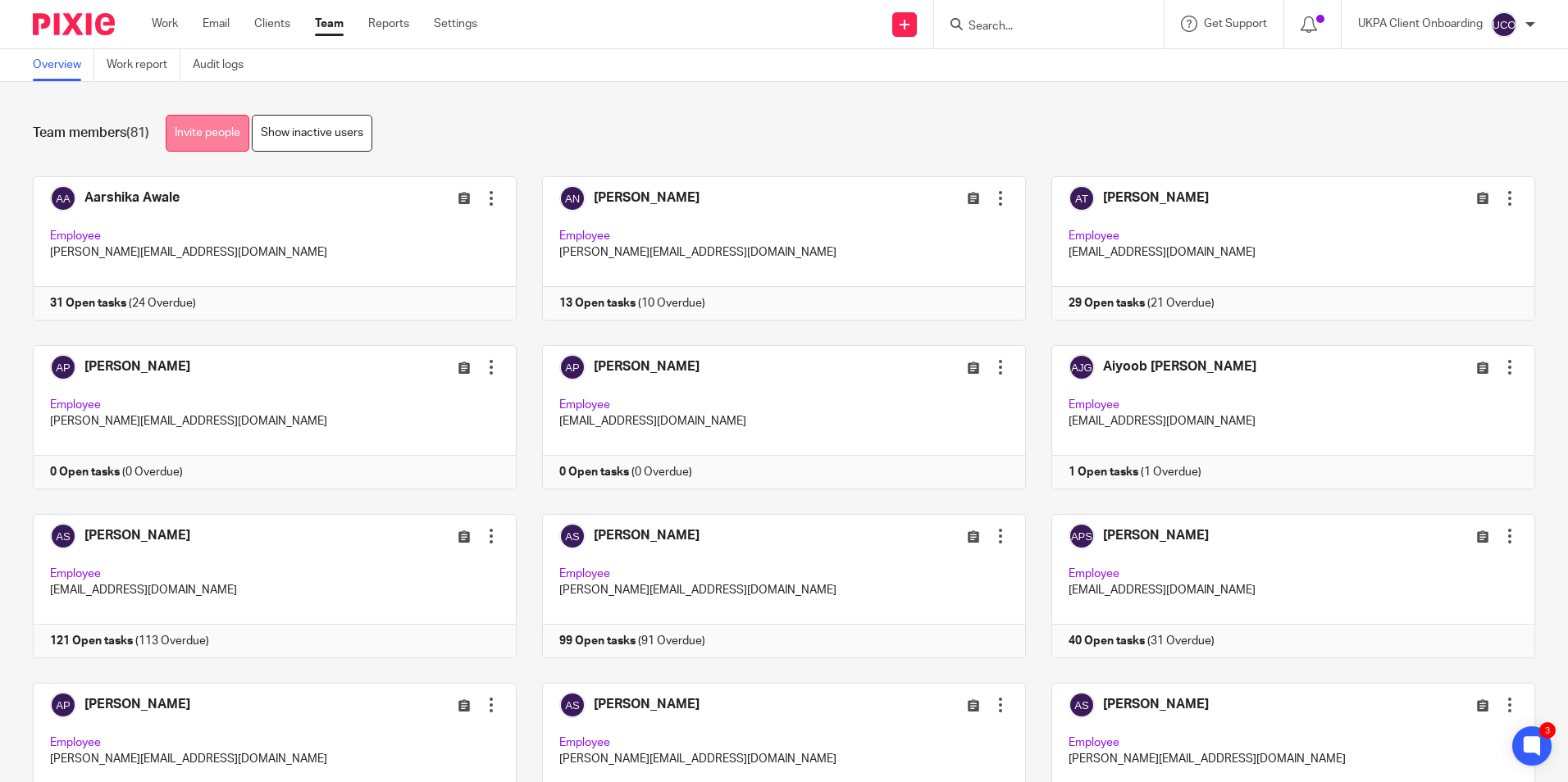
click at [219, 133] on link "Invite people" at bounding box center [207, 133] width 84 height 37
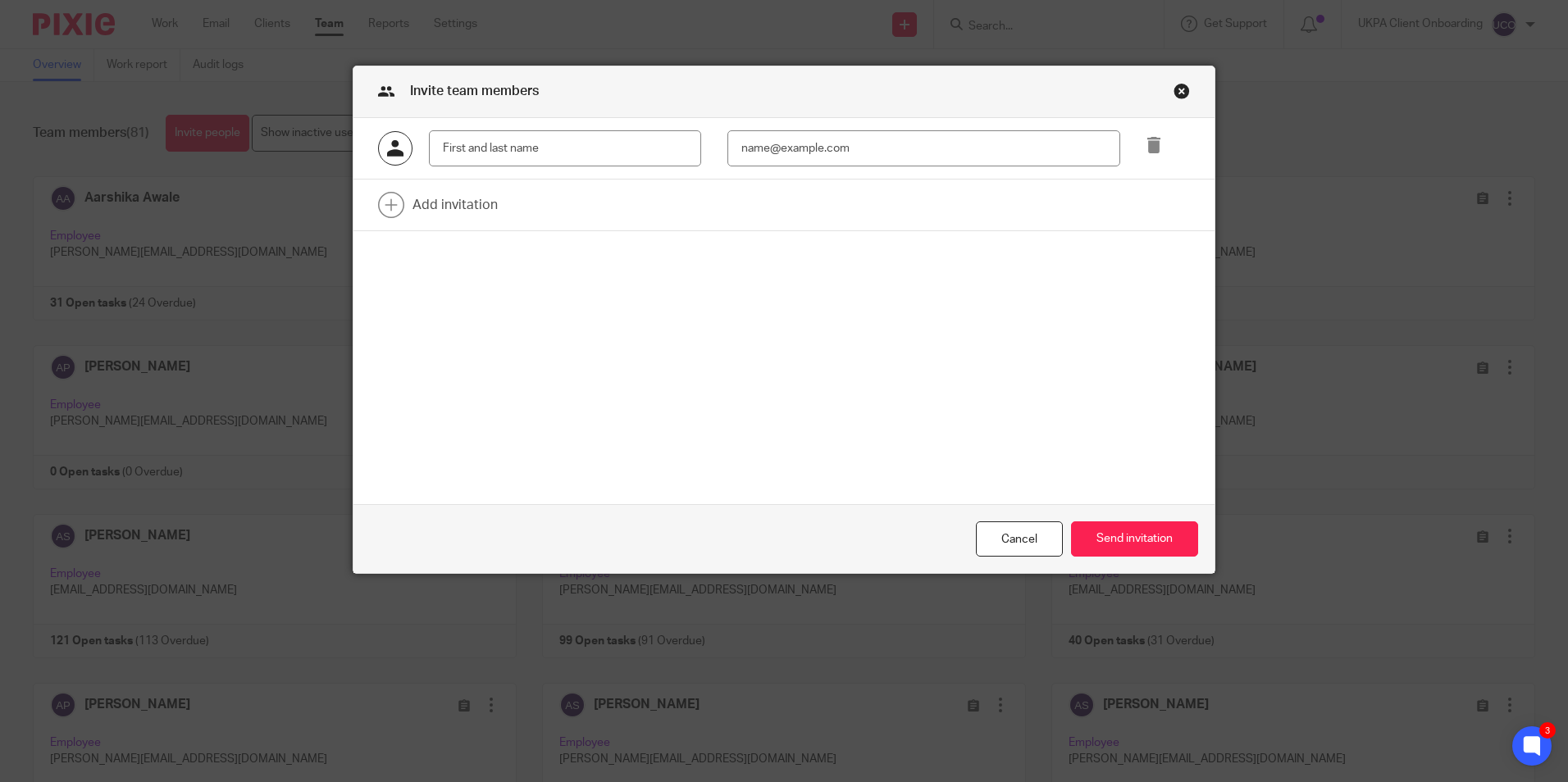
drag, startPoint x: 714, startPoint y: 31, endPoint x: 586, endPoint y: -61, distance: 157.6
click at [586, 0] on html "Work Email Clients Team Reports Settings Work Email Clients Team Reports Settin…" at bounding box center [784, 391] width 1568 height 782
click at [630, 153] on input "text" at bounding box center [565, 148] width 272 height 37
paste input "[PERSON_NAME]"
type input "[PERSON_NAME]"
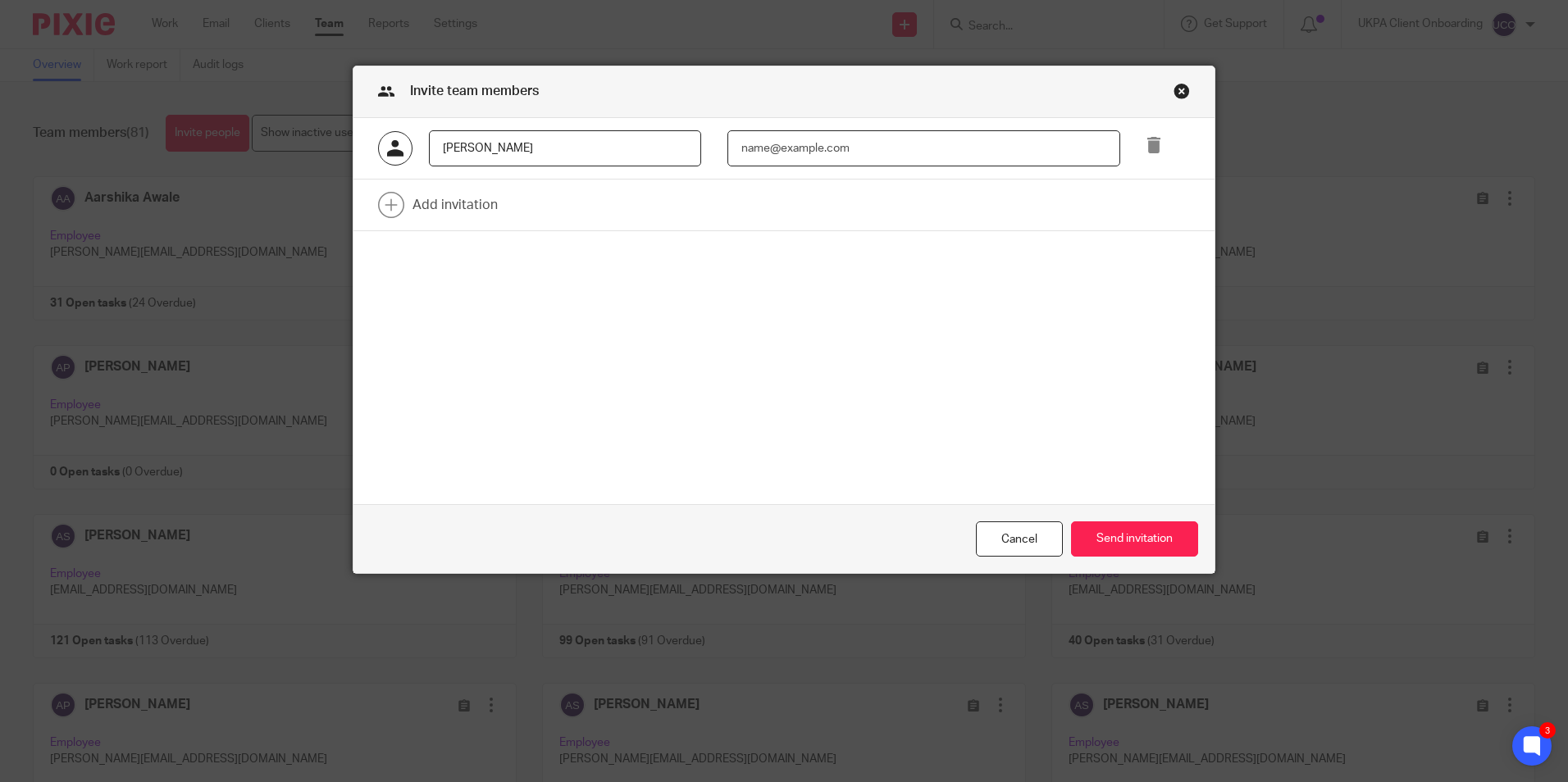
click at [758, 145] on input "email" at bounding box center [923, 148] width 393 height 37
paste input "[PERSON_NAME][EMAIL_ADDRESS][DOMAIN_NAME]"
type input "[PERSON_NAME][EMAIL_ADDRESS][DOMAIN_NAME]"
click at [1112, 533] on button "Send invitation" at bounding box center [1134, 539] width 127 height 35
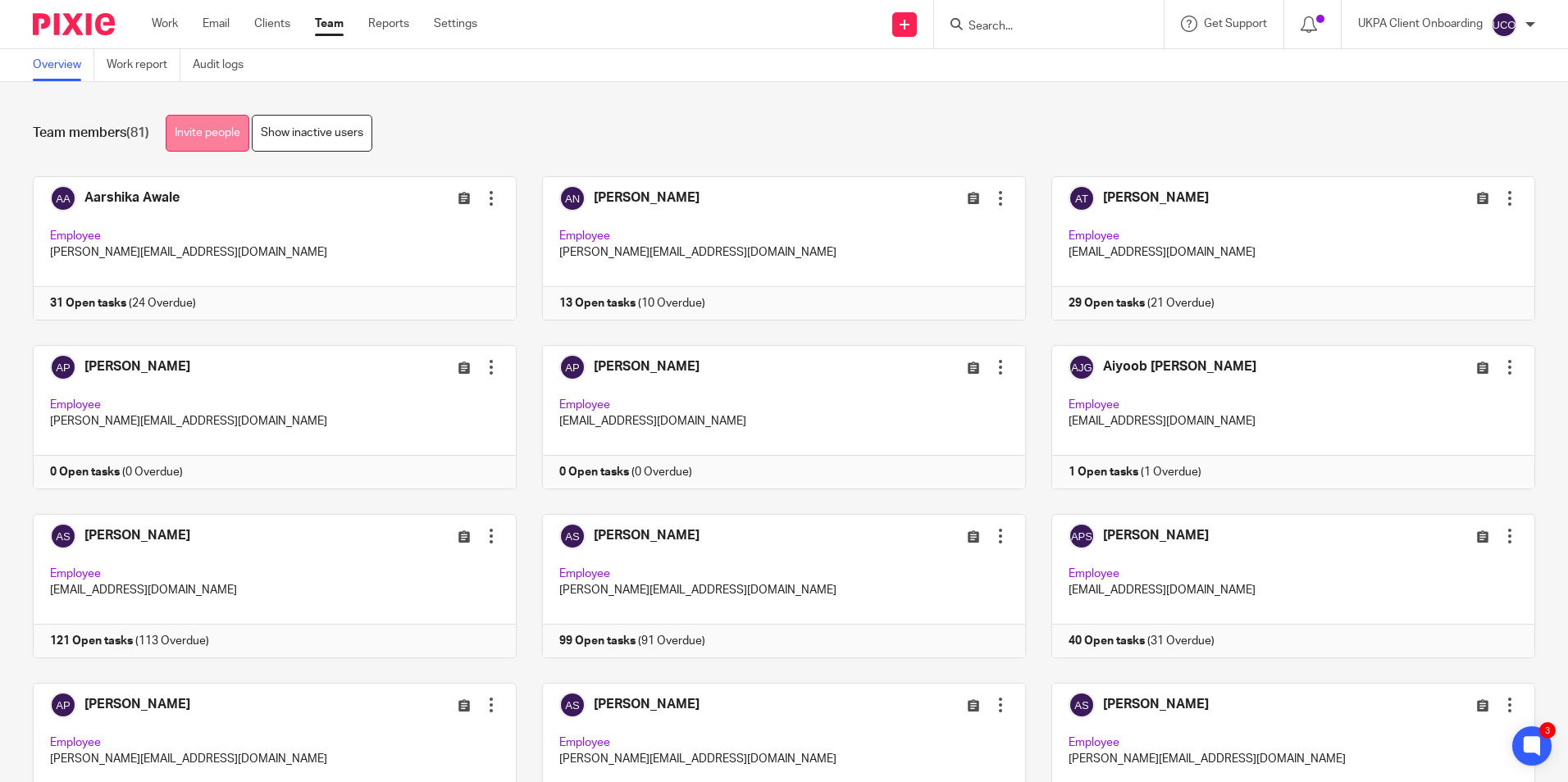
click at [189, 129] on link "Invite people" at bounding box center [207, 133] width 84 height 37
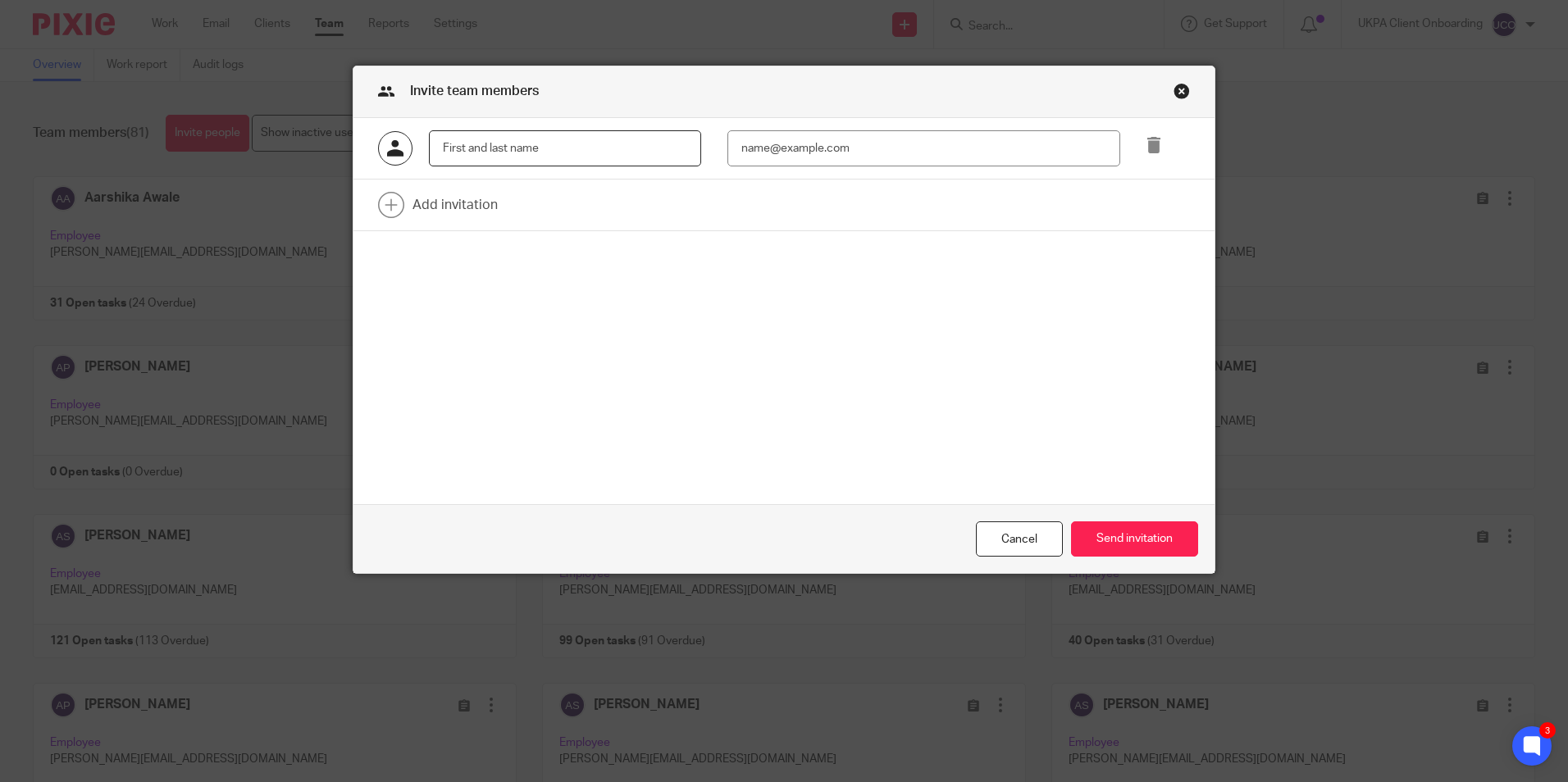
click at [585, 143] on input "text" at bounding box center [565, 148] width 272 height 37
paste input "[PERSON_NAME] [PERSON_NAME]"
type input "[PERSON_NAME] [PERSON_NAME]"
click at [837, 150] on input "email" at bounding box center [923, 148] width 393 height 37
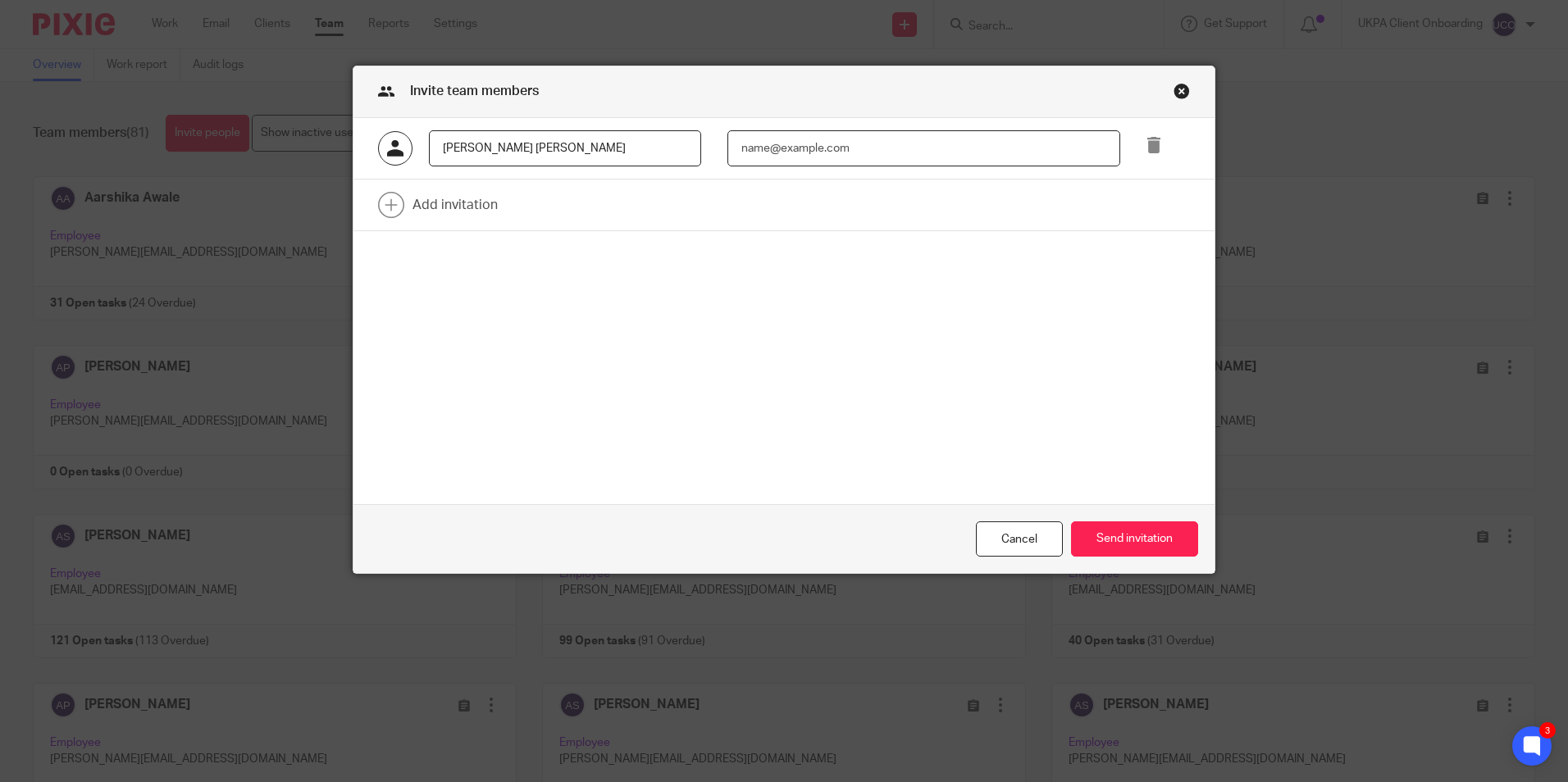
paste input "[PERSON_NAME][EMAIL_ADDRESS][DOMAIN_NAME]"
type input "[PERSON_NAME][EMAIL_ADDRESS][DOMAIN_NAME]"
click at [1118, 537] on button "Send invitation" at bounding box center [1134, 539] width 127 height 35
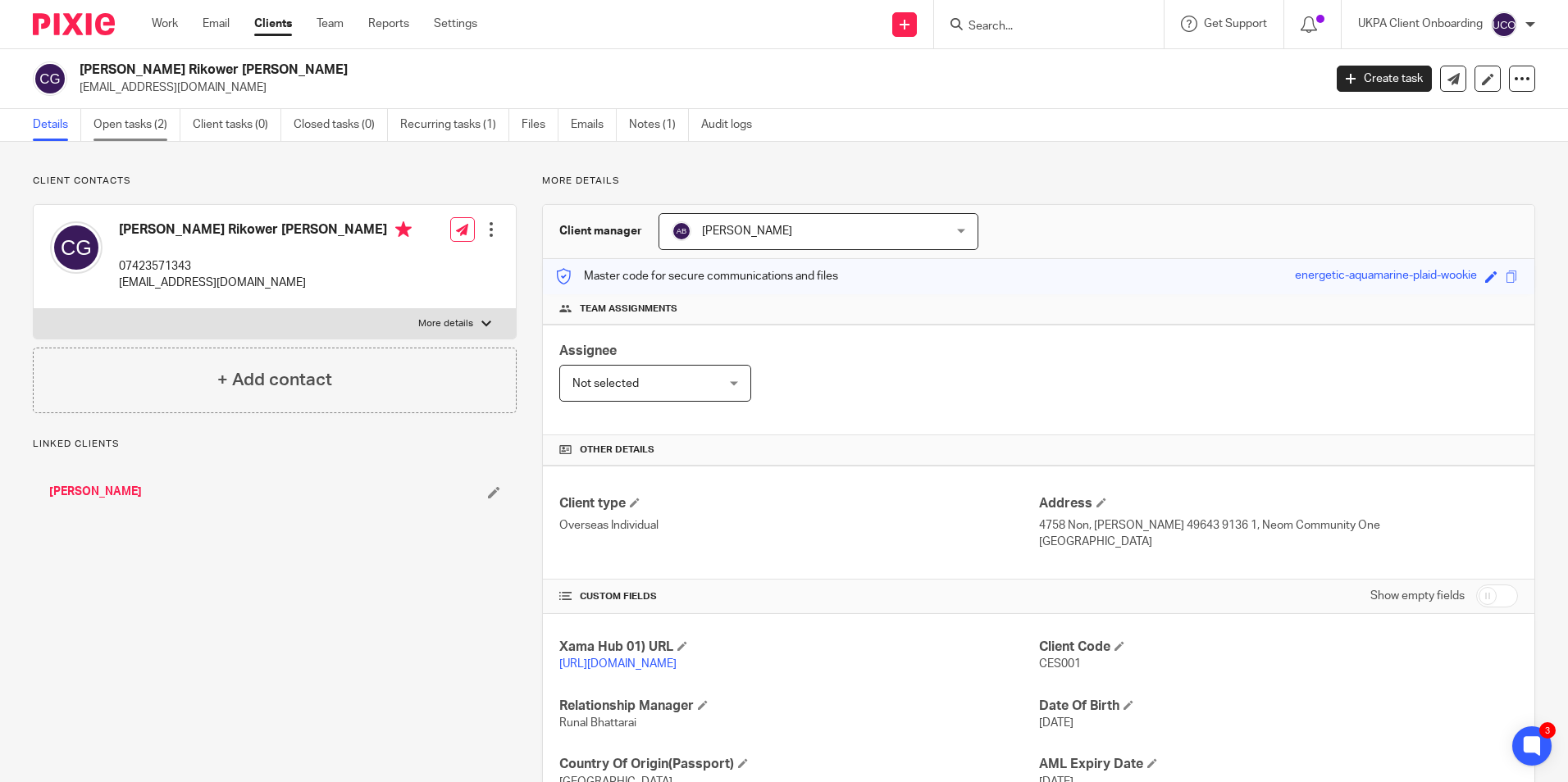
click at [127, 125] on link "Open tasks (2)" at bounding box center [137, 125] width 87 height 32
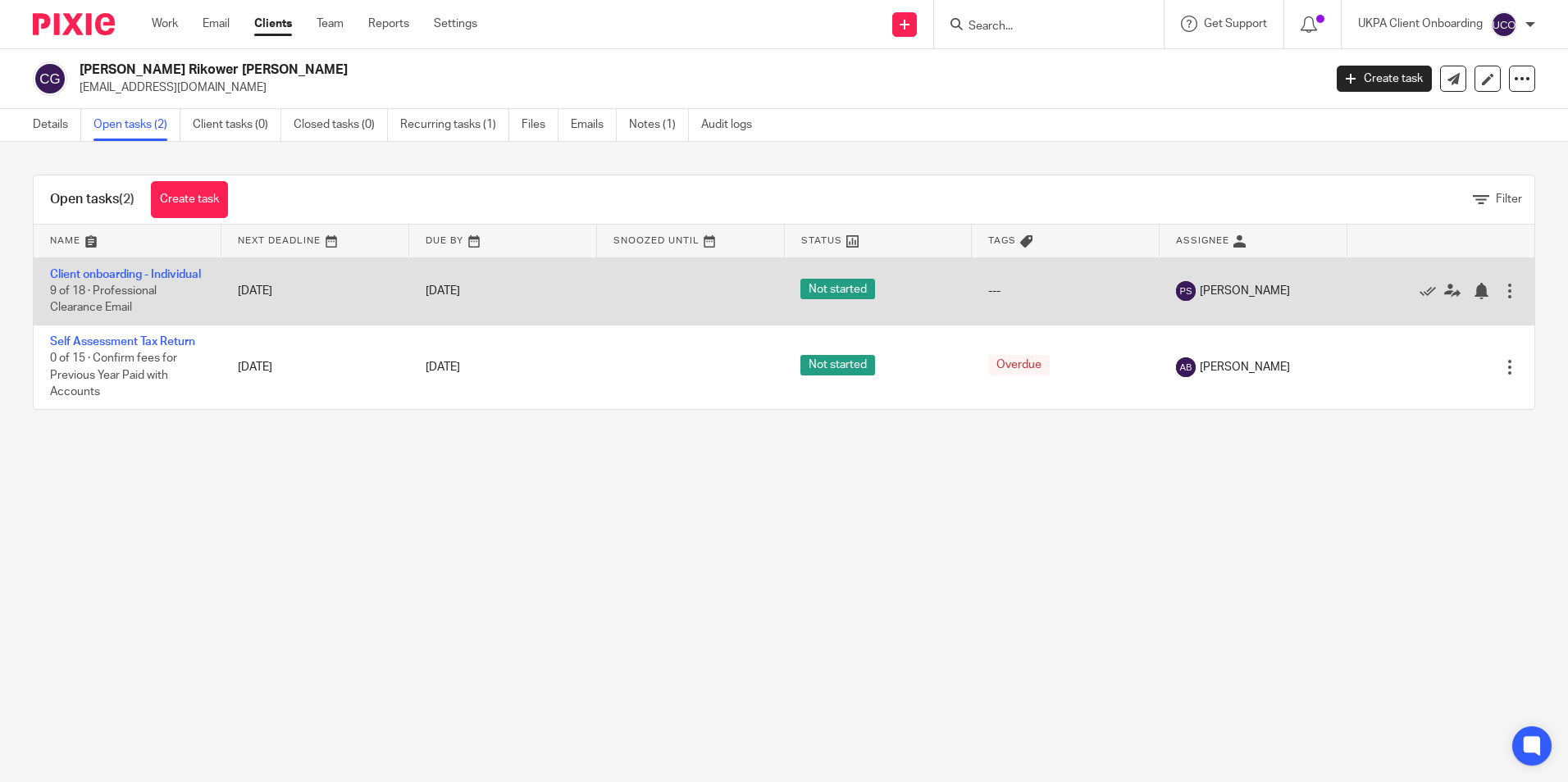
drag, startPoint x: 103, startPoint y: 271, endPoint x: 191, endPoint y: 289, distance: 89.8
click at [103, 271] on link "Client onboarding - Individual" at bounding box center [125, 275] width 151 height 11
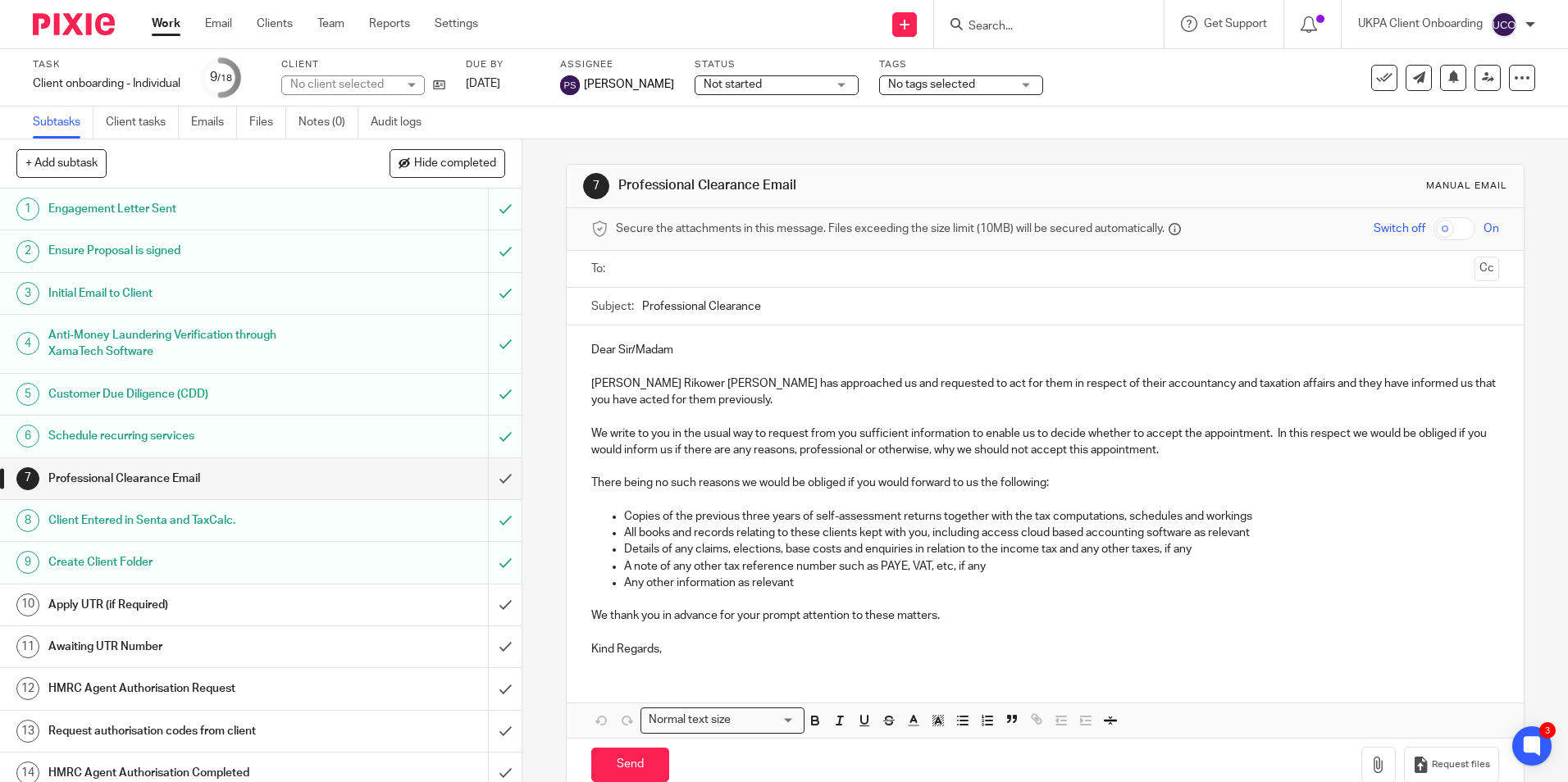
click at [116, 281] on h1 "Initial Email to Client" at bounding box center [189, 293] width 282 height 25
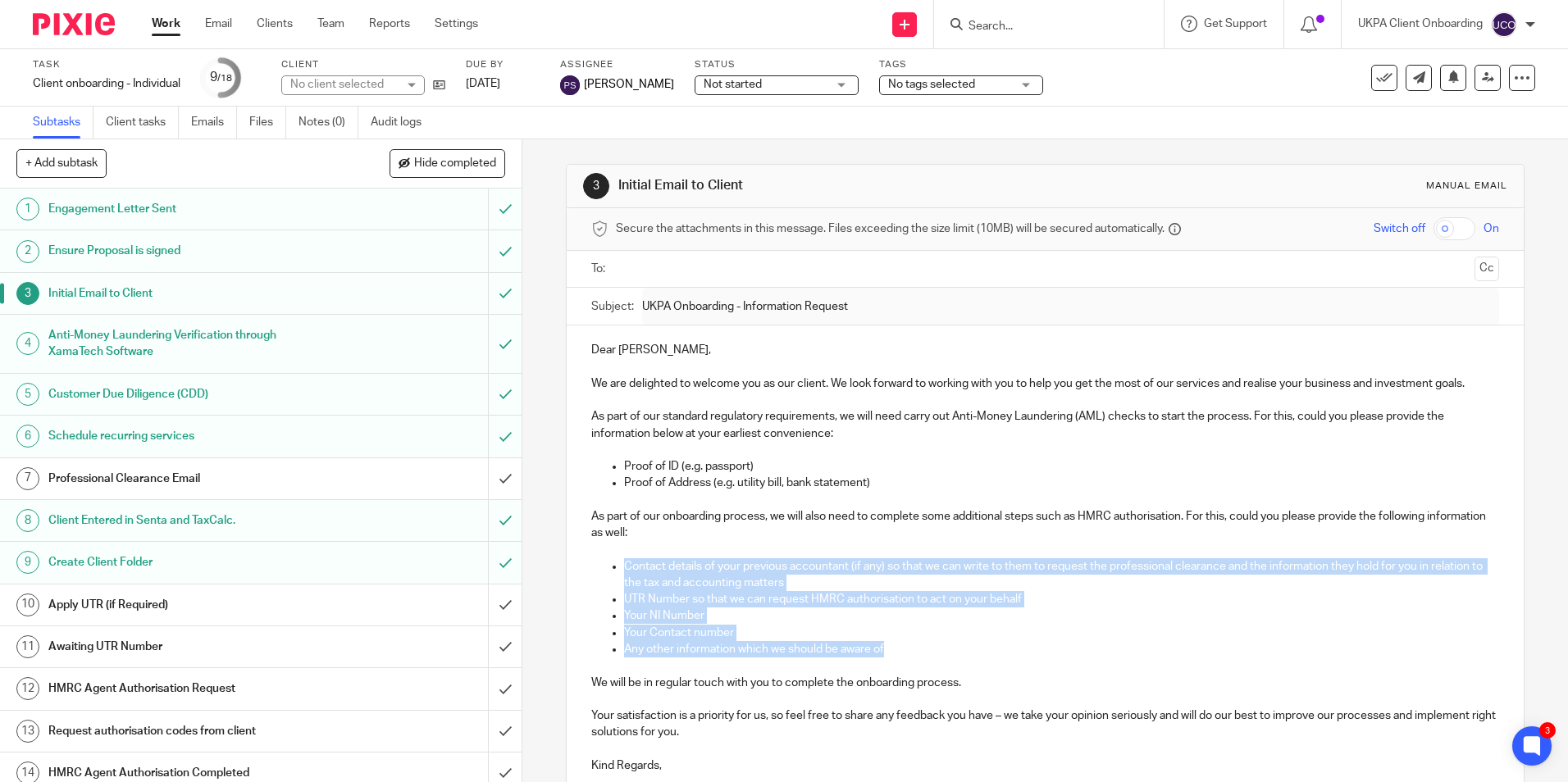
drag, startPoint x: 622, startPoint y: 561, endPoint x: 903, endPoint y: 654, distance: 296.0
click at [903, 654] on ul "Contact details of your previous accountant (if any) so that we can write to th…" at bounding box center [1045, 608] width 907 height 100
copy ul "Contact details of your previous accountant (if any) so that we can write to th…"
click at [1029, 22] on input "Search" at bounding box center [1041, 27] width 148 height 15
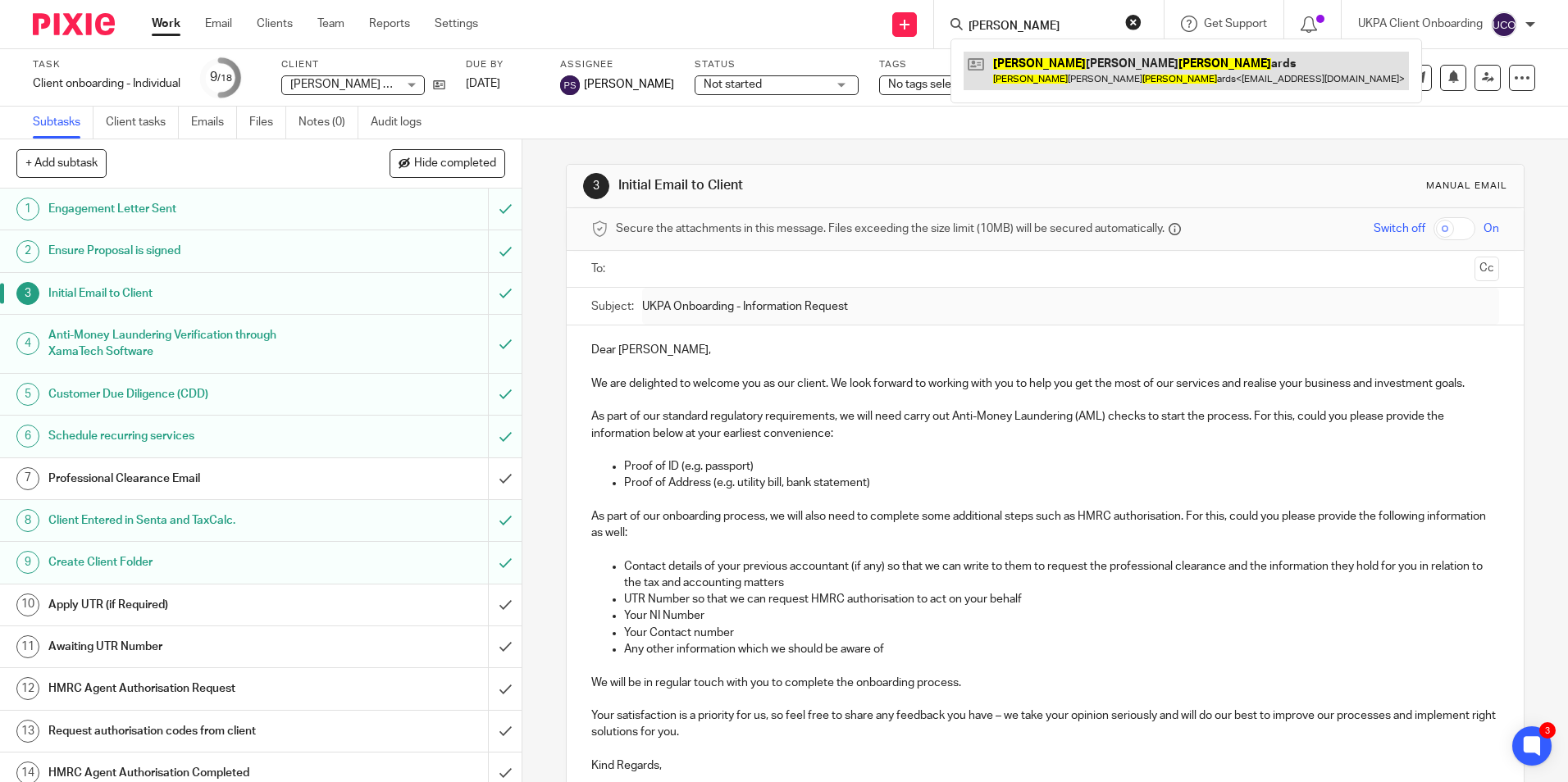
type input "lee edw"
click at [1043, 69] on link at bounding box center [1186, 70] width 445 height 38
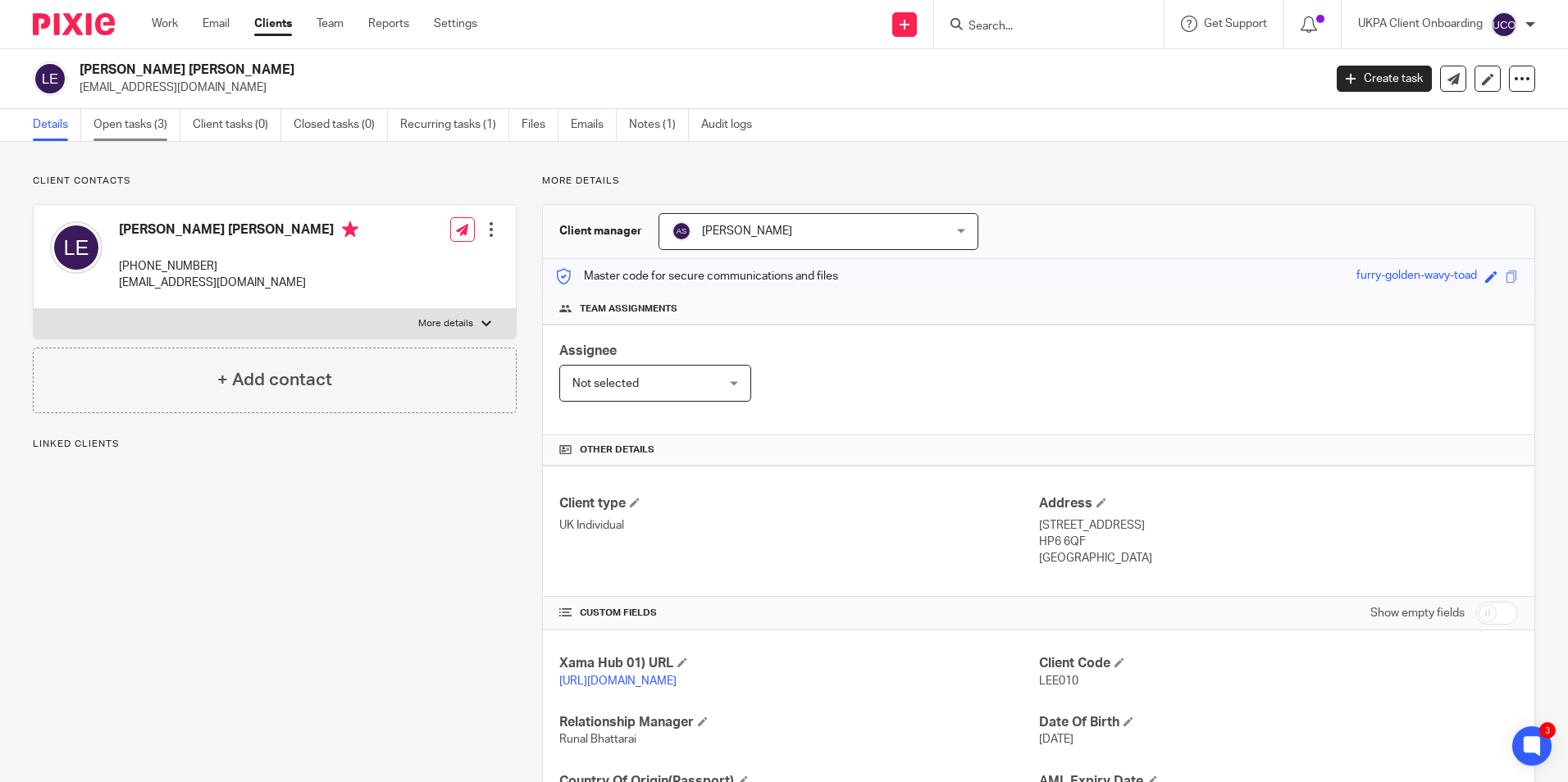
click at [134, 120] on link "Open tasks (3)" at bounding box center [137, 125] width 87 height 32
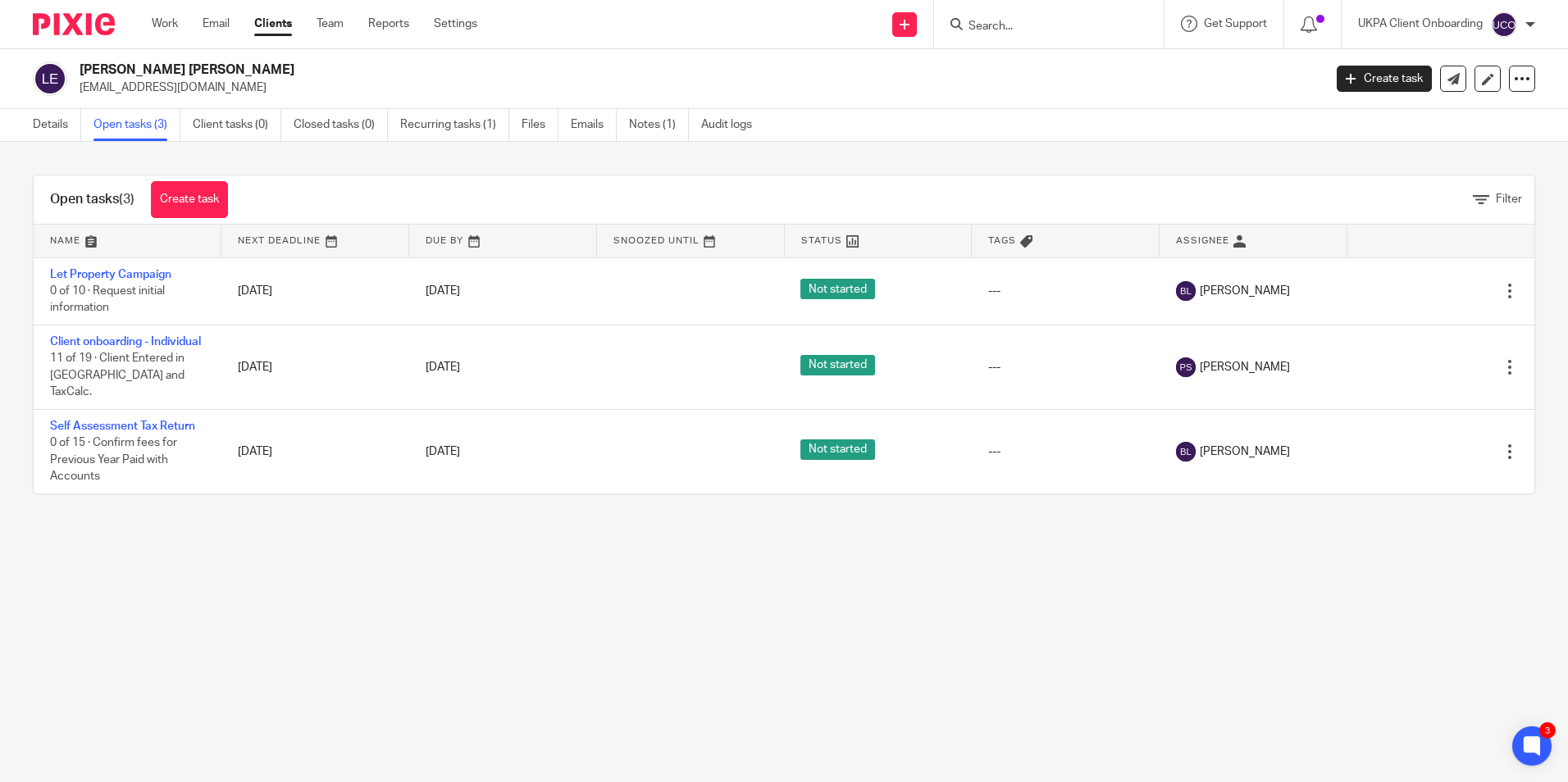
click at [130, 69] on h2 "[PERSON_NAME] [PERSON_NAME]" at bounding box center [572, 70] width 986 height 17
copy div "[PERSON_NAME] [PERSON_NAME]"
click at [335, 22] on link "Team" at bounding box center [330, 24] width 27 height 16
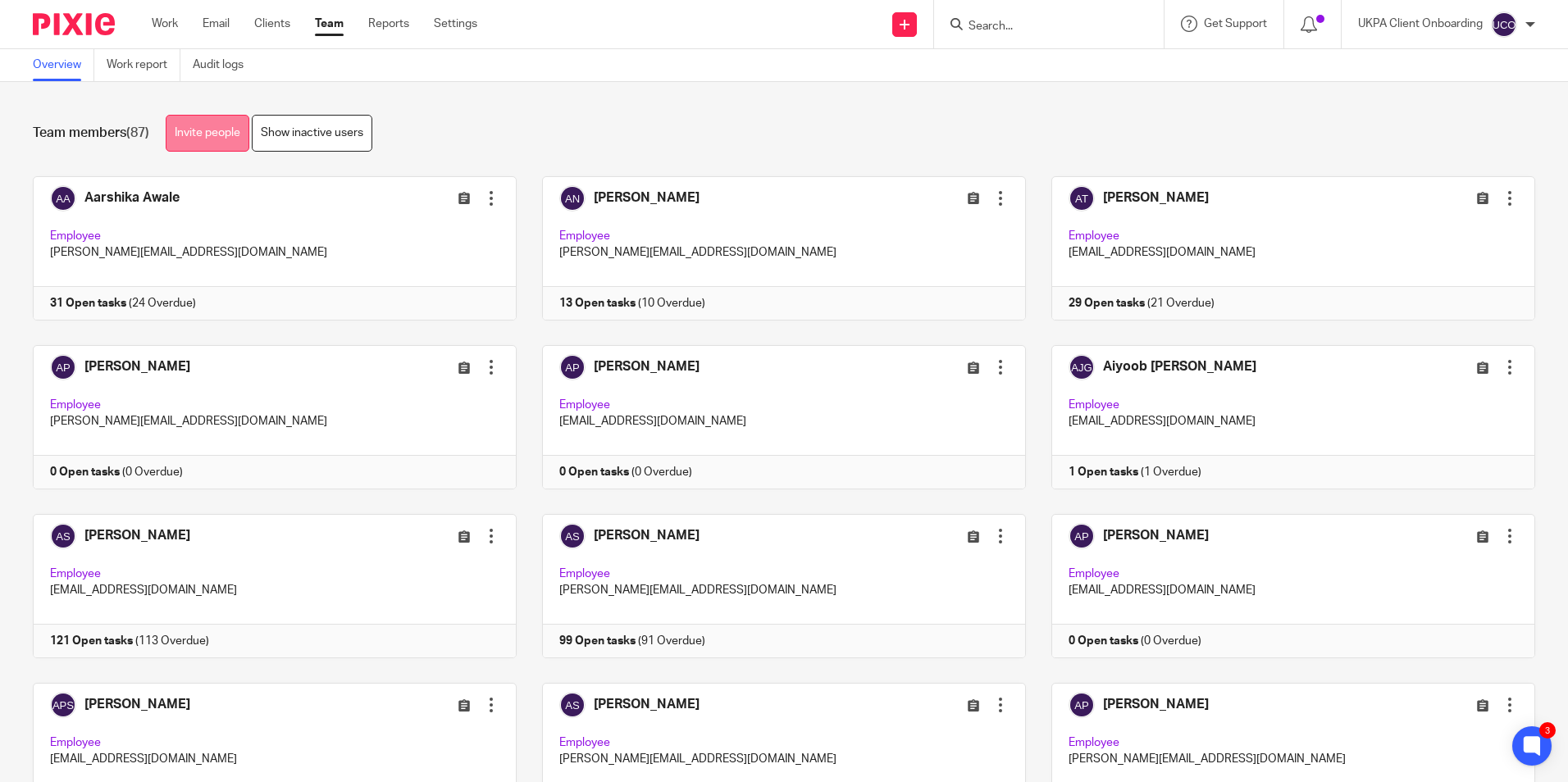
drag, startPoint x: 197, startPoint y: 124, endPoint x: 284, endPoint y: 148, distance: 90.2
click at [197, 124] on link "Invite people" at bounding box center [207, 133] width 84 height 37
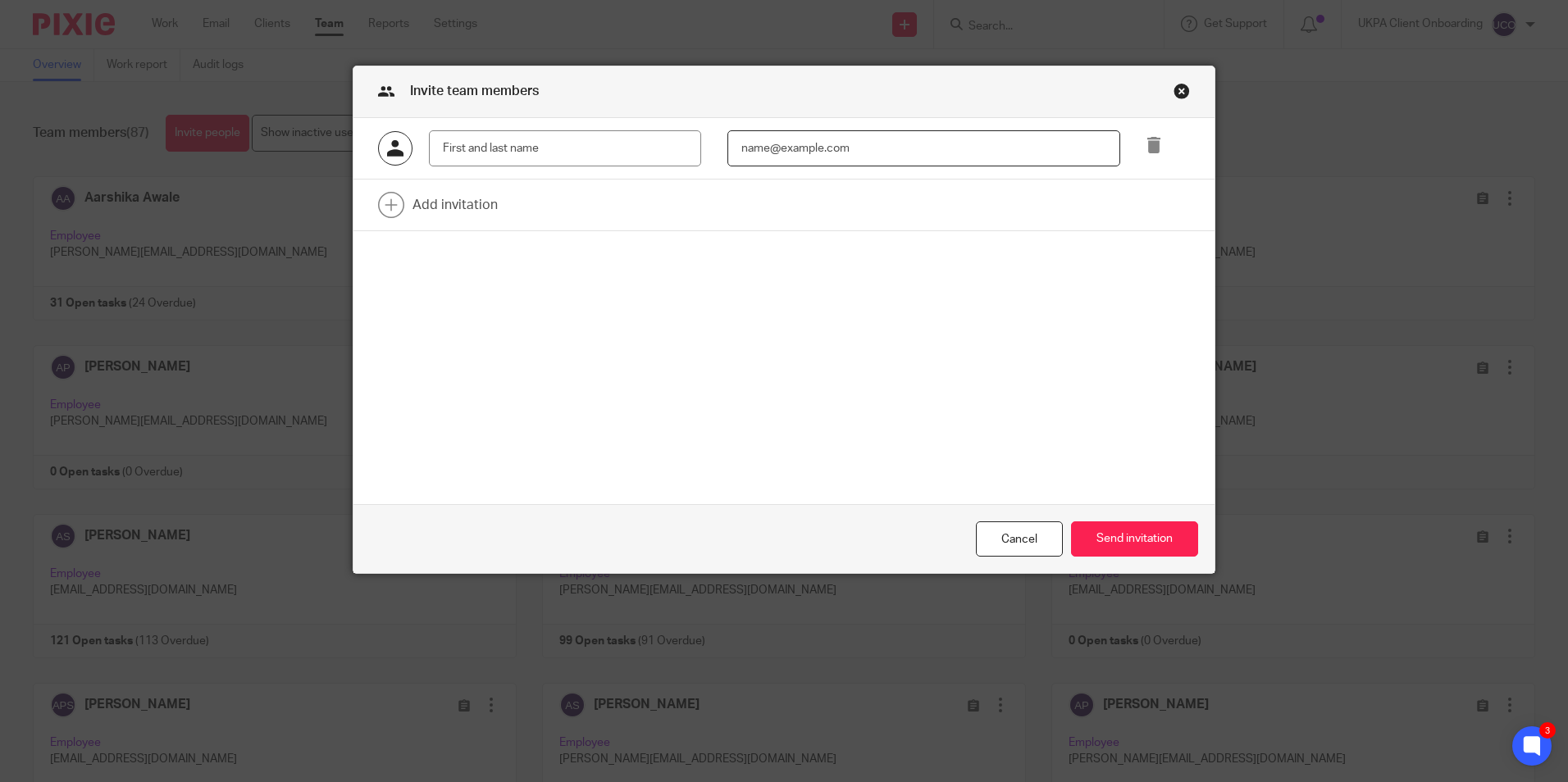
click at [786, 156] on input "email" at bounding box center [923, 148] width 393 height 37
paste input "bhushan@ukpa.co.uk"
type input "bhushan@ukpa.co.uk"
click at [596, 151] on input "text" at bounding box center [565, 148] width 272 height 37
paste input "Bhushan Baniya"
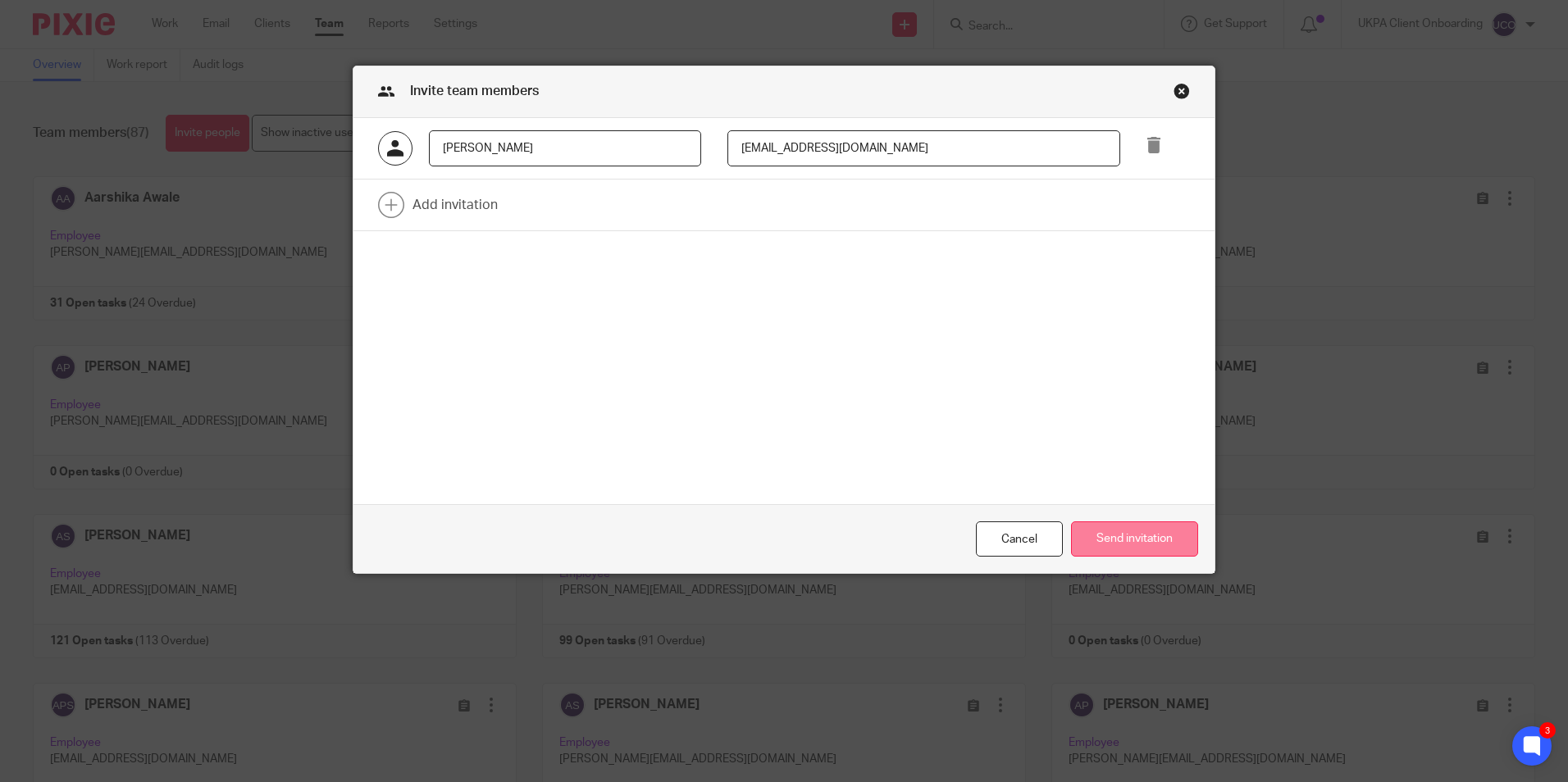
type input "Bhushan Baniya"
click at [1139, 526] on button "Send invitation" at bounding box center [1134, 539] width 127 height 35
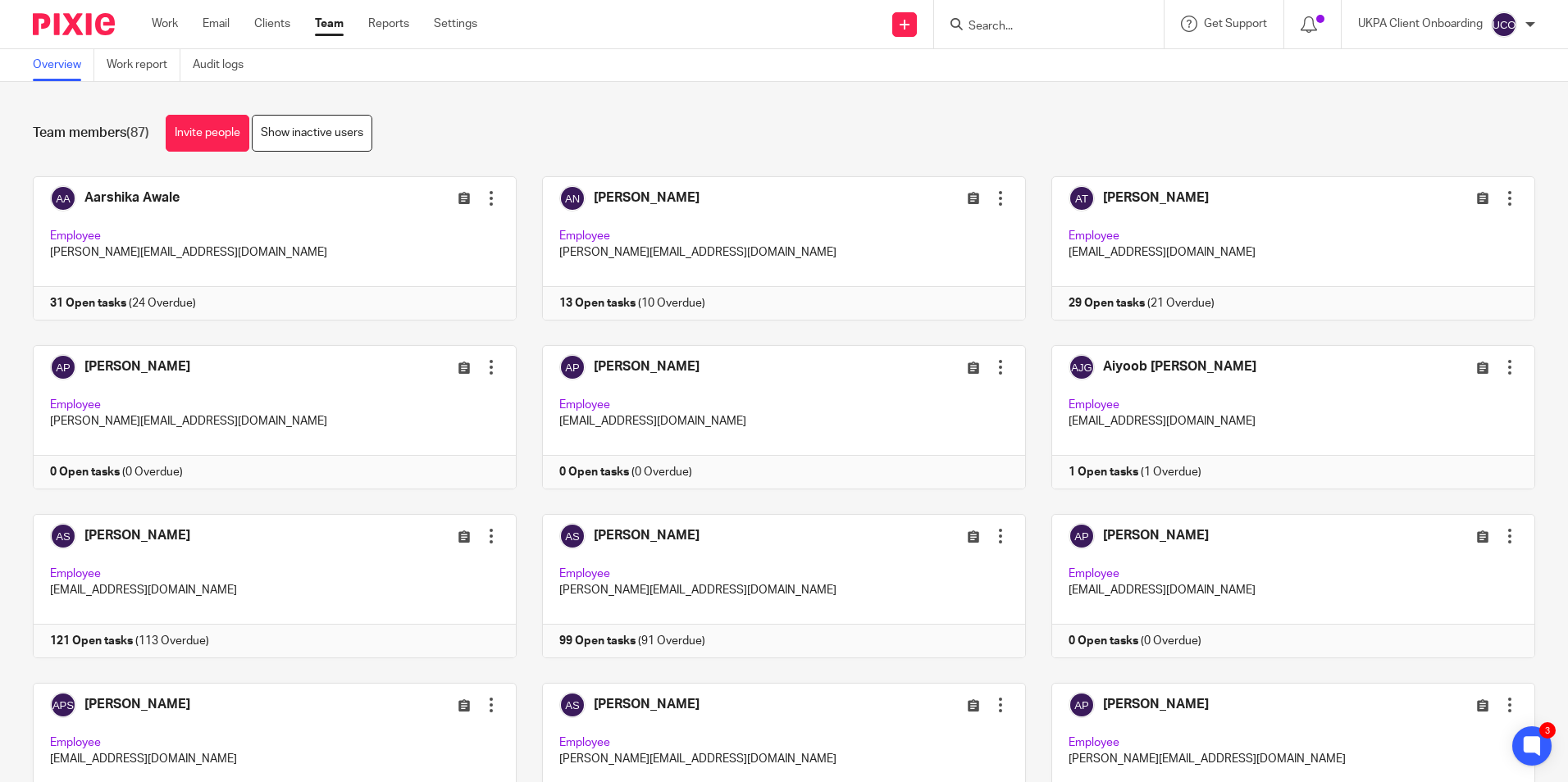
click at [1010, 26] on input "Search" at bounding box center [1041, 27] width 148 height 15
click at [990, 24] on input "Search" at bounding box center [1041, 27] width 148 height 15
click at [154, 21] on link "Work" at bounding box center [165, 24] width 26 height 16
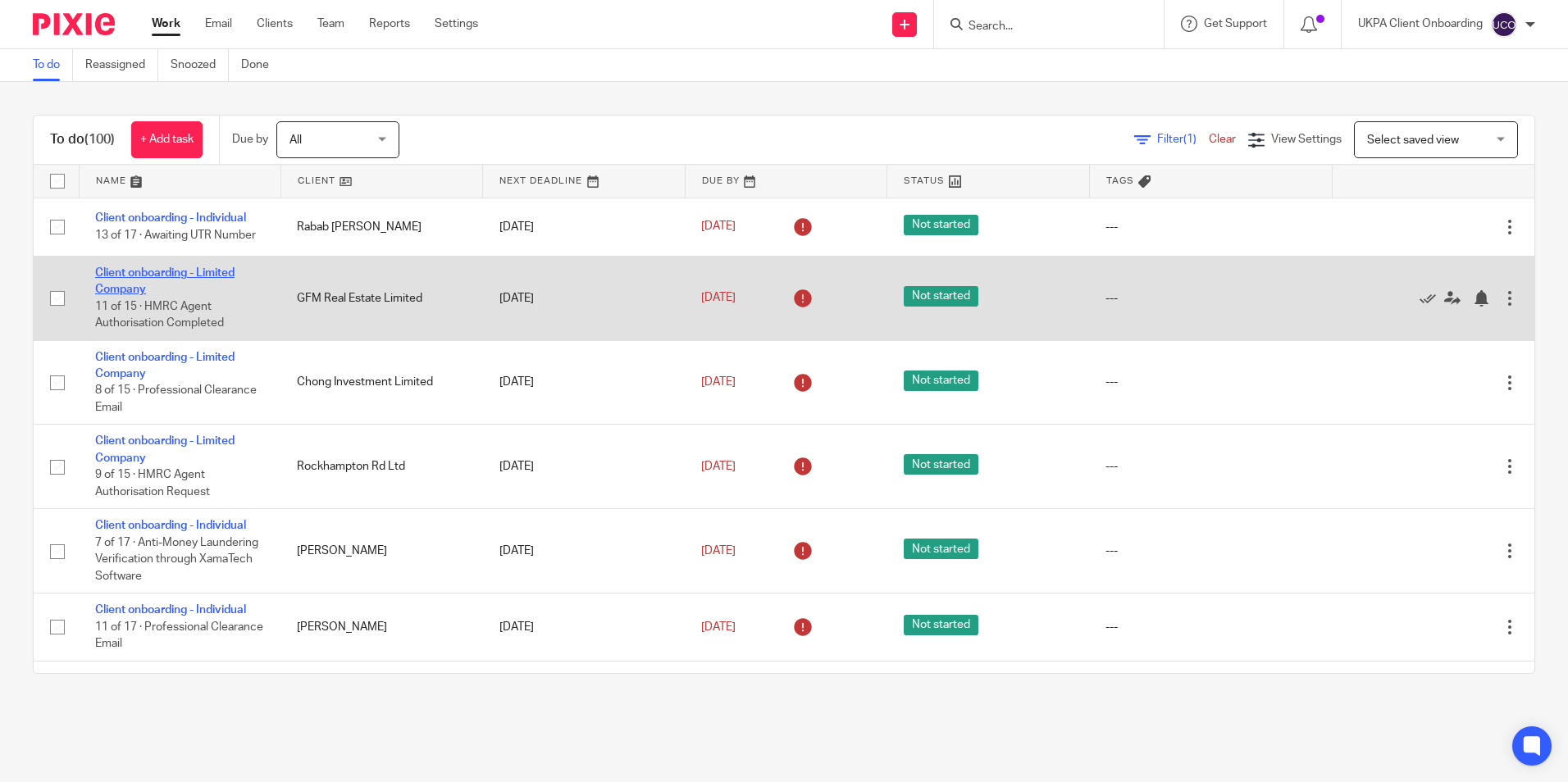
click at [191, 277] on link "Client onboarding - Limited Company" at bounding box center [165, 281] width 139 height 28
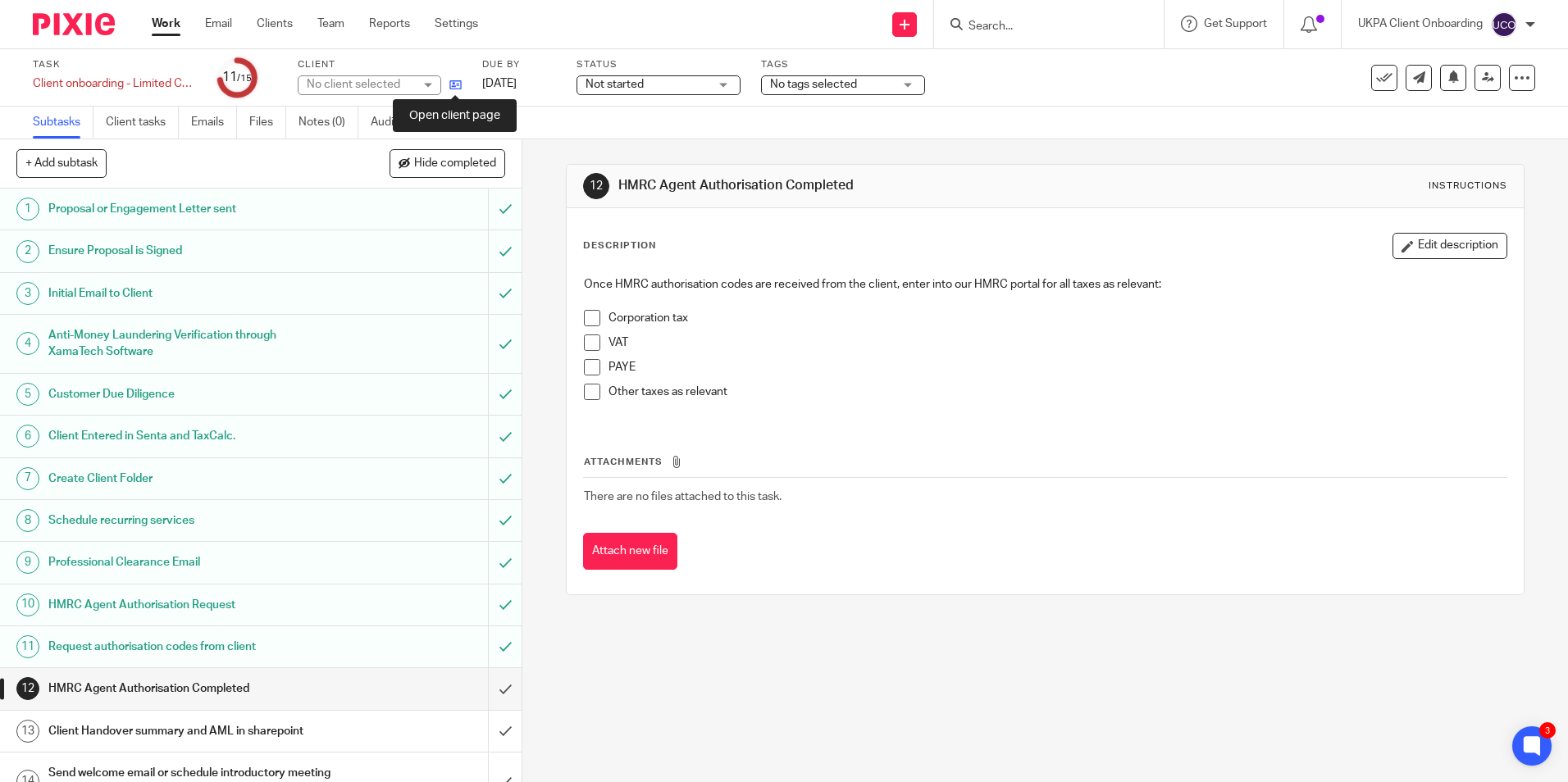
click at [458, 84] on icon at bounding box center [455, 84] width 12 height 12
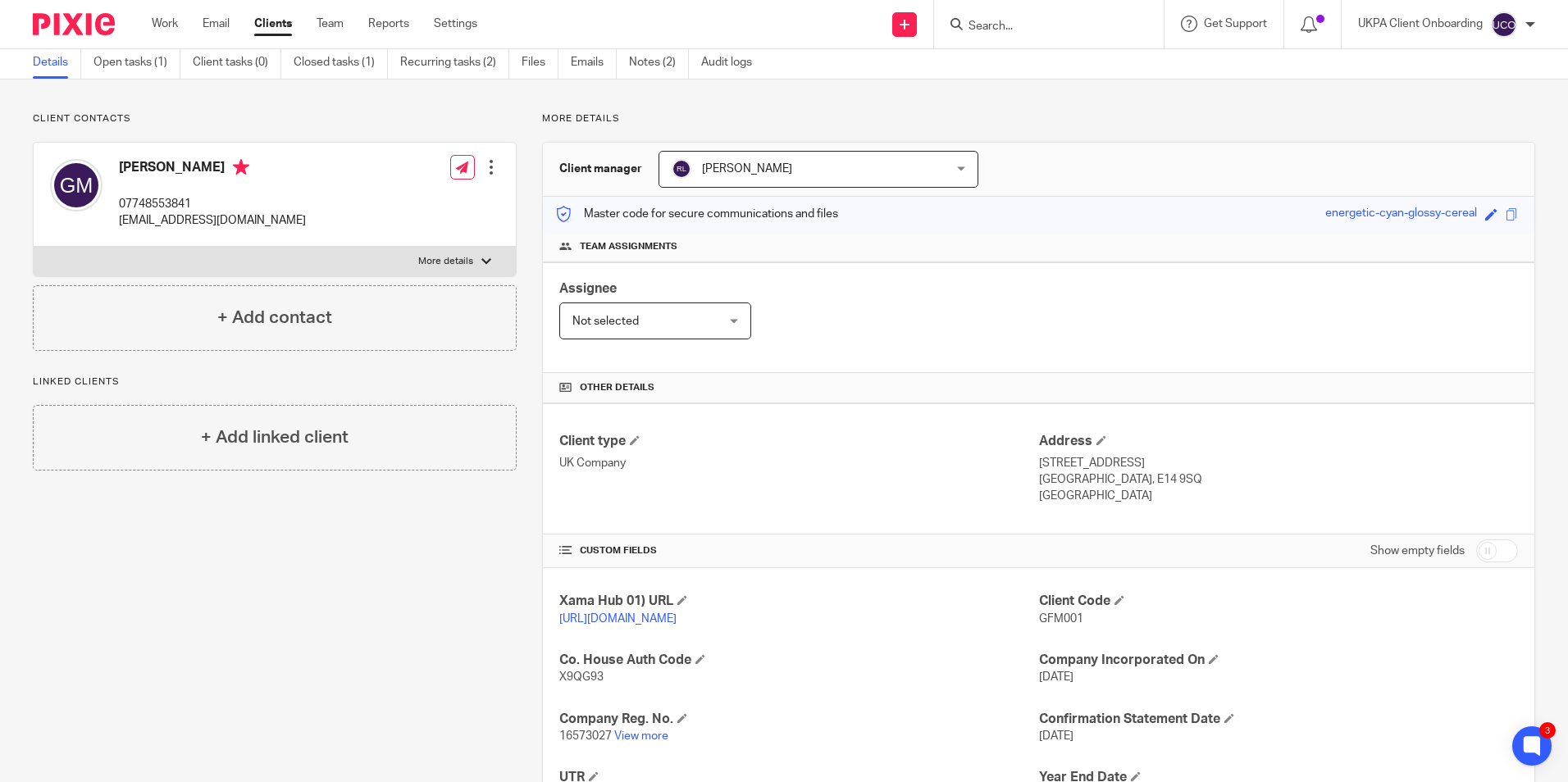
scroll to position [217, 0]
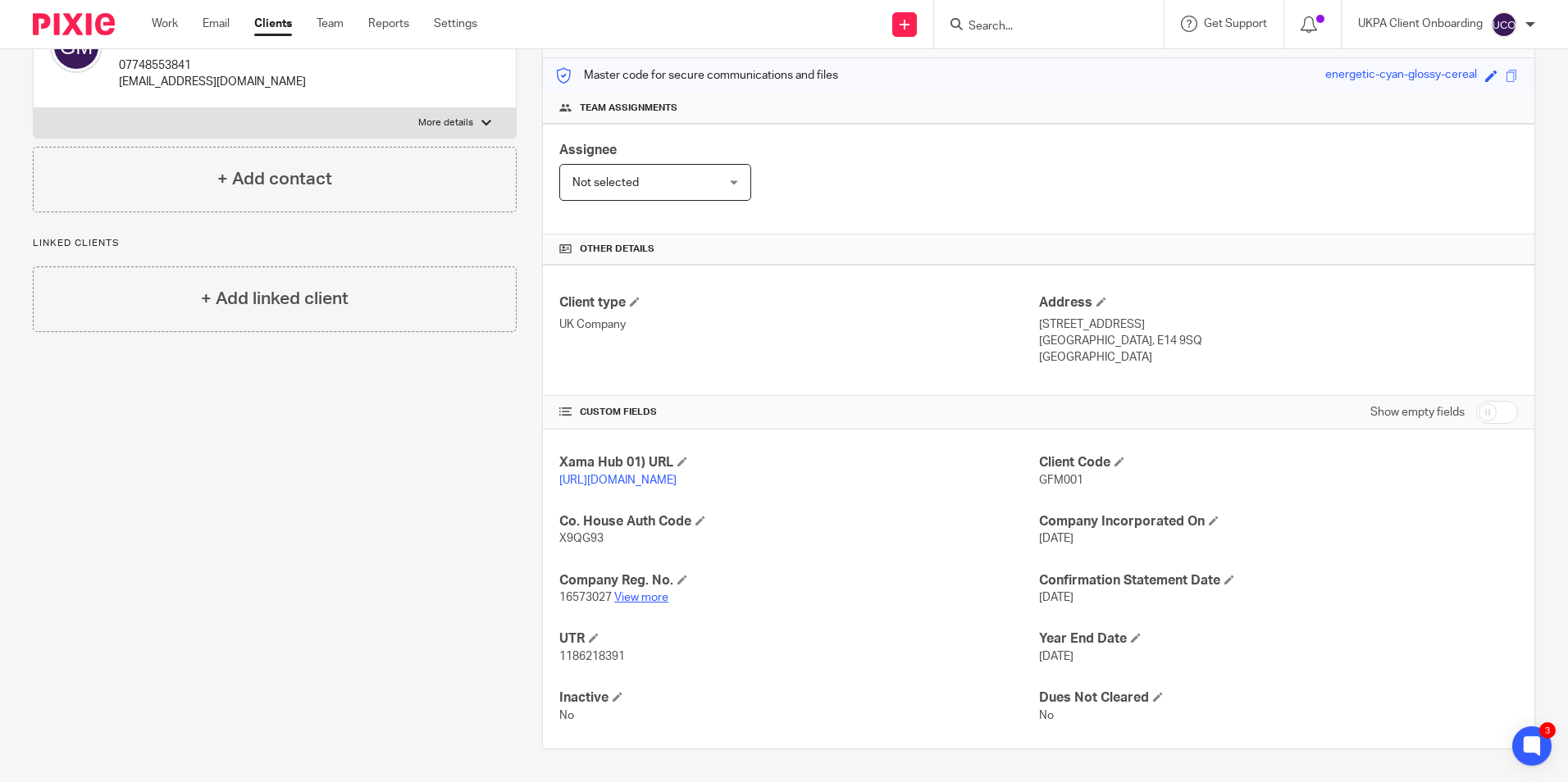
click at [638, 593] on link "View more" at bounding box center [641, 598] width 54 height 11
